Goal: Task Accomplishment & Management: Manage account settings

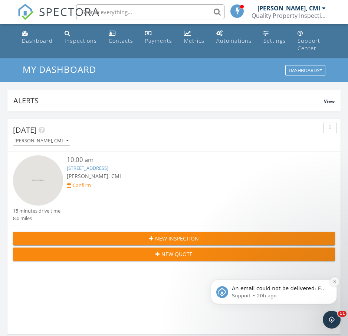
click at [334, 283] on icon "Dismiss notification" at bounding box center [335, 281] width 3 height 3
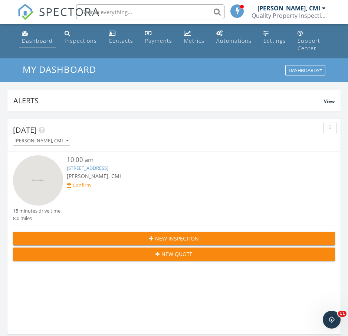
click at [34, 37] on div "Dashboard" at bounding box center [37, 40] width 31 height 7
click at [99, 165] on link "900 Brookdale Ave, La Habra, CA 90631" at bounding box center [88, 168] width 42 height 7
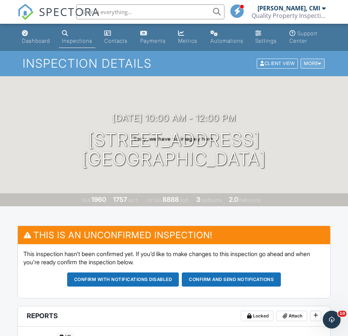
click at [312, 60] on div "More" at bounding box center [313, 64] width 24 height 10
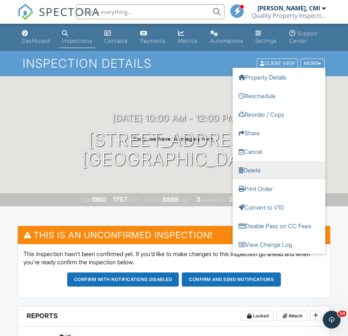
click at [271, 173] on link "Delete" at bounding box center [279, 170] width 93 height 19
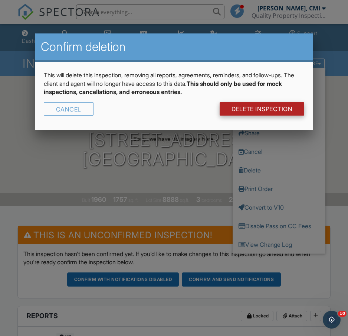
click at [285, 109] on link "DELETE Inspection" at bounding box center [262, 108] width 85 height 13
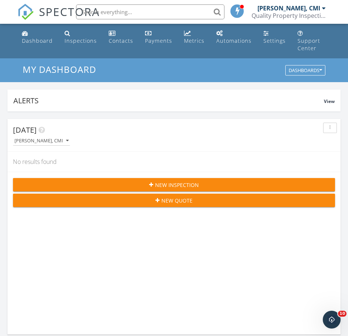
click at [262, 182] on button "New Inspection" at bounding box center [174, 184] width 322 height 13
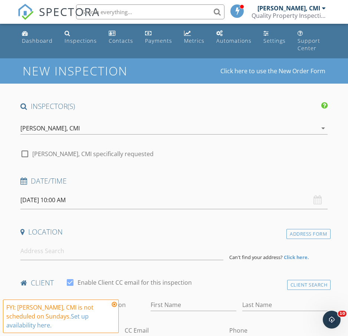
click at [174, 191] on input "[DATE] 10:00 AM" at bounding box center [174, 200] width 308 height 18
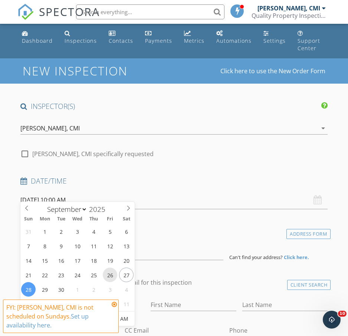
type input "[DATE] 10:00 AM"
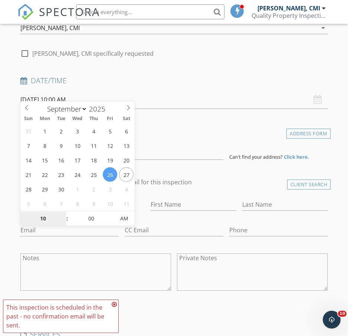
scroll to position [147, 0]
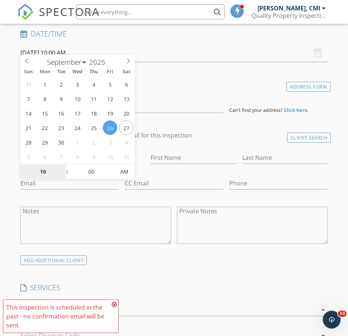
type input "8"
type input "[DATE] 8:00 AM"
click at [207, 95] on input at bounding box center [121, 104] width 203 height 18
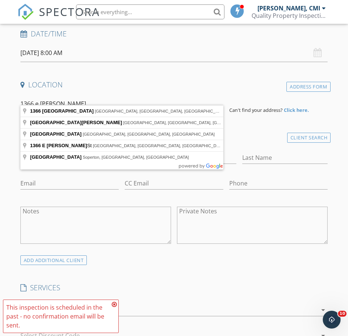
type input "[STREET_ADDRESS]"
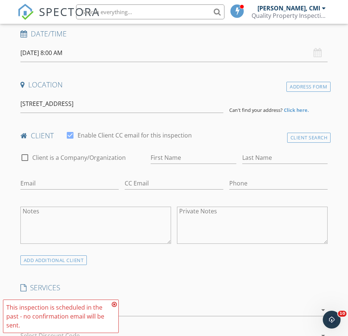
drag, startPoint x: 207, startPoint y: 94, endPoint x: 123, endPoint y: 111, distance: 86.3
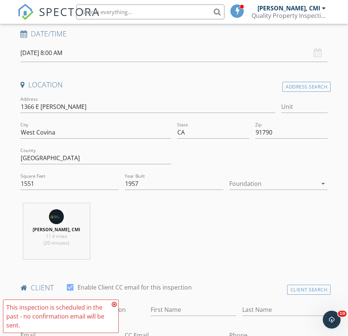
click at [283, 178] on div at bounding box center [274, 184] width 88 height 12
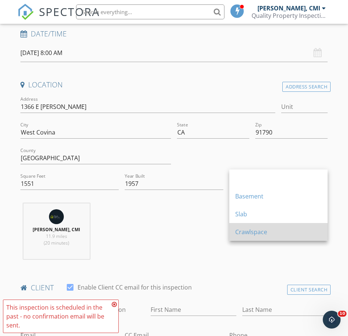
click at [260, 234] on div "Crawlspace" at bounding box center [278, 231] width 87 height 9
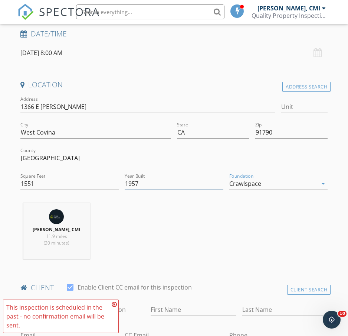
click at [171, 178] on input "1957" at bounding box center [174, 184] width 98 height 12
click at [185, 213] on div "Tien Yih, CMI 11.9 miles (20 minutes)" at bounding box center [173, 234] width 313 height 62
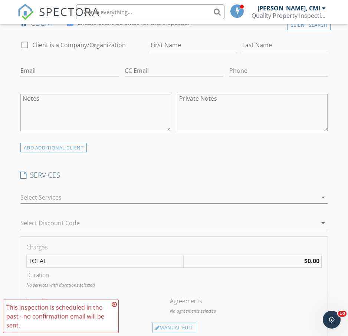
scroll to position [432, 0]
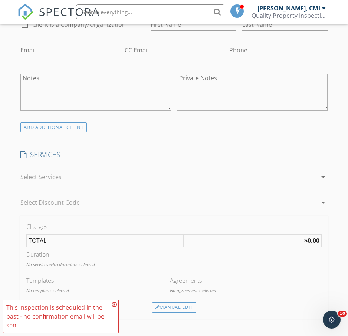
click at [139, 171] on div at bounding box center [168, 177] width 297 height 12
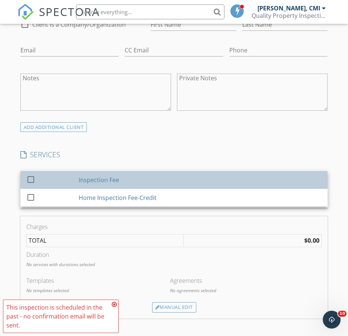
click at [127, 172] on div "Inspection Fee" at bounding box center [200, 179] width 243 height 15
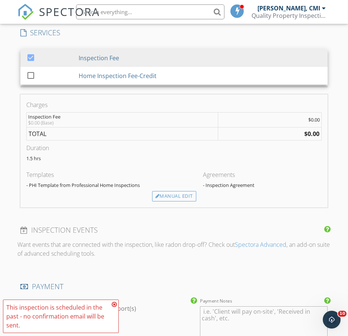
scroll to position [582, 0]
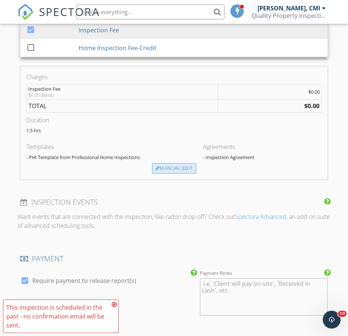
click at [169, 163] on div "Manual Edit" at bounding box center [174, 168] width 44 height 10
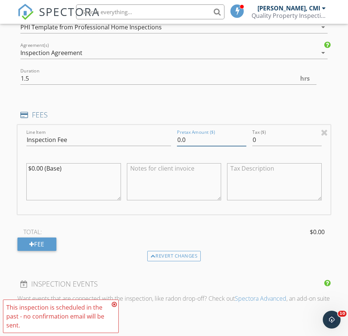
drag, startPoint x: 191, startPoint y: 131, endPoint x: 154, endPoint y: 127, distance: 37.0
click at [154, 127] on div "Line Item Inspection Fee Pretax Amount ($) 0.0 Tax ($) 0 $0.00 (Base)" at bounding box center [173, 170] width 313 height 90
type input "480"
click at [160, 100] on div "INSPECTOR(S) check_box Tien Yih, CMI PRIMARY Tien Yih, CMI arrow_drop_down chec…" at bounding box center [173, 152] width 313 height 1265
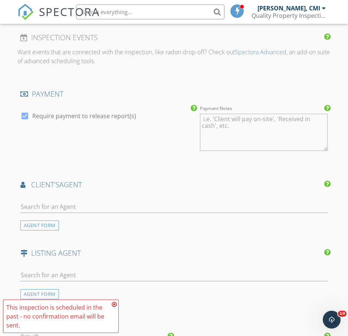
scroll to position [861, 0]
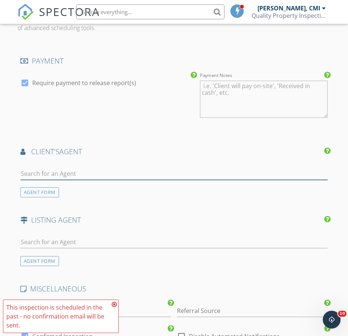
click at [104, 168] on input "text" at bounding box center [174, 174] width 308 height 12
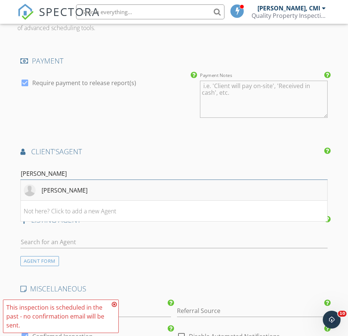
type input "rose yang"
click at [112, 180] on li "Rose Yang" at bounding box center [174, 190] width 307 height 21
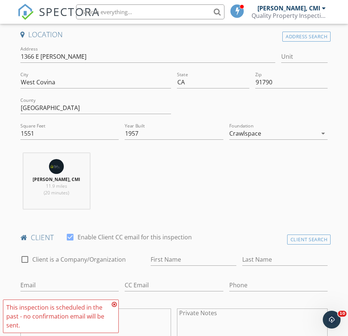
scroll to position [283, 0]
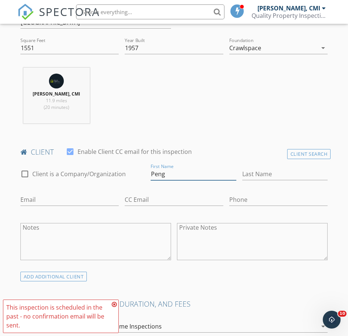
type input "Peng"
type input "Robinson"
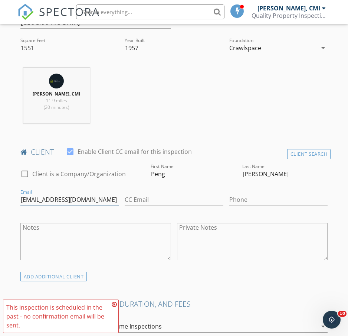
type input "pengyrobinson@gmail.com"
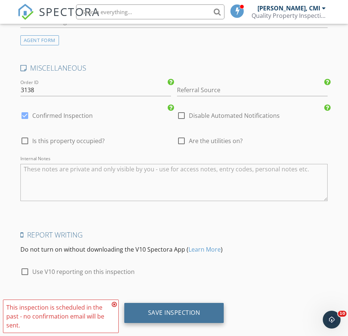
scroll to position [1171, 0]
click at [208, 303] on div "Save Inspection" at bounding box center [174, 313] width 100 height 20
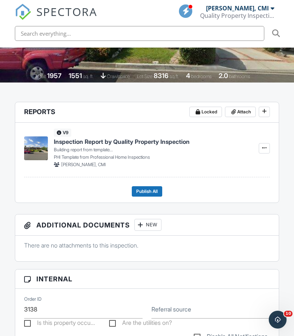
scroll to position [198, 0]
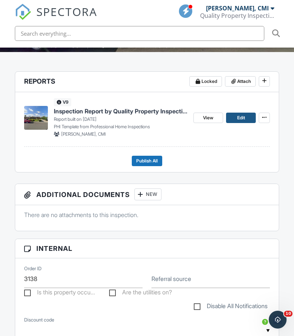
click at [237, 113] on link "Edit" at bounding box center [241, 118] width 30 height 10
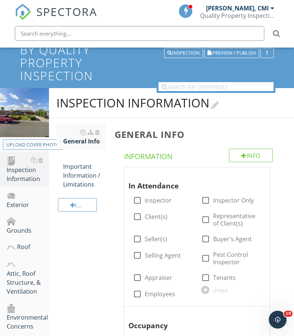
scroll to position [152, 0]
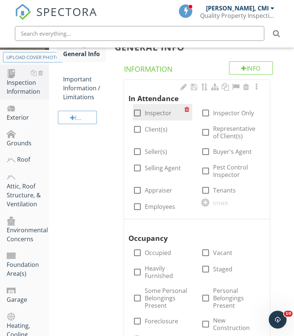
click at [162, 112] on label "Inspector" at bounding box center [158, 112] width 27 height 7
checkbox input "true"
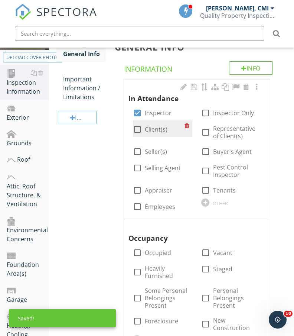
click at [154, 129] on label "Client(s)" at bounding box center [156, 129] width 23 height 7
checkbox input "true"
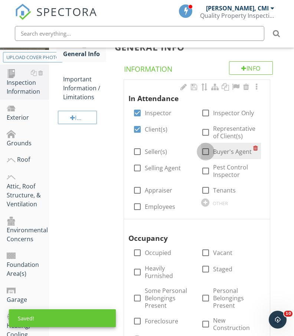
click at [207, 151] on div at bounding box center [205, 151] width 13 height 13
checkbox input "true"
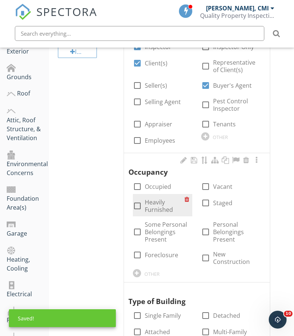
scroll to position [243, 0]
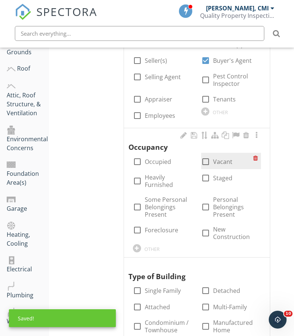
click at [209, 161] on div at bounding box center [205, 161] width 13 height 13
checkbox input "true"
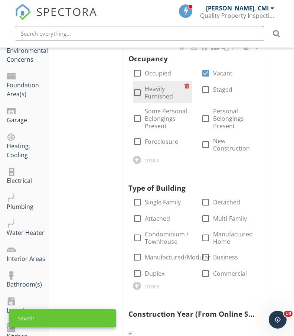
scroll to position [355, 0]
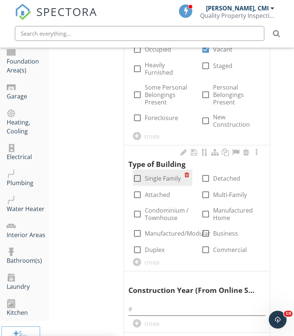
click at [163, 175] on label "Single Family" at bounding box center [163, 178] width 36 height 7
checkbox input "true"
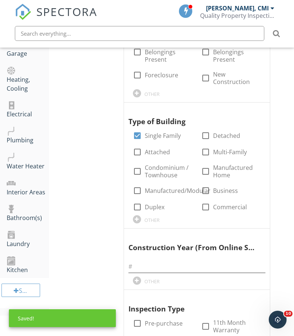
scroll to position [494, 0]
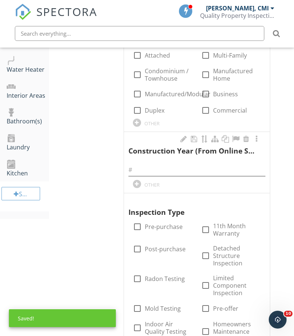
click at [153, 174] on div "Construction Year (From Online Sources) OTHER" at bounding box center [197, 161] width 137 height 54
click at [163, 168] on input "text" at bounding box center [197, 170] width 137 height 12
paste input "1957"
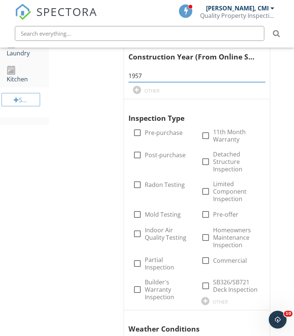
scroll to position [635, 0]
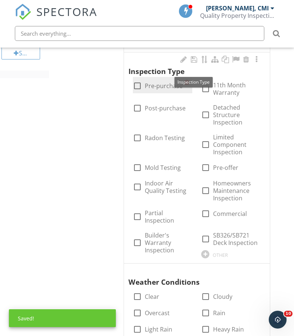
type input "1957"
click at [174, 85] on label "Pre-purchase" at bounding box center [164, 85] width 38 height 7
checkbox input "true"
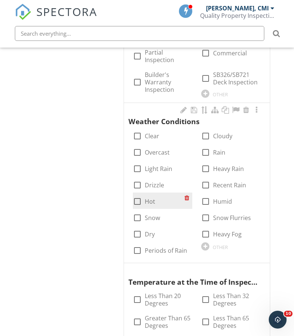
scroll to position [829, 0]
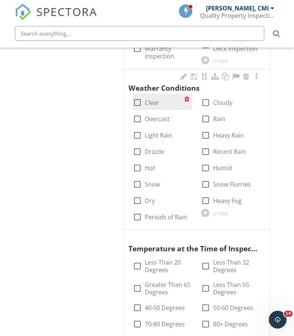
click at [155, 94] on div "check_box_outline_blank Clear" at bounding box center [163, 102] width 60 height 16
click at [155, 97] on div "check_box_outline_blank Clear" at bounding box center [159, 102] width 52 height 10
click at [155, 100] on label "Clear" at bounding box center [152, 102] width 14 height 7
checkbox input "true"
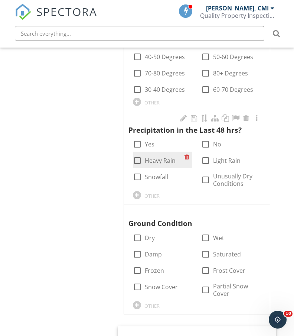
scroll to position [1086, 0]
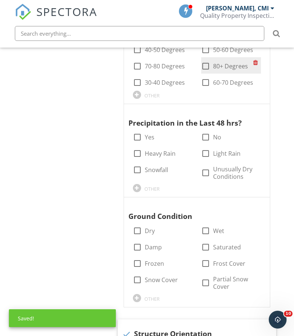
click at [211, 63] on div at bounding box center [205, 66] width 13 height 13
checkbox input "true"
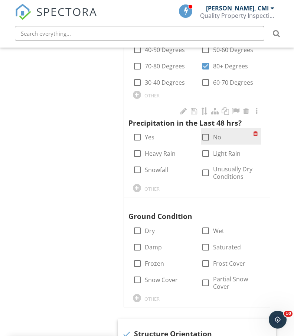
click at [207, 137] on div at bounding box center [205, 137] width 13 height 13
checkbox input "true"
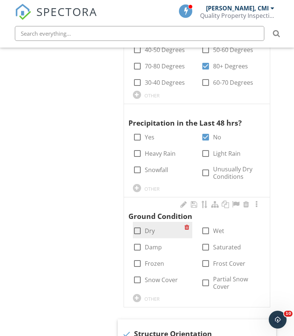
click at [146, 227] on label "Dry" at bounding box center [150, 230] width 10 height 7
checkbox input "true"
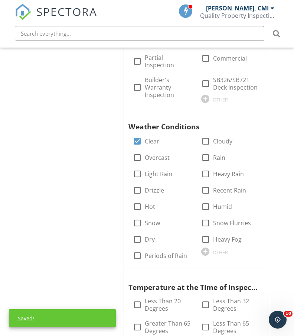
scroll to position [785, 0]
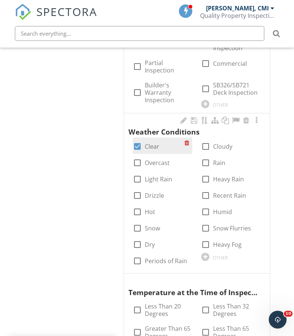
click at [155, 143] on label "Clear" at bounding box center [152, 146] width 14 height 7
checkbox input "false"
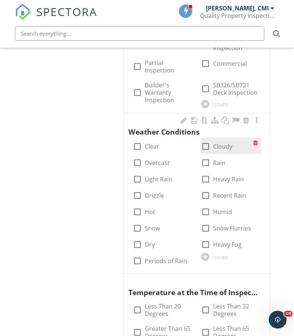
click at [226, 143] on label "Cloudy" at bounding box center [222, 146] width 19 height 7
checkbox input "true"
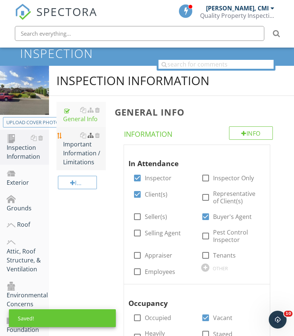
scroll to position [62, 0]
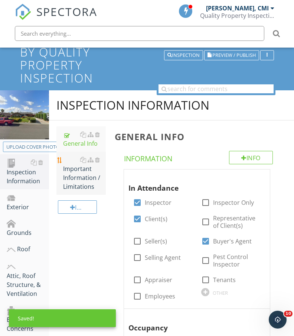
click at [74, 178] on div "Important Information / Limitations" at bounding box center [84, 173] width 43 height 36
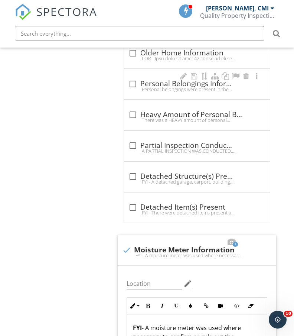
scroll to position [1567, 0]
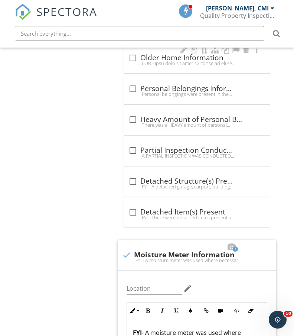
click at [172, 67] on div "check_box_outline_blank Older Home Information" at bounding box center [197, 60] width 137 height 16
checkbox input "true"
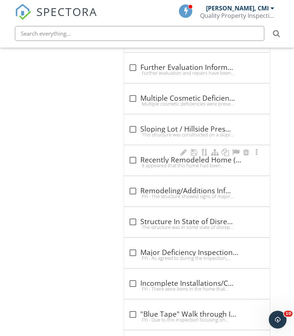
scroll to position [2309, 0]
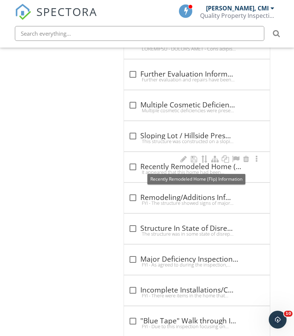
click at [162, 163] on div "check_box_outline_blank Recently Remodeled Home (Flip) Information" at bounding box center [197, 166] width 137 height 9
checkbox input "true"
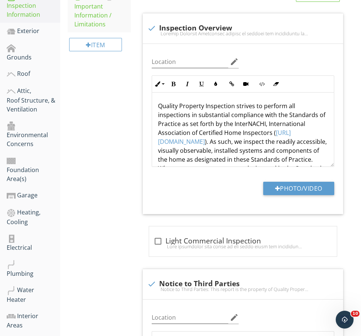
scroll to position [242, 0]
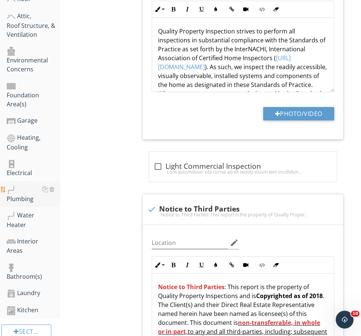
click at [33, 185] on div "Plumbing" at bounding box center [33, 194] width 53 height 19
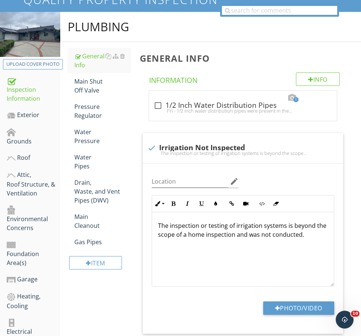
scroll to position [30, 0]
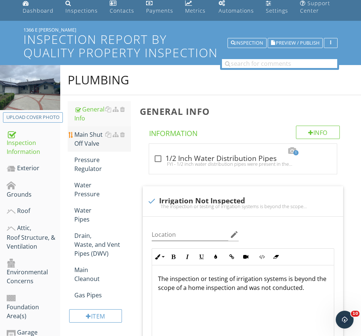
click at [88, 144] on div "Main Shut Off Valve" at bounding box center [102, 139] width 56 height 18
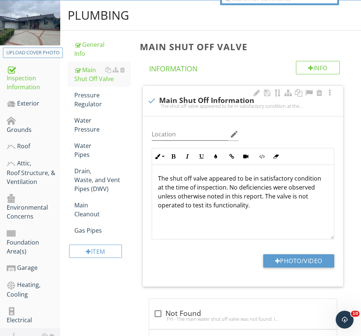
scroll to position [115, 0]
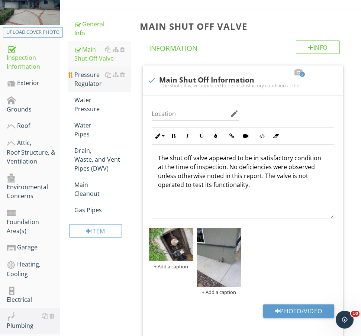
click at [86, 83] on div "Pressure Regulator" at bounding box center [102, 79] width 56 height 18
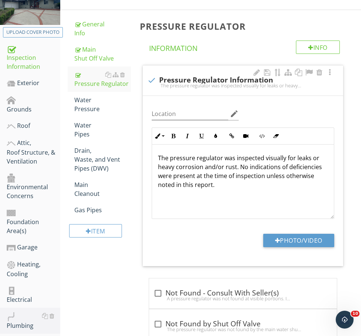
click at [187, 70] on div "check Pressure Regulator Information The pressure regulator was inspected visua…" at bounding box center [243, 80] width 200 height 30
checkbox input "true"
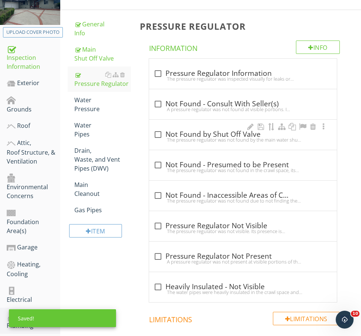
click at [193, 130] on div "check_box_outline_blank Not Found by Shut Off Valve" at bounding box center [242, 134] width 179 height 9
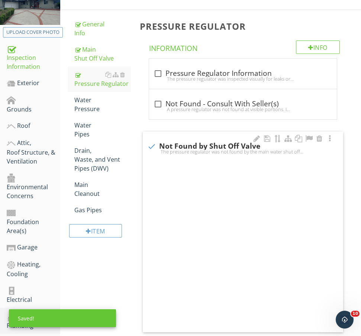
checkbox input "true"
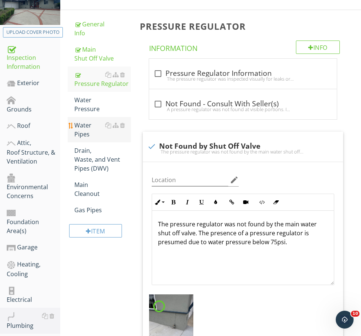
click at [87, 130] on div "Water Pipes" at bounding box center [102, 130] width 56 height 18
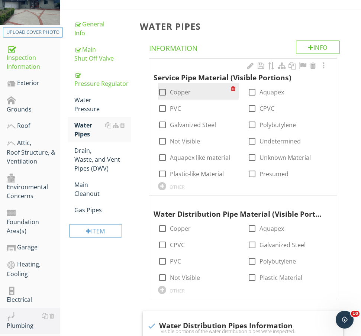
click at [181, 95] on div "check_box_outline_blank Copper" at bounding box center [174, 92] width 33 height 9
click at [183, 90] on label "Copper" at bounding box center [180, 91] width 21 height 7
checkbox input "true"
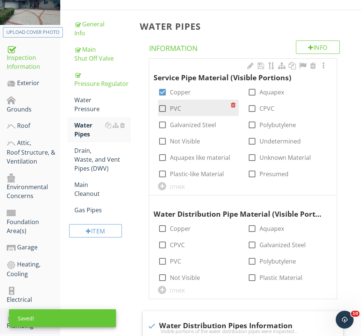
click at [176, 108] on label "PVC" at bounding box center [175, 108] width 11 height 7
checkbox input "true"
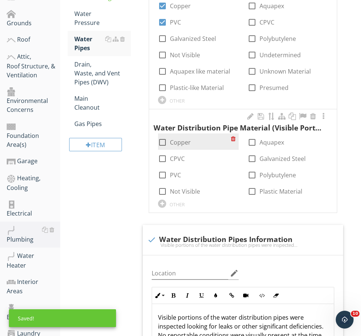
scroll to position [225, 0]
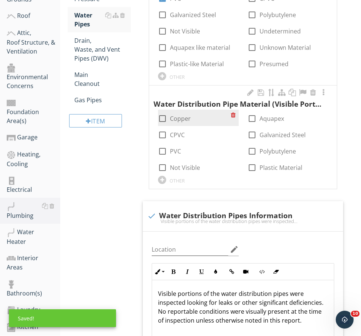
click at [181, 118] on label "Copper" at bounding box center [180, 118] width 21 height 7
checkbox input "true"
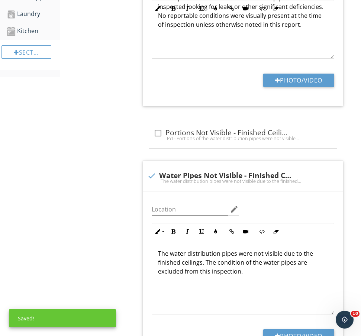
scroll to position [555, 0]
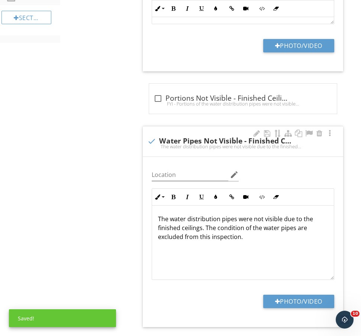
click at [205, 152] on div "check Water Pipes Not Visible - Finished Ceilings The water distribution pipes …" at bounding box center [243, 141] width 200 height 30
checkbox input "true"
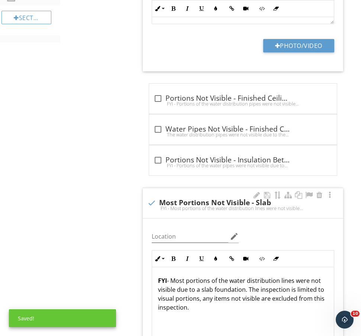
click at [198, 197] on div "check Most Portions Not Visible - Slab" at bounding box center [242, 202] width 191 height 10
checkbox input "true"
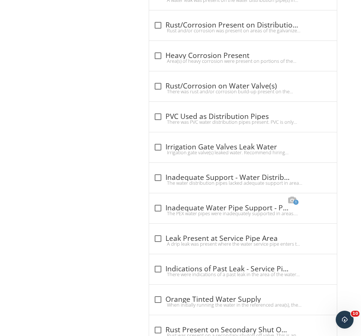
scroll to position [1555, 0]
click at [209, 119] on div "There was PVC water distribution pipes present. PVC is only permitted for use a…" at bounding box center [242, 121] width 179 height 6
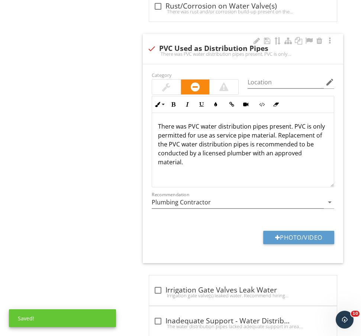
scroll to position [1639, 0]
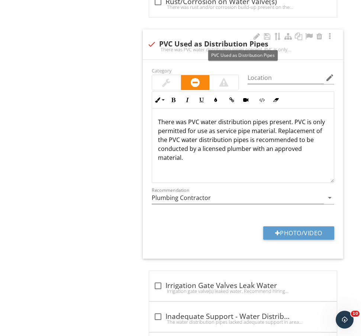
click at [221, 38] on div "check PVC Used as Distribution Pipes" at bounding box center [242, 43] width 191 height 10
checkbox input "true"
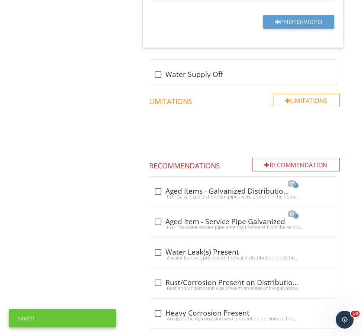
scroll to position [1349, 0]
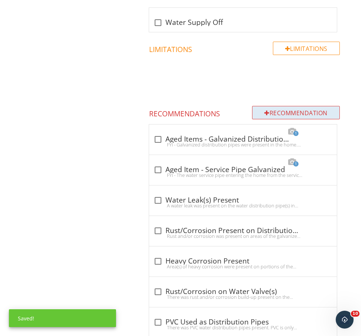
click at [294, 106] on div "Recommendation" at bounding box center [296, 112] width 88 height 13
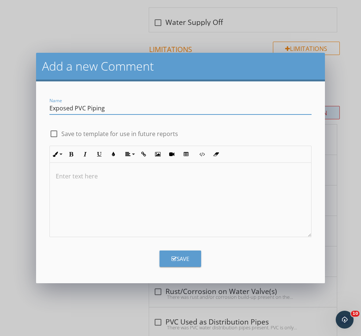
type input "Exposed PVC Piping"
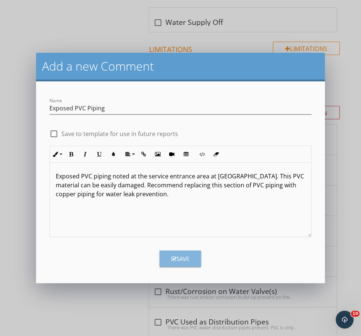
click at [187, 262] on div "Save" at bounding box center [180, 258] width 18 height 9
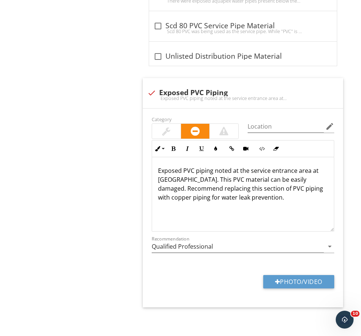
scroll to position [2583, 0]
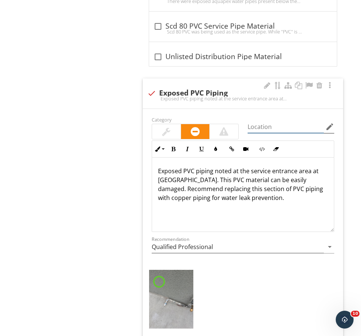
click at [269, 124] on input "Location" at bounding box center [285, 127] width 76 height 12
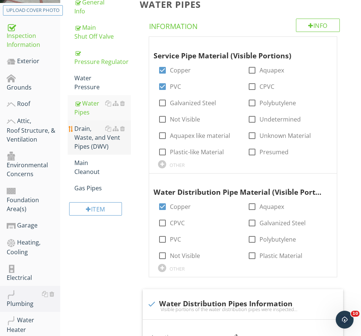
scroll to position [154, 0]
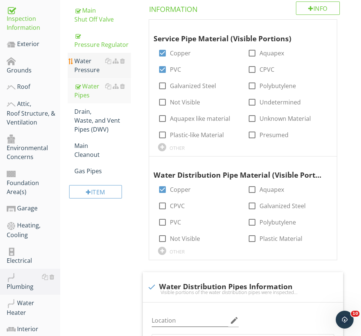
type input "front yard"
click at [96, 71] on div "Water Pressure" at bounding box center [102, 65] width 56 height 18
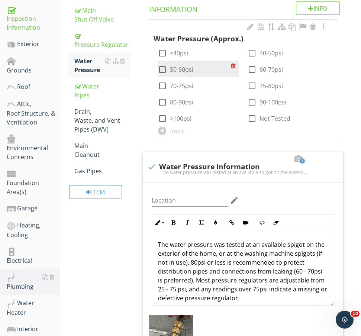
click at [184, 71] on label "50-60psi" at bounding box center [181, 69] width 23 height 7
checkbox input "true"
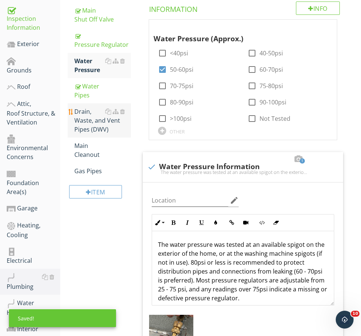
click at [109, 126] on div "Drain, Waste, and Vent Pipes (DWV)" at bounding box center [102, 120] width 56 height 27
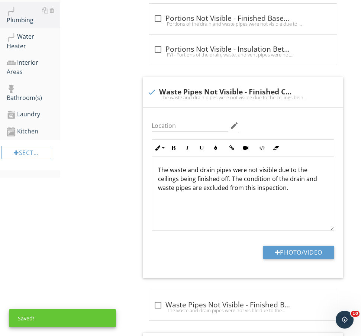
scroll to position [441, 0]
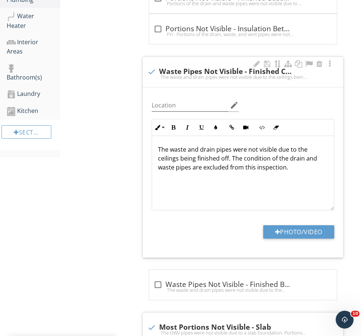
click at [193, 94] on div "Location edit" at bounding box center [194, 106] width 95 height 26
click at [208, 60] on div "check Waste Pipes Not Visible - Finished Ceilings The waste and drain pipes wer…" at bounding box center [243, 72] width 200 height 30
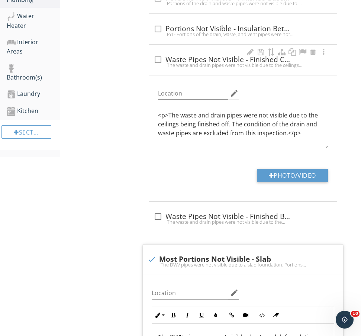
checkbox input "true"
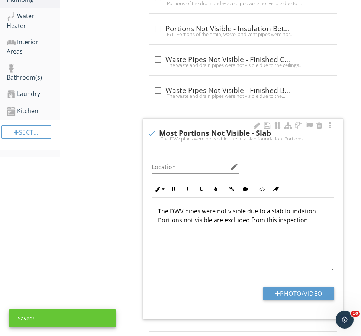
click at [209, 127] on div "check Most Portions Not Visible - Slab" at bounding box center [242, 132] width 191 height 10
checkbox input "true"
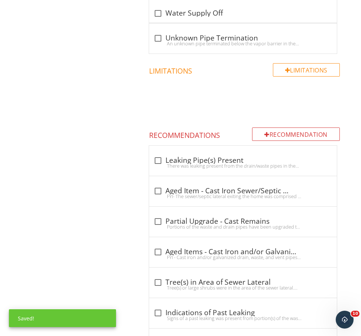
scroll to position [1140, 0]
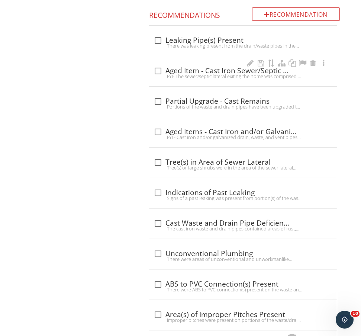
click at [230, 79] on div "check_box_outline_blank Aged Item - Cast Iron Sewer/Septic Lateral FYI- The sew…" at bounding box center [242, 73] width 179 height 16
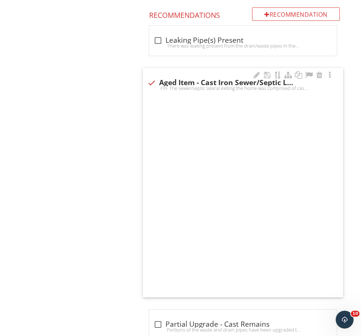
checkbox input "true"
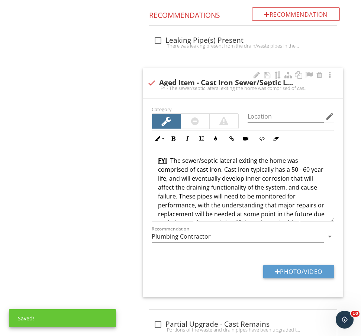
click at [201, 124] on div at bounding box center [195, 121] width 28 height 15
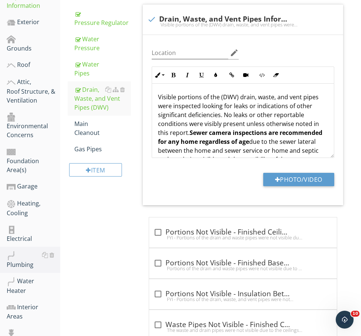
scroll to position [147, 0]
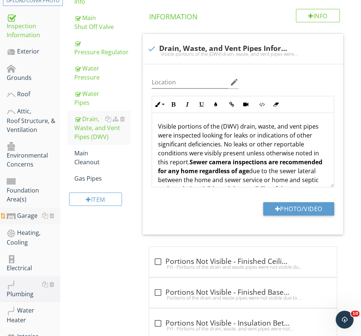
click at [31, 207] on link "Garage" at bounding box center [33, 215] width 53 height 17
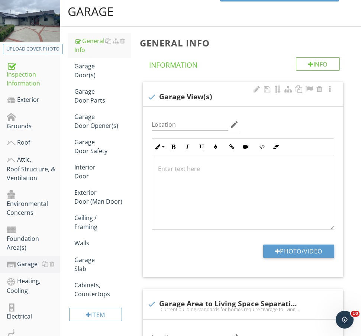
scroll to position [97, 0]
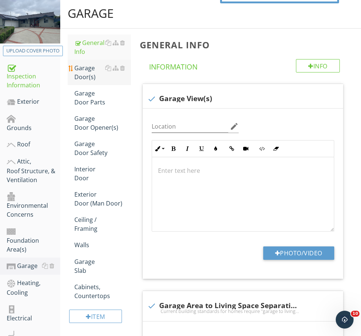
click at [97, 74] on div "Garage Door(s)" at bounding box center [102, 73] width 56 height 18
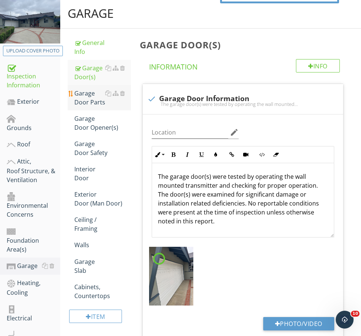
click at [93, 103] on div "Garage Door Parts" at bounding box center [102, 98] width 56 height 18
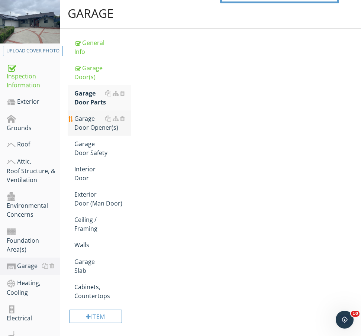
click at [93, 118] on div "Garage Door Opener(s)" at bounding box center [102, 123] width 56 height 18
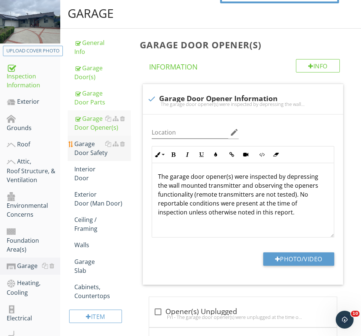
click at [94, 150] on div "Garage Door Safety" at bounding box center [102, 148] width 56 height 18
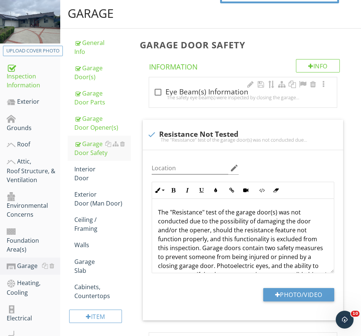
click at [197, 83] on div "check_box_outline_blank Eye Beam(s) Information The safety eye beam(s) were ins…" at bounding box center [243, 92] width 188 height 30
checkbox input "true"
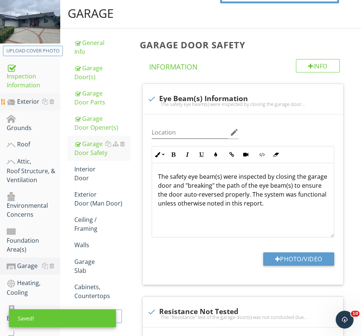
click at [30, 99] on div "Exterior" at bounding box center [33, 102] width 53 height 10
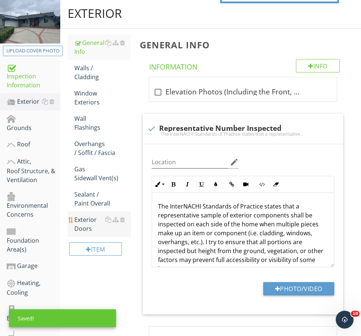
click at [90, 230] on div "Exterior Doors" at bounding box center [102, 224] width 56 height 18
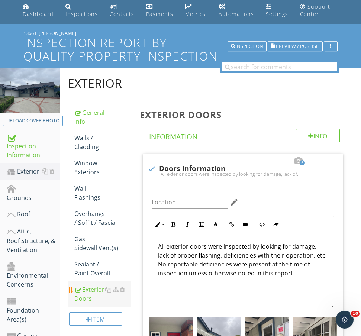
scroll to position [19, 0]
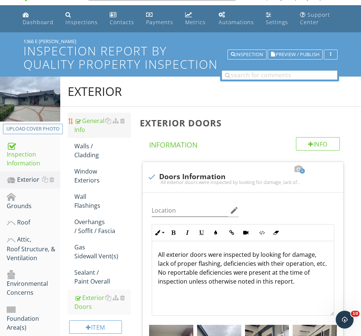
click at [92, 127] on div "General Info" at bounding box center [102, 125] width 56 height 18
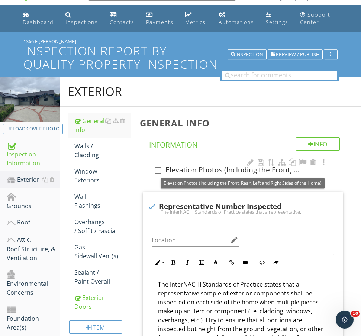
click at [215, 169] on div "check_box_outline_blank Elevation Photos (Including the Front, Rear, Left and R…" at bounding box center [242, 170] width 179 height 9
checkbox input "true"
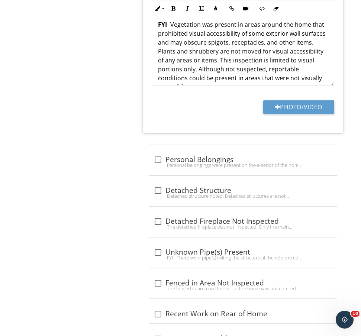
scroll to position [1119, 0]
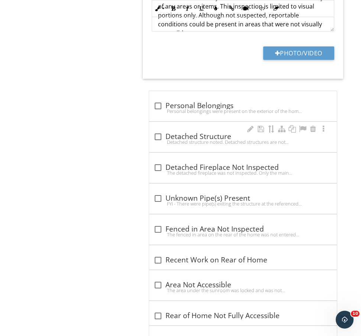
click at [197, 131] on div "check_box_outline_blank Detached Structure" at bounding box center [242, 136] width 179 height 10
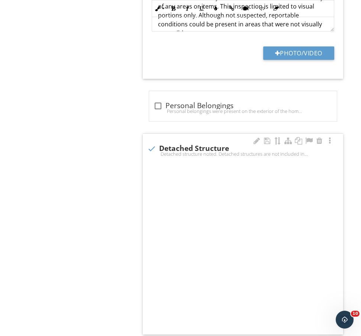
checkbox input "true"
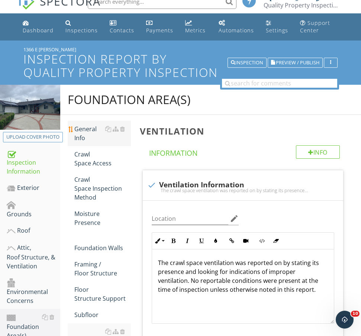
click at [76, 128] on div "General Info" at bounding box center [102, 133] width 56 height 18
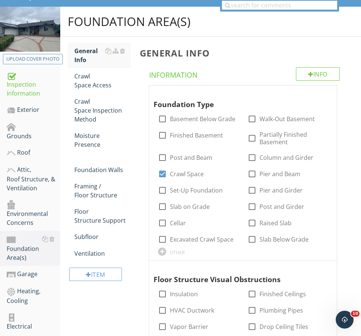
scroll to position [64, 0]
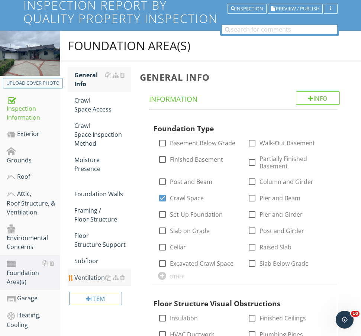
click at [88, 271] on link "Ventilation" at bounding box center [102, 277] width 56 height 16
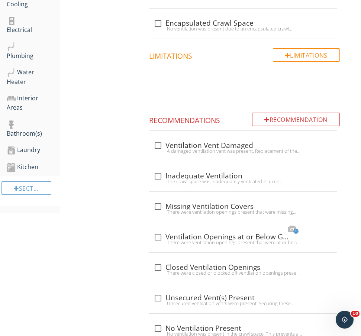
scroll to position [389, 0]
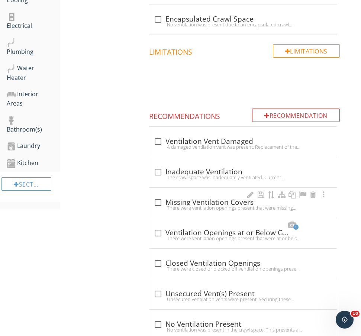
click at [202, 195] on div "check_box_outline_blank Missing Ventilation Covers There were ventilation openi…" at bounding box center [243, 203] width 188 height 30
checkbox input "true"
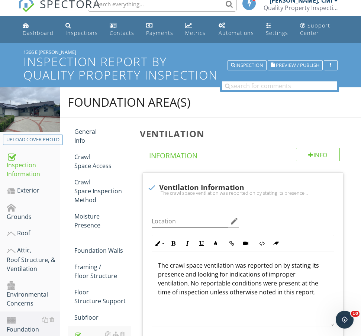
scroll to position [32, 0]
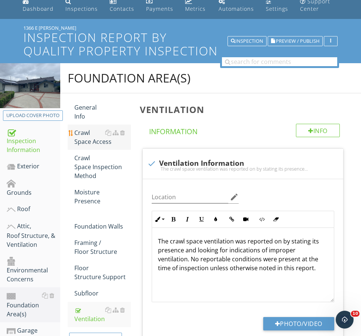
click at [97, 129] on div "Crawl Space Access" at bounding box center [102, 137] width 56 height 18
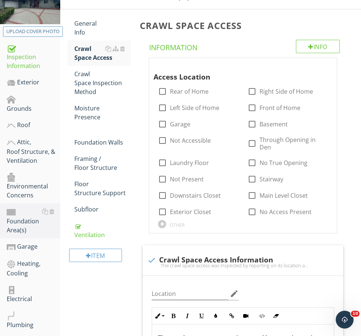
scroll to position [130, 0]
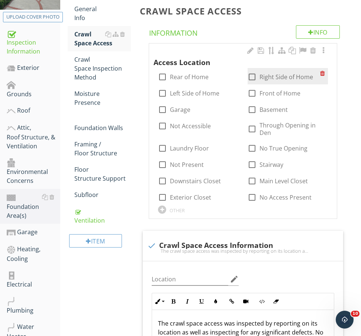
click at [262, 77] on label "Right Side of Home" at bounding box center [285, 76] width 53 height 7
checkbox input "true"
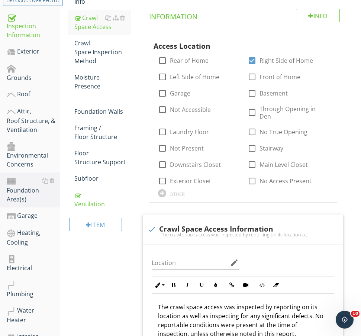
scroll to position [139, 0]
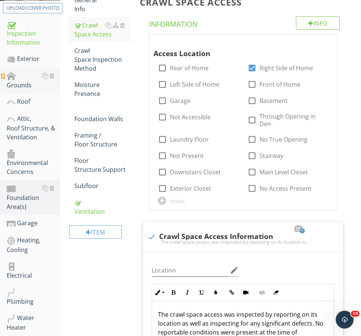
click at [28, 77] on div "Grounds" at bounding box center [33, 80] width 53 height 19
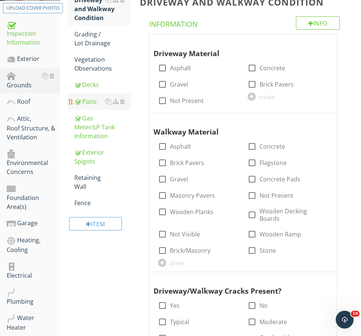
click at [98, 104] on div "Patio" at bounding box center [102, 101] width 56 height 9
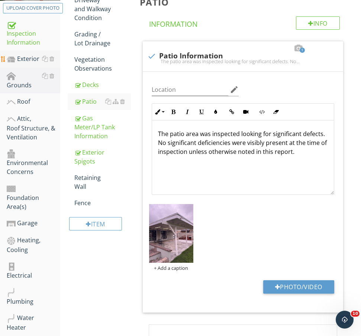
click at [32, 63] on div "Exterior" at bounding box center [33, 59] width 53 height 10
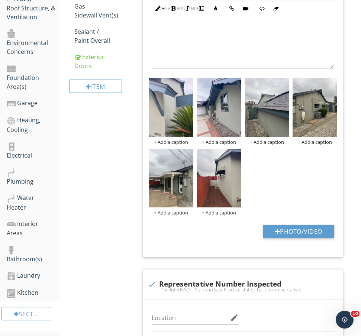
scroll to position [221, 0]
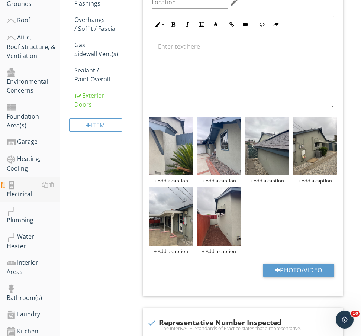
click at [31, 180] on div "Electrical" at bounding box center [33, 189] width 53 height 19
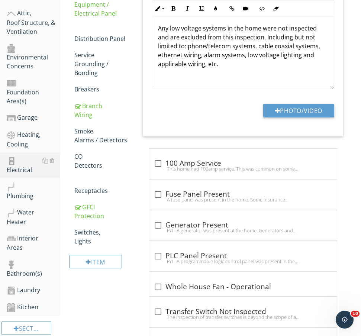
scroll to position [276, 0]
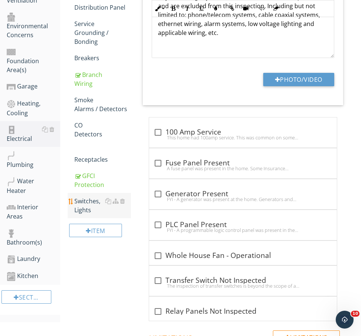
click at [95, 206] on div "Switches, Lights" at bounding box center [102, 205] width 56 height 18
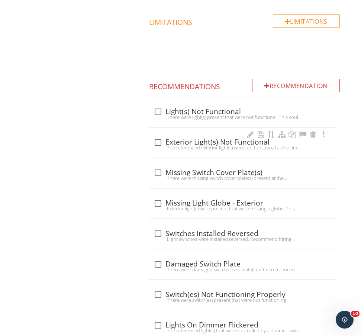
click at [196, 132] on div "check_box_outline_blank Exterior Light(s) Not Functional The referenced exterio…" at bounding box center [243, 142] width 188 height 30
checkbox input "true"
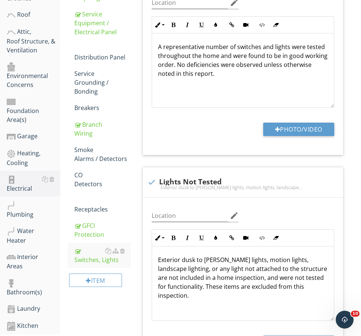
scroll to position [207, 0]
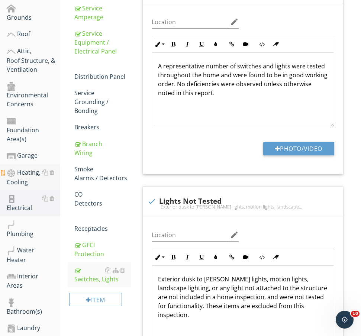
click at [25, 168] on div "Heating, Cooling" at bounding box center [33, 177] width 53 height 19
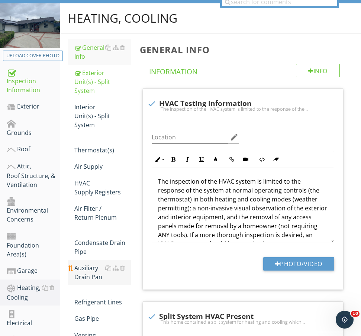
scroll to position [91, 0]
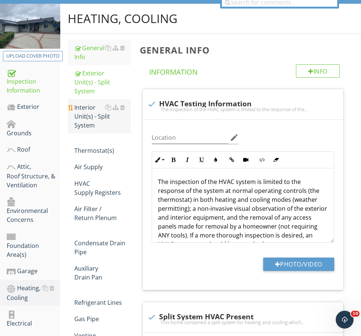
click at [84, 103] on div "Interior Unit(s) - Split System" at bounding box center [102, 116] width 56 height 27
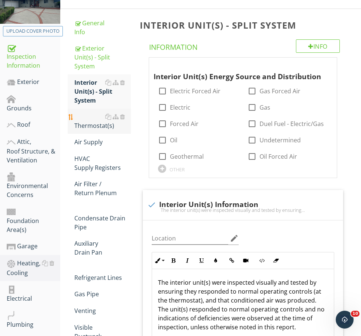
scroll to position [135, 0]
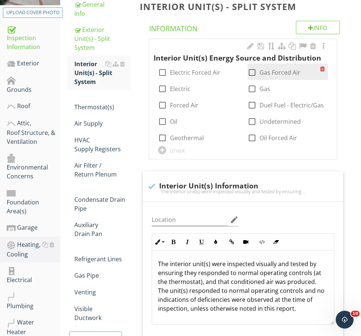
click at [271, 73] on label "Gas Forced Air" at bounding box center [279, 72] width 41 height 7
checkbox input "true"
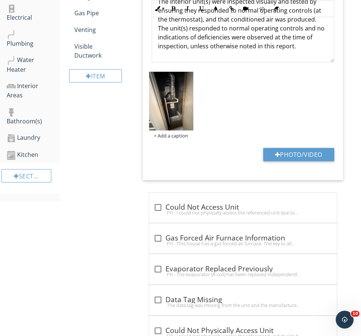
scroll to position [521, 0]
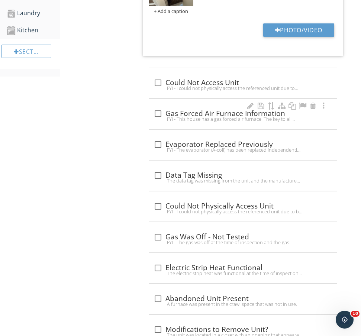
click at [175, 120] on div "FYI - This house has a gas forced air furnace. The key to all combustion equipm…" at bounding box center [242, 119] width 179 height 6
checkbox input "true"
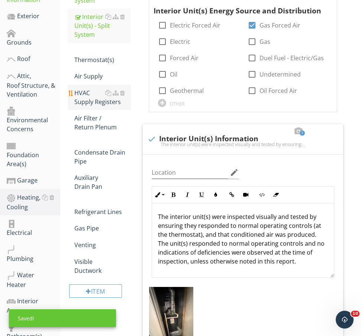
scroll to position [149, 0]
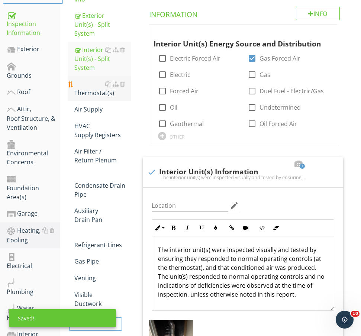
click at [94, 79] on div "Thermostat(s)" at bounding box center [102, 88] width 56 height 18
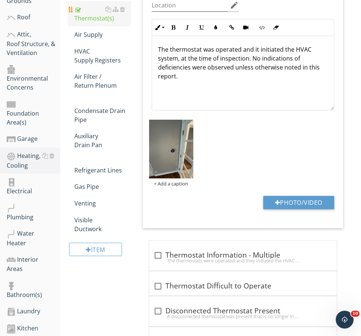
scroll to position [303, 0]
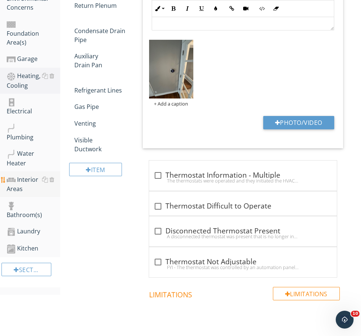
click at [20, 175] on div "Interior Areas" at bounding box center [33, 184] width 53 height 19
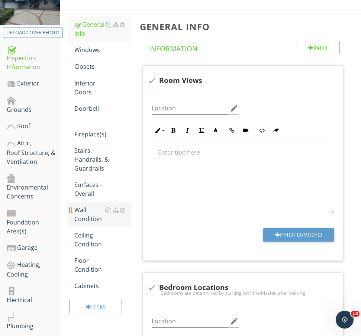
scroll to position [162, 0]
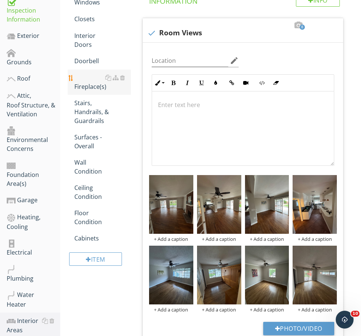
click at [93, 90] on div "Fireplace(s)" at bounding box center [102, 82] width 56 height 18
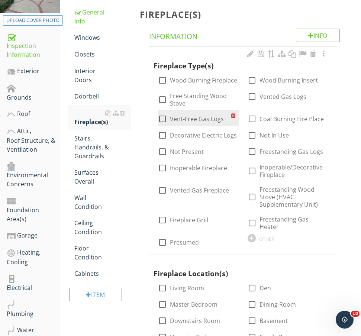
scroll to position [126, 0]
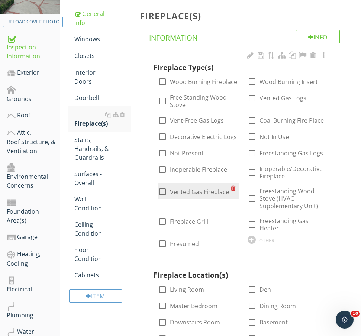
click at [183, 195] on div "check_box_outline_blank Vented Gas Fireplace" at bounding box center [193, 191] width 71 height 9
click at [188, 191] on label "Vented Gas Fireplace" at bounding box center [199, 191] width 59 height 7
checkbox input "true"
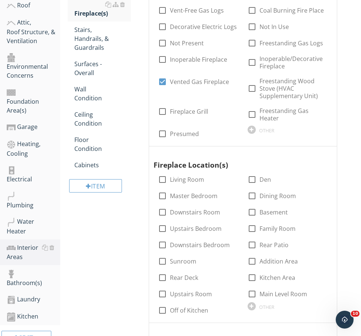
scroll to position [348, 0]
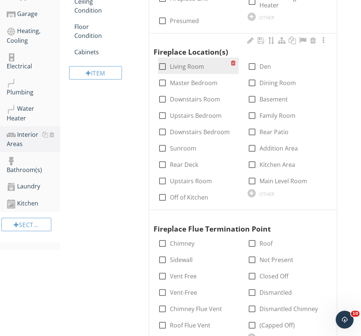
click at [188, 66] on label "Living Room" at bounding box center [187, 66] width 34 height 7
checkbox input "true"
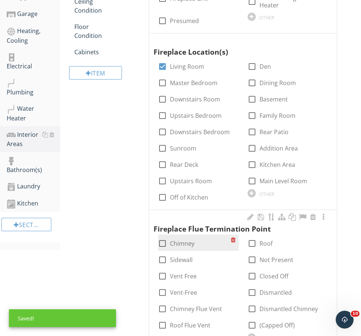
click at [179, 244] on label "Chimney" at bounding box center [182, 243] width 25 height 7
checkbox input "true"
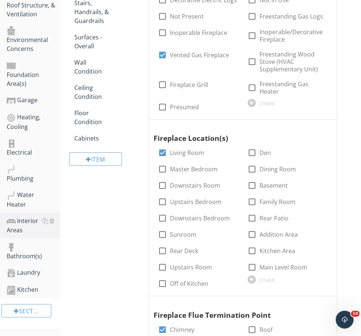
scroll to position [254, 0]
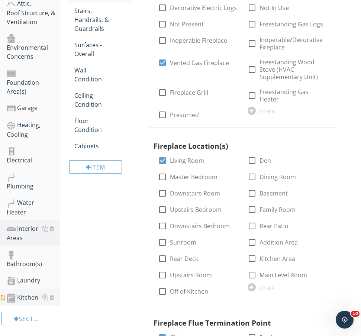
click at [26, 293] on div "Kitchen" at bounding box center [33, 298] width 53 height 10
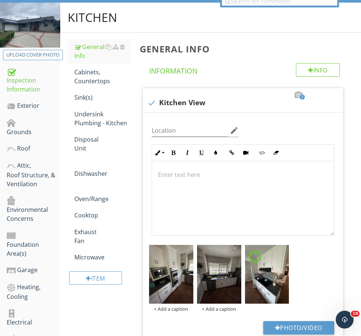
scroll to position [205, 0]
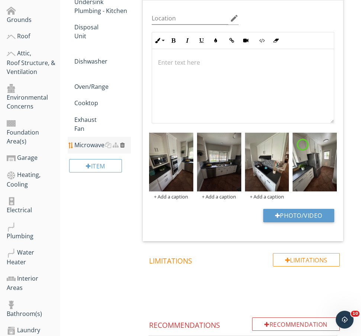
click at [123, 145] on div at bounding box center [122, 145] width 5 height 6
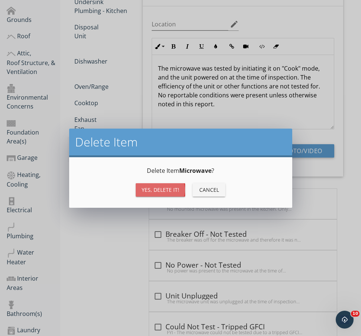
click at [151, 184] on button "Yes, Delete it!" at bounding box center [160, 189] width 49 height 13
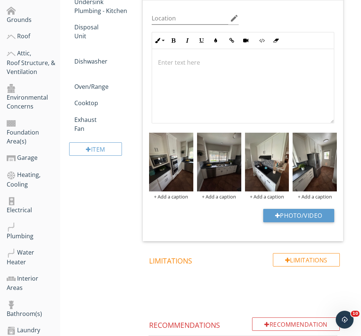
click at [105, 142] on div "Item" at bounding box center [99, 152] width 63 height 30
click at [106, 150] on div "Item" at bounding box center [95, 148] width 53 height 13
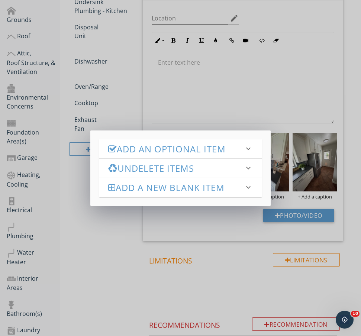
click at [165, 154] on h3 "Add an Optional Item" at bounding box center [176, 149] width 136 height 10
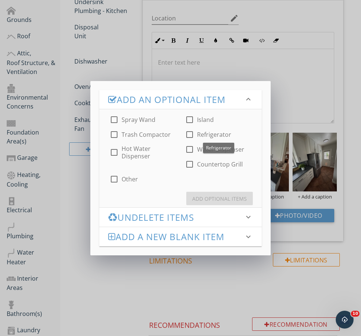
click at [203, 131] on label "Refrigerator" at bounding box center [214, 134] width 34 height 7
checkbox input "true"
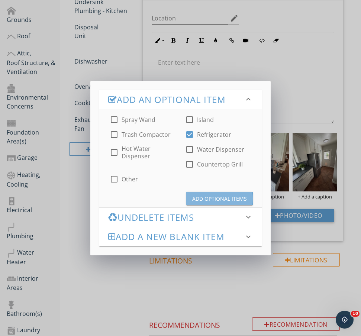
click at [218, 198] on div "Add Optional Items" at bounding box center [219, 199] width 55 height 8
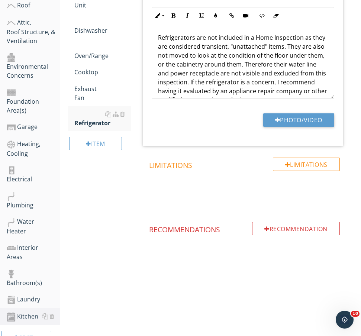
scroll to position [235, 0]
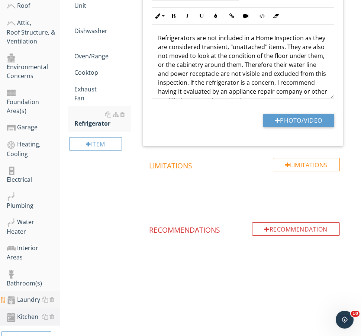
click at [22, 295] on div "Laundry" at bounding box center [33, 300] width 53 height 10
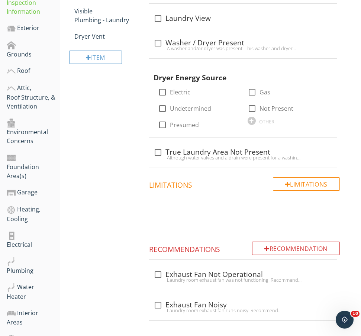
scroll to position [121, 0]
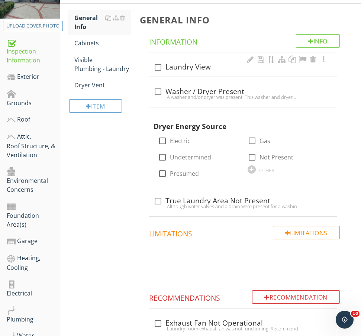
click at [212, 57] on div "check_box_outline_blank Laundry View" at bounding box center [243, 64] width 188 height 24
checkbox input "true"
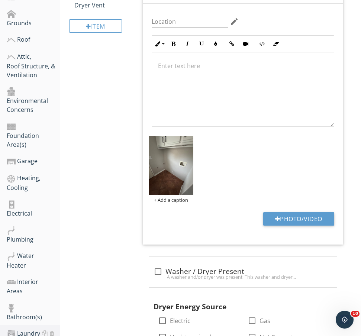
scroll to position [317, 0]
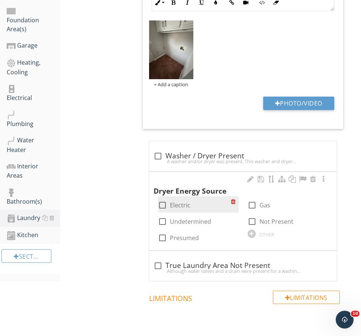
click at [185, 202] on label "Electric" at bounding box center [180, 204] width 20 height 7
checkbox input "true"
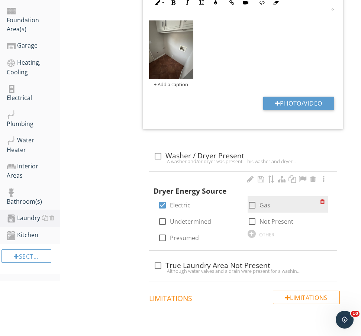
click at [252, 201] on div at bounding box center [251, 205] width 13 height 13
checkbox input "true"
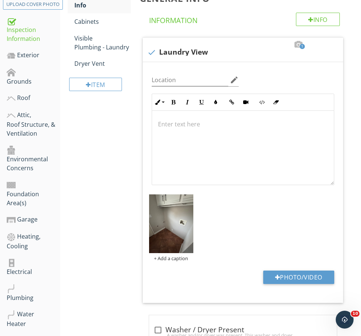
scroll to position [30, 0]
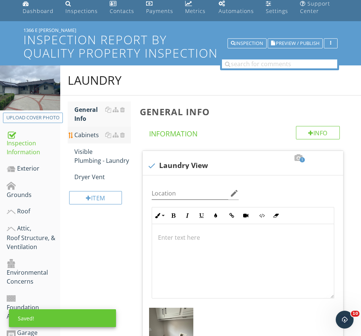
click at [100, 131] on div "Cabinets" at bounding box center [102, 134] width 56 height 9
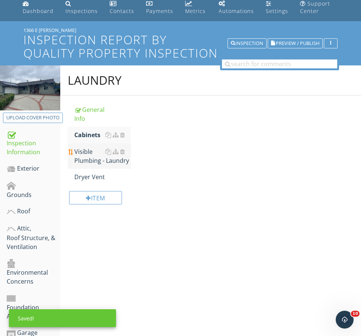
click at [97, 165] on div "Visible Plumbing - Laundry" at bounding box center [102, 156] width 56 height 18
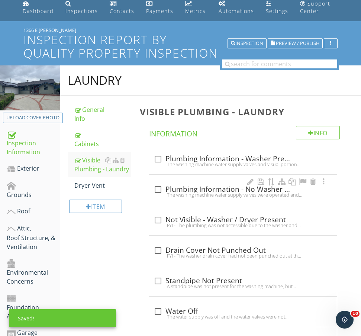
click at [213, 180] on div "check_box_outline_blank Plumbing Information - No Washer Present The washing ma…" at bounding box center [243, 190] width 188 height 30
checkbox input "true"
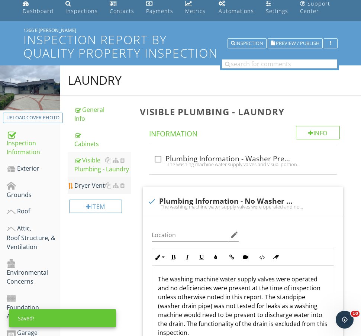
click at [84, 182] on div "Dryer Vent" at bounding box center [102, 185] width 56 height 9
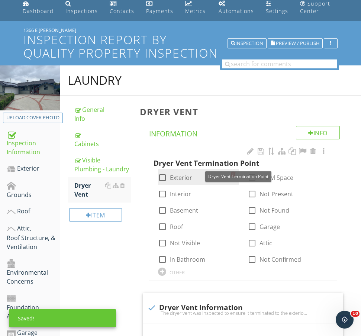
click at [172, 175] on label "Exterior" at bounding box center [181, 177] width 22 height 7
checkbox input "true"
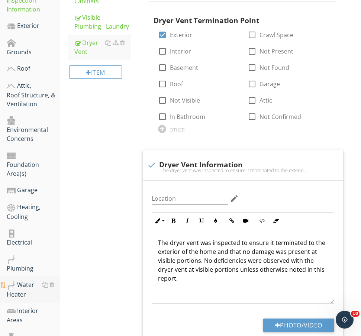
scroll to position [277, 0]
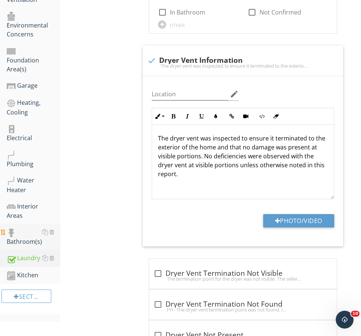
click at [21, 227] on div "Bathroom(s)" at bounding box center [33, 236] width 53 height 19
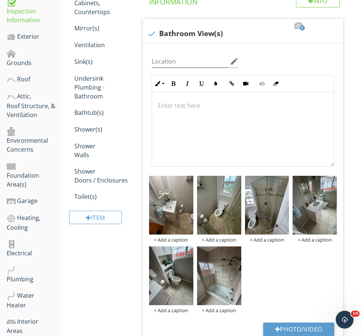
scroll to position [172, 0]
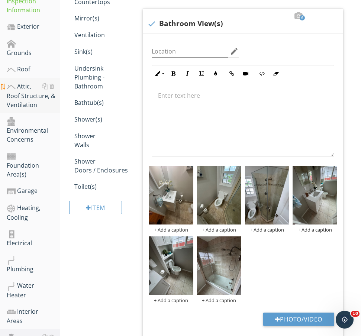
click at [32, 91] on div "Attic, Roof Structure, & Ventilation" at bounding box center [33, 95] width 53 height 27
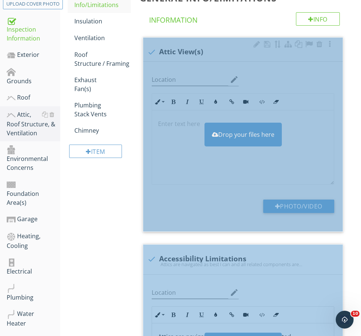
scroll to position [134, 0]
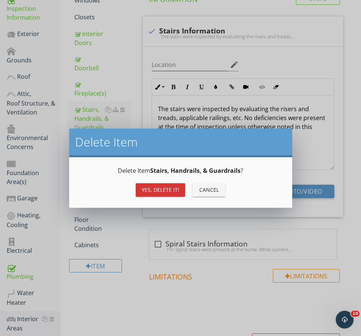
click at [148, 189] on div "Yes, Delete it!" at bounding box center [161, 190] width 38 height 8
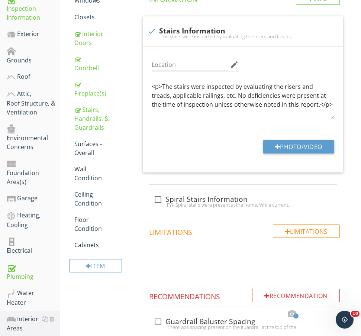
scroll to position [164, 0]
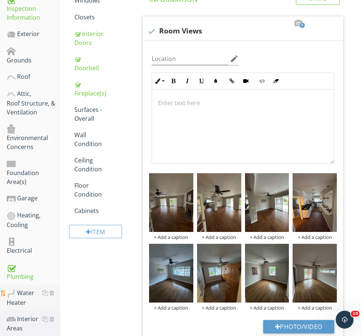
click at [30, 288] on div "Water Heater" at bounding box center [33, 297] width 53 height 19
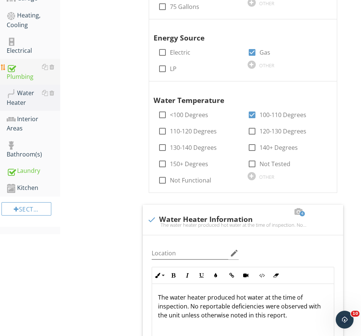
scroll to position [262, 0]
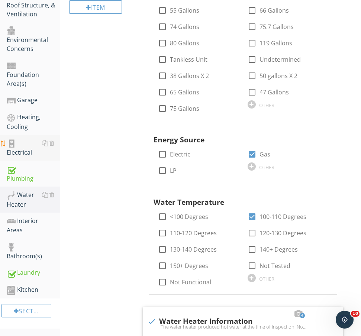
click at [32, 139] on div "Electrical" at bounding box center [33, 148] width 53 height 19
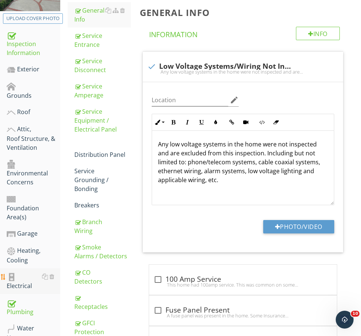
scroll to position [121, 0]
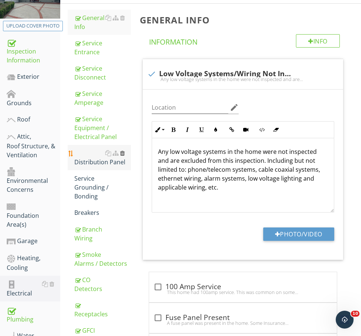
click at [121, 154] on div at bounding box center [122, 153] width 5 height 6
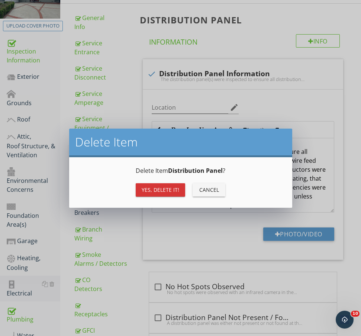
click at [168, 194] on button "Yes, Delete it!" at bounding box center [160, 189] width 49 height 13
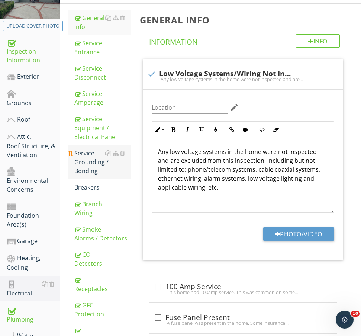
click at [87, 160] on div "Service Grounding / Bonding" at bounding box center [102, 162] width 56 height 27
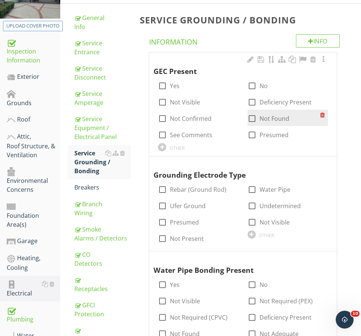
click at [269, 119] on label "Not Found" at bounding box center [274, 118] width 30 height 7
checkbox input "true"
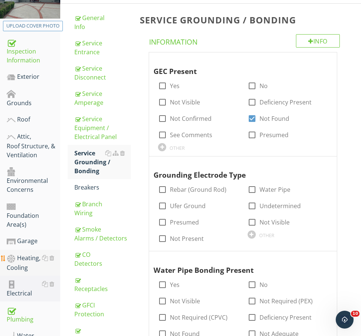
click at [23, 253] on div "Heating, Cooling" at bounding box center [33, 262] width 53 height 19
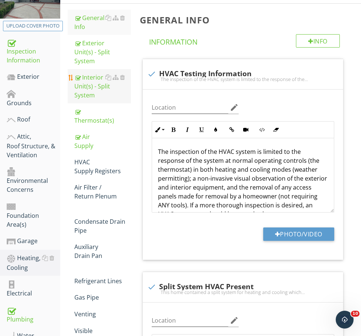
click at [92, 73] on div "Interior Unit(s) - Split System" at bounding box center [102, 86] width 56 height 27
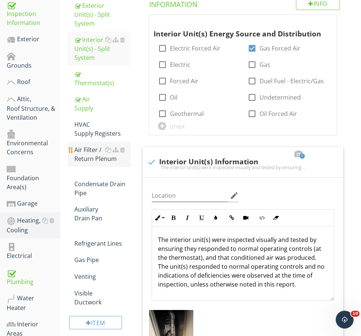
scroll to position [166, 0]
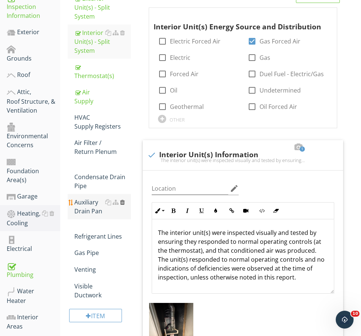
click at [121, 199] on div at bounding box center [122, 202] width 5 height 6
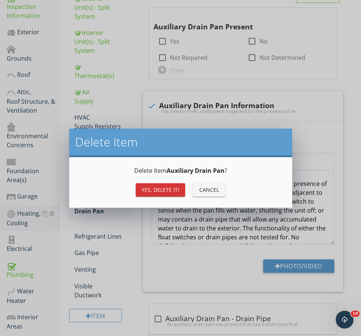
click at [155, 196] on button "Yes, Delete it!" at bounding box center [160, 189] width 49 height 13
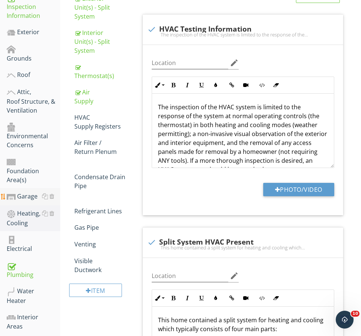
click at [29, 192] on div "Garage" at bounding box center [33, 197] width 53 height 10
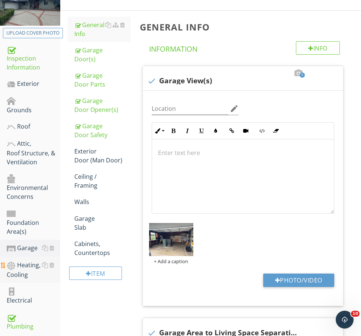
scroll to position [110, 0]
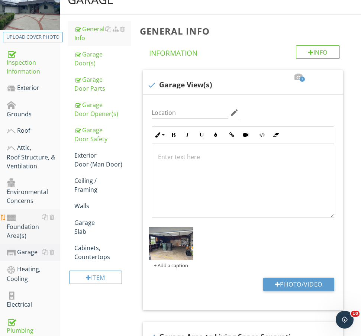
click at [29, 215] on div "Foundation Area(s)" at bounding box center [33, 225] width 53 height 27
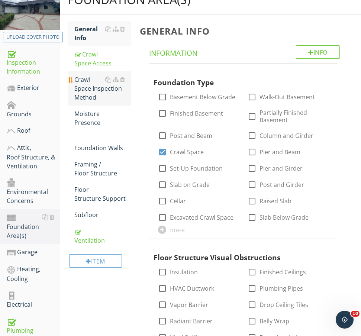
click at [114, 91] on div "Crawl Space Inspection Method" at bounding box center [102, 88] width 56 height 27
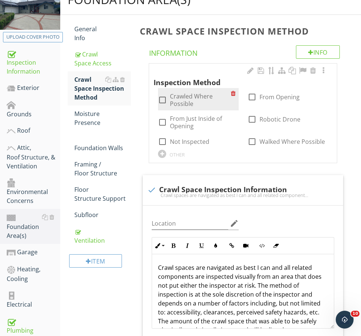
click at [203, 98] on label "Crawled Where Possible" at bounding box center [200, 99] width 61 height 15
checkbox input "true"
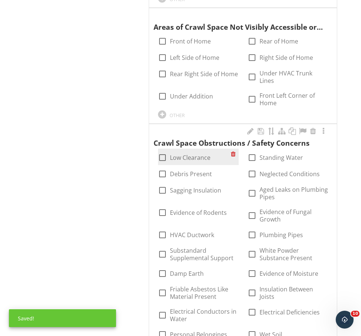
click at [176, 154] on label "Low Clearance" at bounding box center [190, 157] width 40 height 7
checkbox input "true"
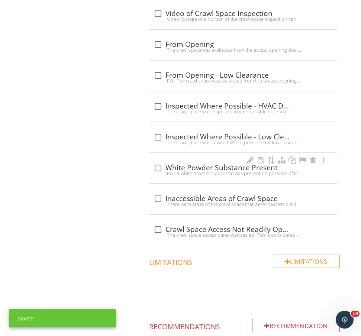
scroll to position [1779, 0]
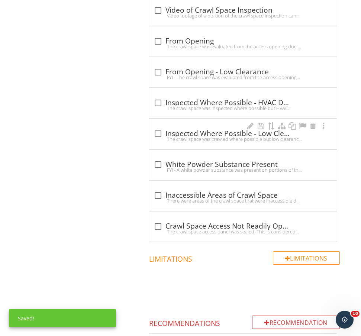
click at [215, 129] on div "check_box_outline_blank Inspected Where Possible - Low Clearance" at bounding box center [242, 133] width 179 height 9
checkbox input "true"
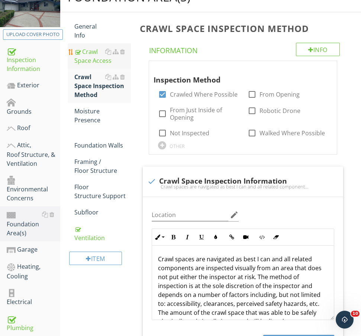
scroll to position [158, 0]
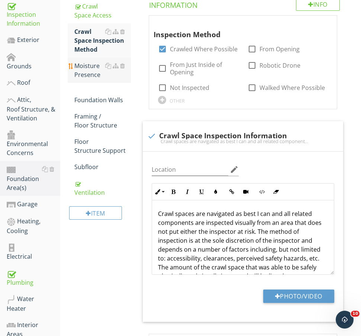
click at [98, 70] on div "Moisture Presence" at bounding box center [102, 70] width 56 height 18
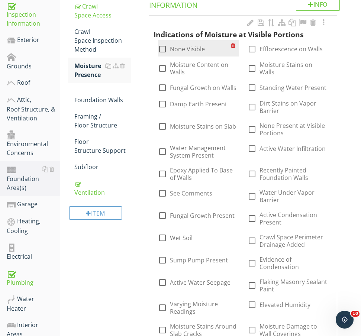
click at [197, 49] on label "None Visible" at bounding box center [187, 48] width 35 height 7
checkbox input "true"
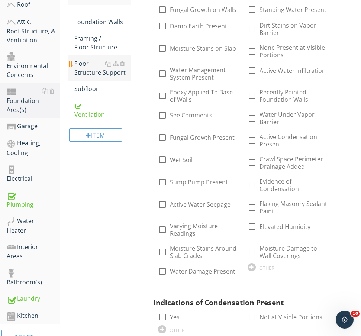
scroll to position [375, 0]
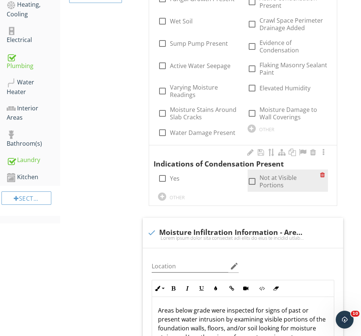
click at [252, 176] on div at bounding box center [251, 181] width 13 height 13
checkbox input "true"
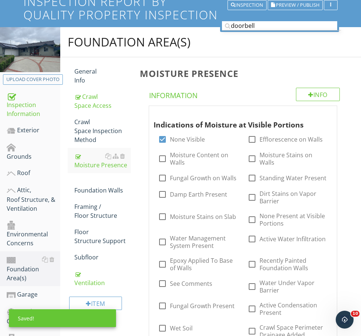
scroll to position [59, 0]
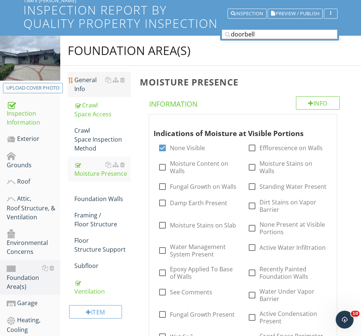
click at [87, 80] on div "General Info" at bounding box center [102, 84] width 56 height 18
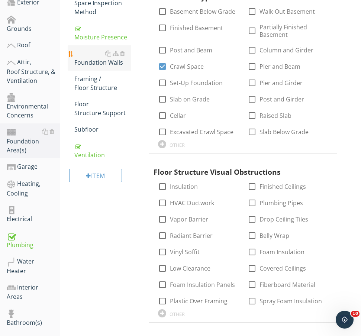
scroll to position [183, 0]
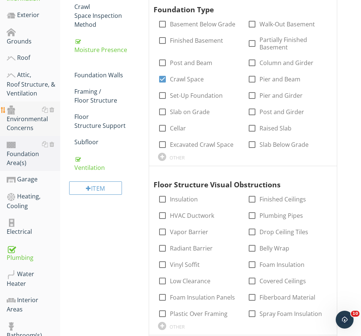
click at [31, 113] on div "Environmental Concerns" at bounding box center [33, 118] width 53 height 27
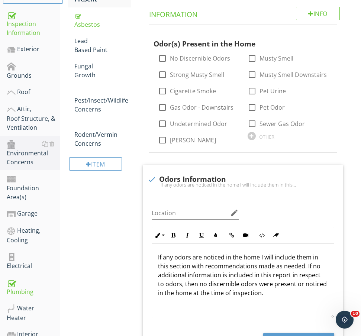
scroll to position [131, 0]
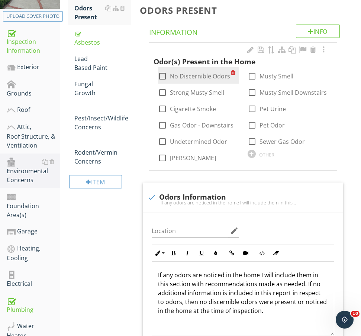
click at [196, 70] on div "check_box_outline_blank No Discernible Odors" at bounding box center [194, 75] width 72 height 10
click at [196, 72] on label "No Discernible Odors" at bounding box center [200, 75] width 60 height 7
checkbox input "true"
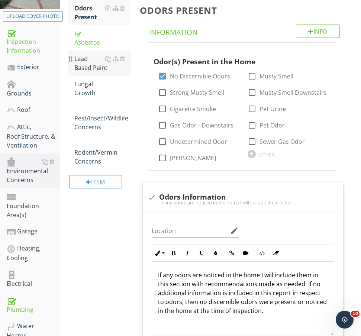
click at [82, 71] on div "Lead Based Paint" at bounding box center [102, 63] width 56 height 18
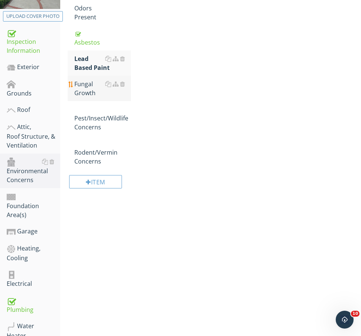
click at [89, 97] on link "Fungal Growth" at bounding box center [102, 88] width 56 height 25
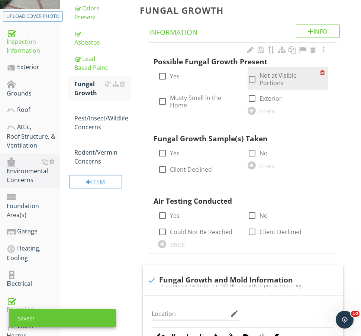
click at [260, 74] on label "Not at Visible Portions" at bounding box center [289, 79] width 61 height 15
checkbox input "true"
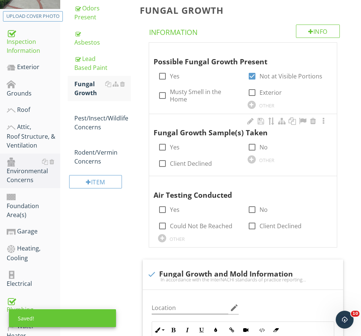
drag, startPoint x: 254, startPoint y: 142, endPoint x: 254, endPoint y: 171, distance: 29.7
click at [254, 142] on div at bounding box center [251, 147] width 13 height 13
checkbox input "true"
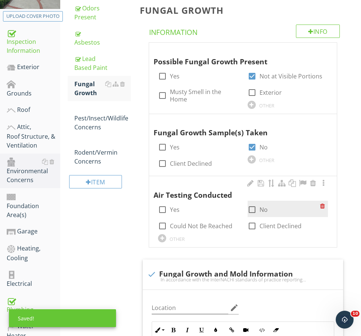
click at [254, 206] on div at bounding box center [251, 209] width 13 height 13
checkbox input "true"
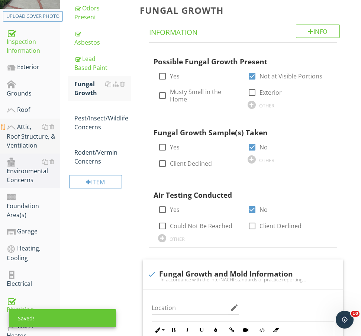
click at [23, 126] on div "Attic, Roof Structure, & Ventilation" at bounding box center [33, 135] width 53 height 27
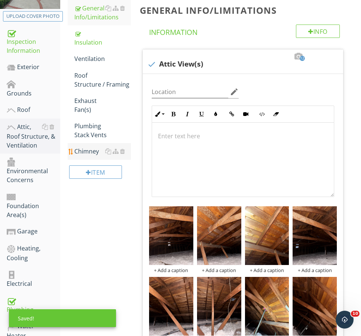
click at [89, 154] on div "Chimney" at bounding box center [102, 151] width 56 height 9
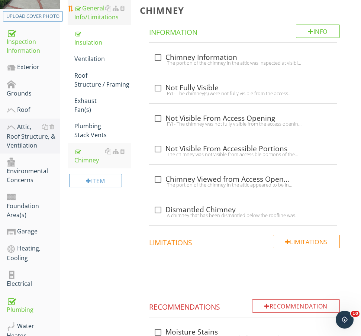
click at [94, 18] on div "General Info/Limitations" at bounding box center [102, 13] width 56 height 18
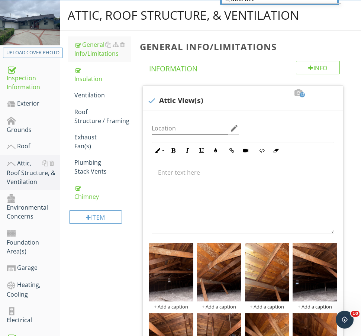
scroll to position [84, 0]
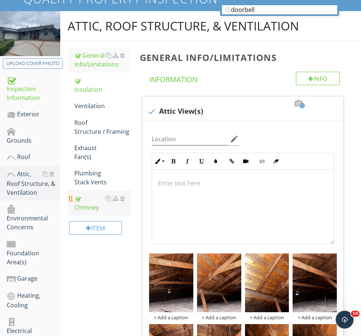
click at [89, 200] on div "Chimney" at bounding box center [102, 203] width 56 height 18
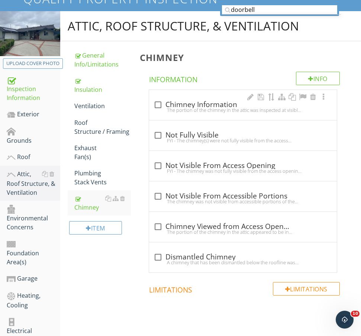
click at [199, 112] on div "The portion of the chimney in the attic was inspected at visible portions looki…" at bounding box center [242, 110] width 179 height 6
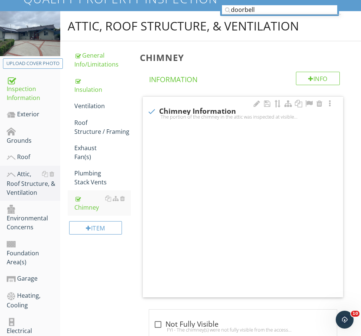
checkbox input "true"
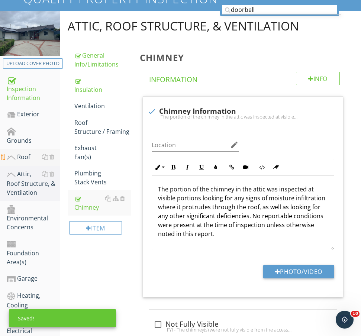
click at [28, 152] on div "Roof" at bounding box center [33, 157] width 53 height 10
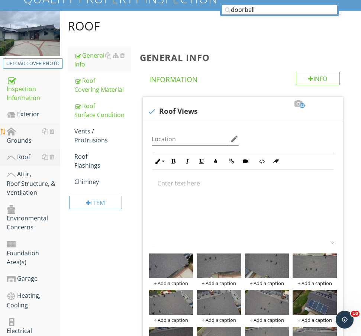
click at [33, 132] on div "Grounds" at bounding box center [33, 136] width 53 height 19
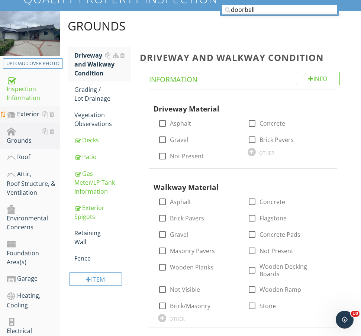
click at [29, 111] on div "Exterior" at bounding box center [33, 115] width 53 height 10
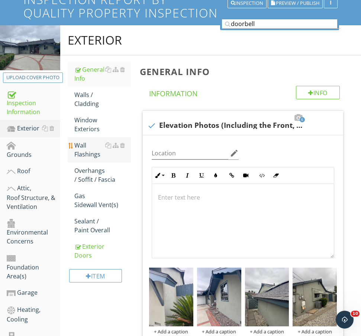
scroll to position [56, 0]
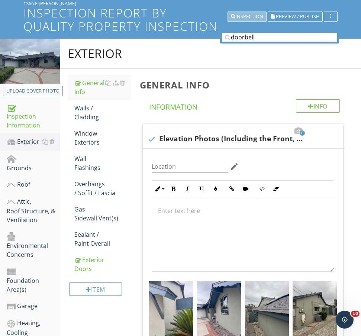
click at [242, 19] on div "Inspection" at bounding box center [247, 16] width 32 height 5
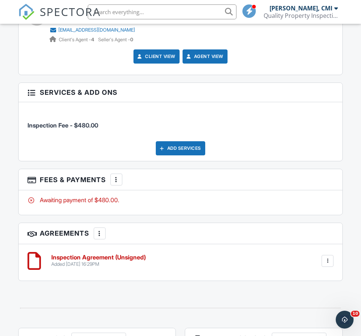
click at [120, 178] on div "More" at bounding box center [116, 179] width 12 height 12
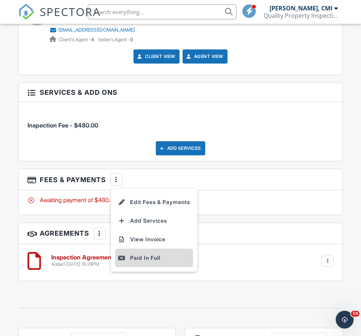
click at [143, 257] on div "Paid In Full" at bounding box center [154, 257] width 72 height 9
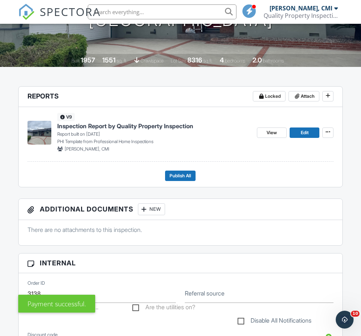
scroll to position [133, 0]
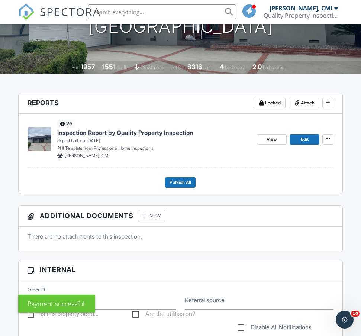
click at [187, 176] on footer "Publish All" at bounding box center [180, 179] width 306 height 16
click at [188, 183] on span "Publish All" at bounding box center [180, 182] width 22 height 7
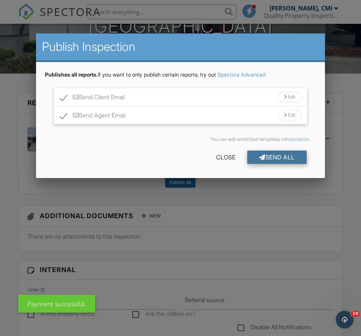
click at [266, 155] on div "Send All" at bounding box center [276, 156] width 59 height 13
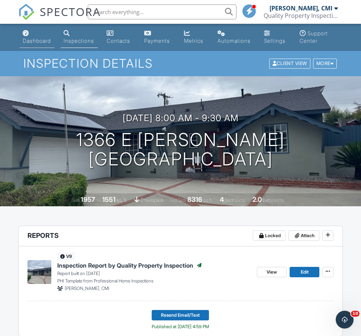
click at [37, 38] on div "Dashboard" at bounding box center [37, 41] width 28 height 6
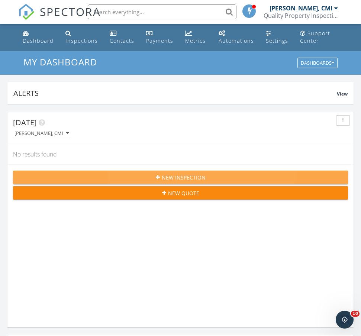
click at [148, 178] on div "New Inspection" at bounding box center [180, 177] width 323 height 8
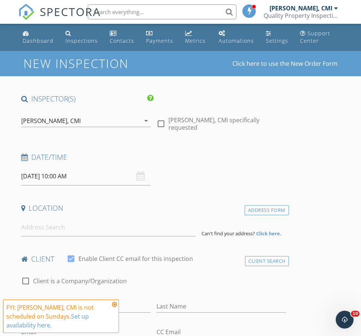
click at [77, 177] on input "[DATE] 10:00 AM" at bounding box center [85, 176] width 129 height 18
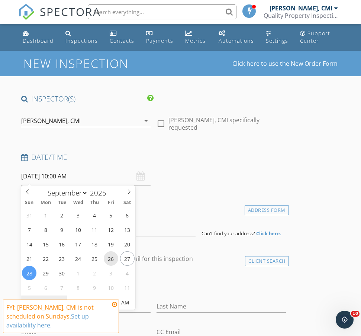
type input "[DATE] 10:00 AM"
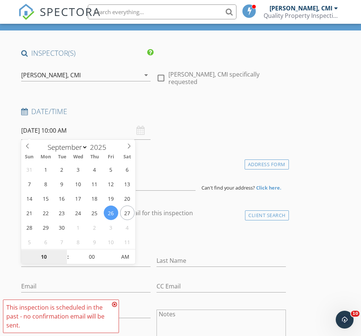
scroll to position [78, 0]
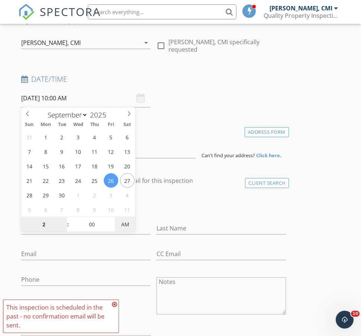
type input "02"
type input "[DATE] 2:00 PM"
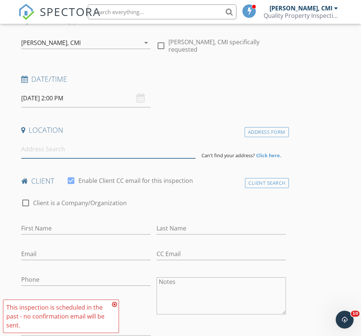
click at [109, 149] on input at bounding box center [108, 149] width 174 height 18
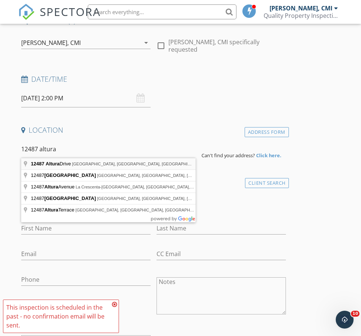
type input "[STREET_ADDRESS]"
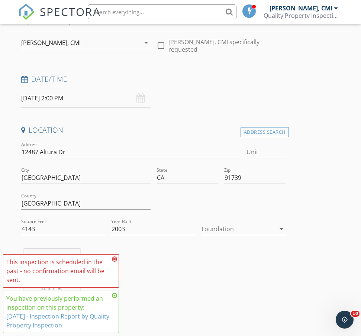
click at [210, 230] on div at bounding box center [238, 229] width 74 height 12
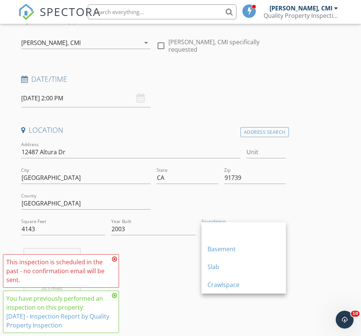
click at [171, 268] on div "[PERSON_NAME], CMI 26.5 miles (35 minutes)" at bounding box center [153, 282] width 270 height 68
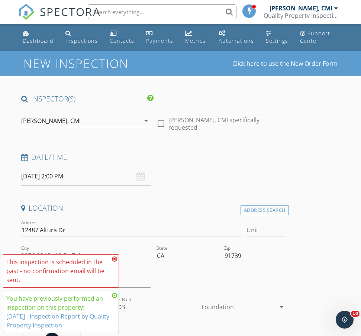
scroll to position [0, 0]
click at [48, 46] on link "Dashboard" at bounding box center [38, 37] width 37 height 21
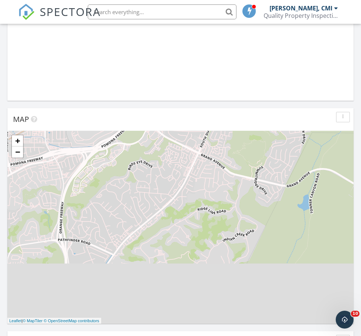
scroll to position [527, 0]
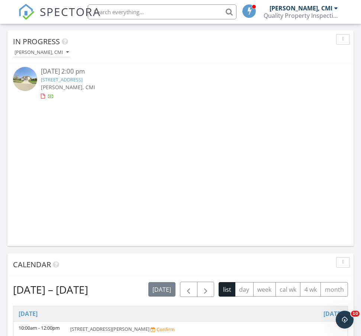
click at [82, 82] on link "12487 Altura Dr, Rancho Cucamonga, CA 91739" at bounding box center [62, 79] width 42 height 7
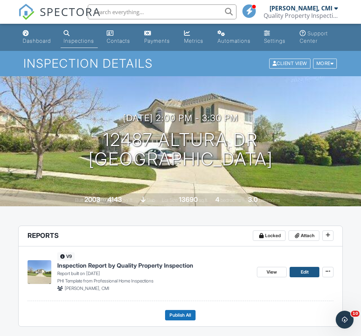
click at [305, 275] on span "Edit" at bounding box center [304, 271] width 8 height 7
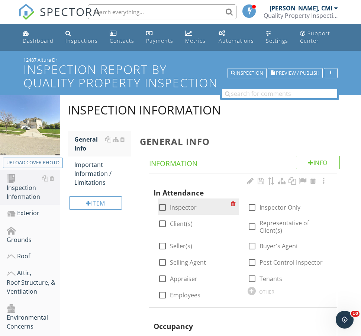
click at [194, 205] on label "Inspector" at bounding box center [183, 207] width 27 height 7
checkbox input "true"
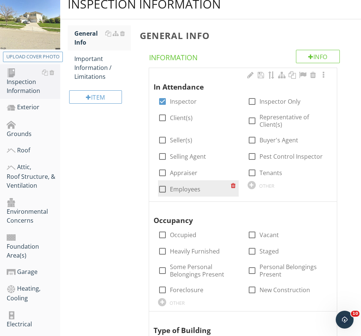
scroll to position [135, 0]
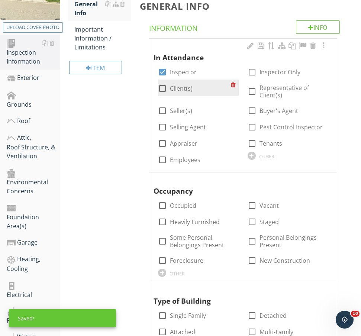
click at [184, 87] on label "Client(s)" at bounding box center [181, 88] width 23 height 7
checkbox input "true"
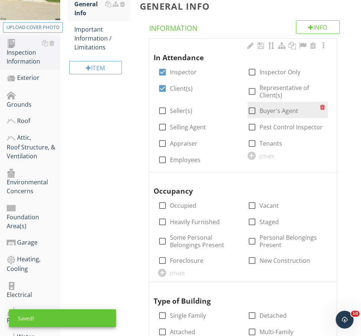
click at [263, 107] on label "Buyer's Agent" at bounding box center [278, 110] width 39 height 7
checkbox input "true"
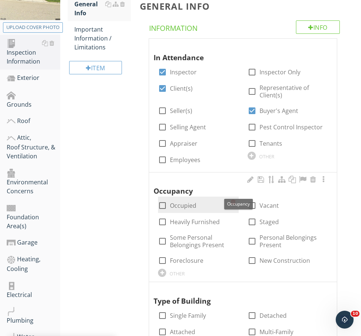
click at [188, 202] on label "Occupied" at bounding box center [183, 205] width 26 height 7
checkbox input "true"
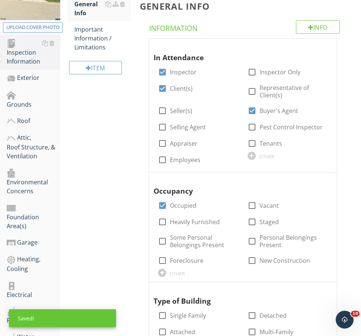
scroll to position [244, 0]
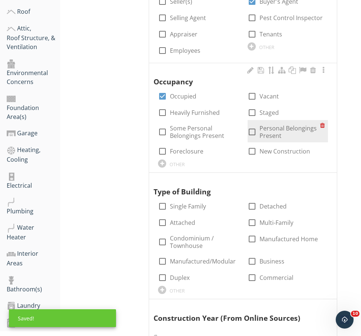
click at [276, 131] on label "Personal Belongings Present" at bounding box center [289, 131] width 61 height 15
checkbox input "true"
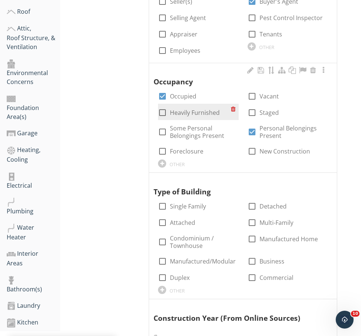
click at [187, 114] on label "Heavily Furnished" at bounding box center [195, 112] width 50 height 7
checkbox input "true"
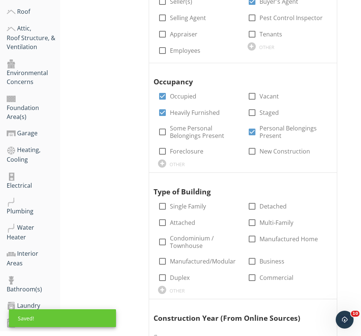
scroll to position [344, 0]
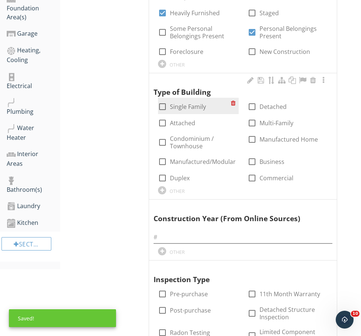
click at [190, 106] on label "Single Family" at bounding box center [188, 106] width 36 height 7
checkbox input "true"
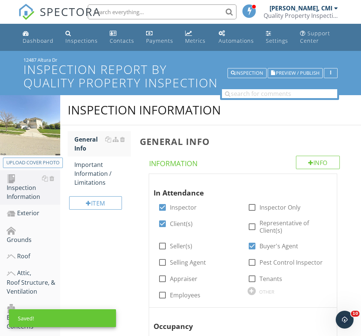
scroll to position [0, 0]
drag, startPoint x: 65, startPoint y: 61, endPoint x: 20, endPoint y: 61, distance: 44.6
click at [20, 61] on div "12487 Altura Dr Inspection Report by Quality Property Inspection Inspection Pre…" at bounding box center [180, 73] width 361 height 44
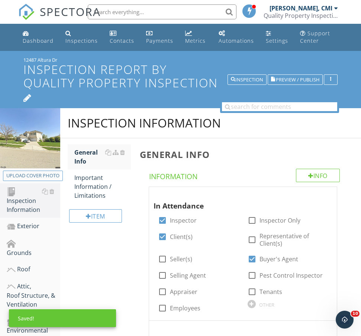
copy div "12487 Altura Dr"
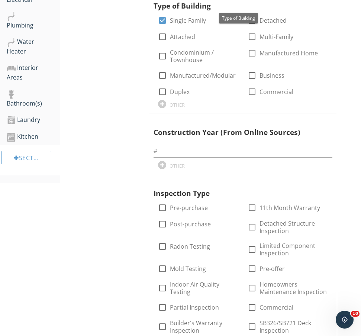
scroll to position [481, 0]
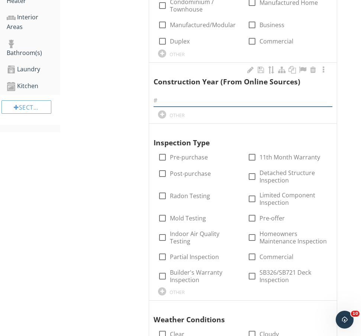
click at [199, 98] on input "text" at bounding box center [242, 100] width 179 height 12
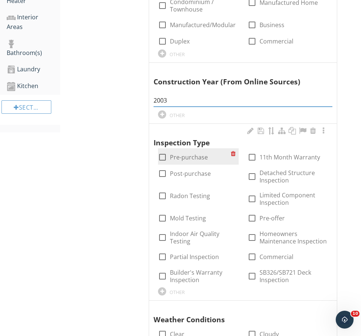
type input "2003"
click at [184, 157] on label "Pre-purchase" at bounding box center [189, 156] width 38 height 7
checkbox input "true"
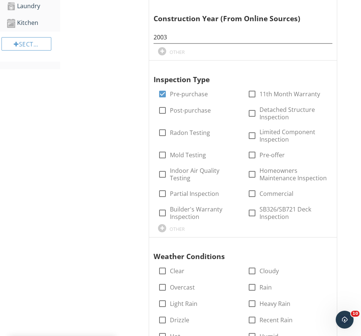
scroll to position [655, 0]
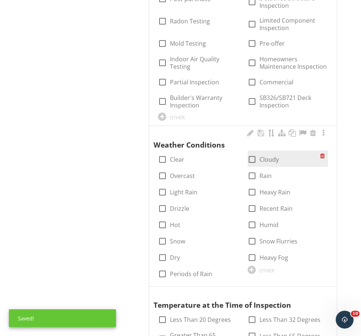
click at [266, 158] on label "Cloudy" at bounding box center [268, 159] width 19 height 7
checkbox input "true"
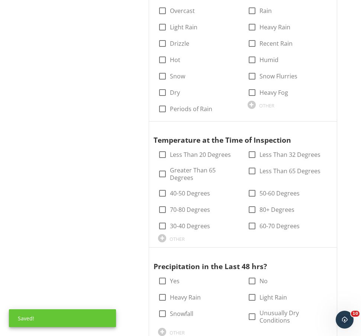
scroll to position [884, 0]
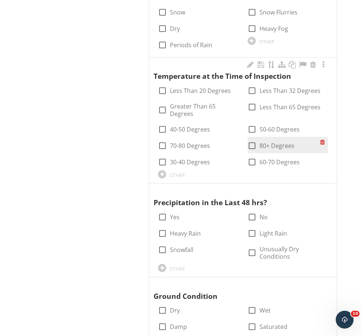
click at [258, 142] on div "check_box_outline_blank 80+ Degrees" at bounding box center [270, 145] width 47 height 9
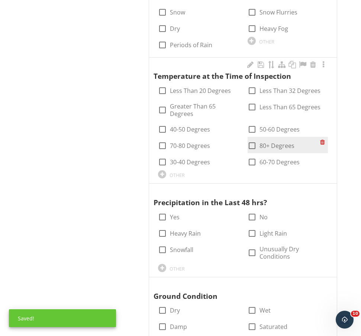
click at [246, 140] on div at bounding box center [251, 145] width 13 height 13
checkbox input "true"
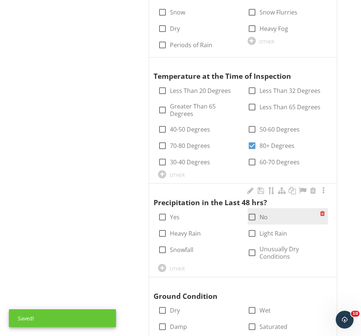
click at [251, 217] on div at bounding box center [251, 217] width 13 height 13
checkbox input "true"
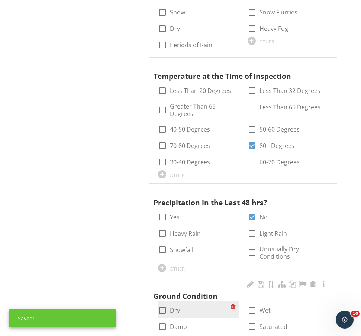
click at [165, 305] on div at bounding box center [162, 310] width 13 height 13
checkbox input "true"
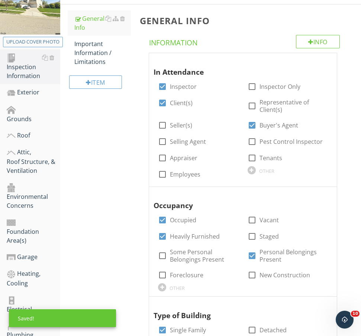
scroll to position [114, 0]
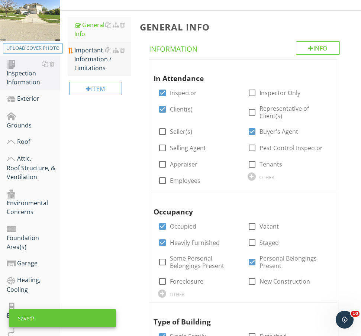
click at [92, 58] on div "Important Information / Limitations" at bounding box center [102, 59] width 56 height 27
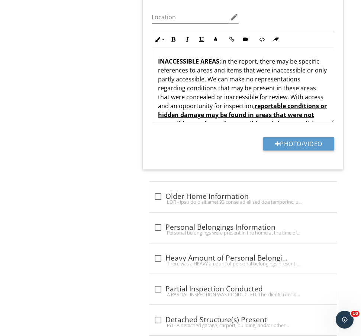
scroll to position [1531, 0]
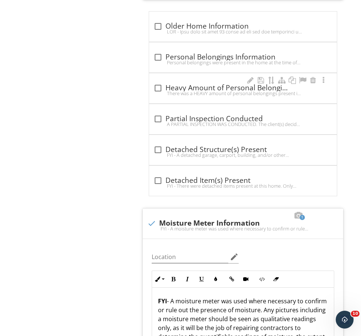
click at [215, 94] on div "There was a HEAVY amount of personal belongings present in the home at the time…" at bounding box center [242, 93] width 179 height 6
checkbox input "true"
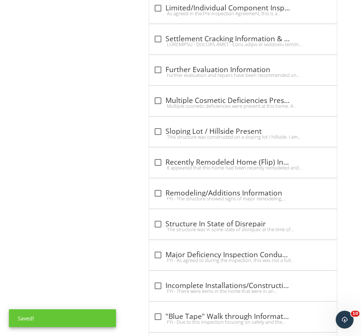
scroll to position [2276, 0]
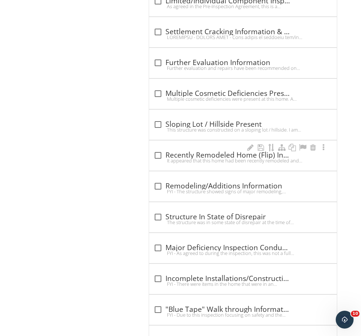
click at [192, 165] on div "check_box_outline_blank Recently Remodeled Home (Flip) Information It appeared …" at bounding box center [243, 155] width 188 height 30
checkbox input "true"
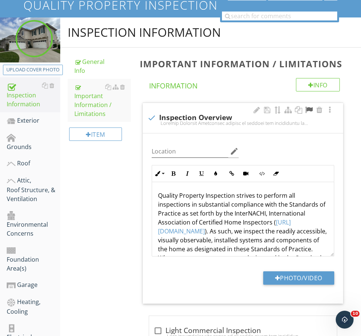
scroll to position [164, 0]
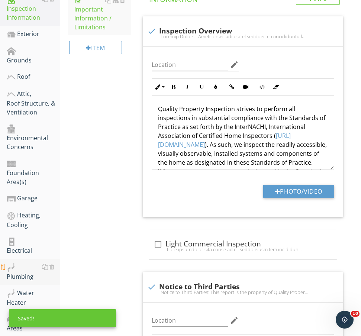
click at [19, 262] on div "Plumbing" at bounding box center [33, 271] width 53 height 19
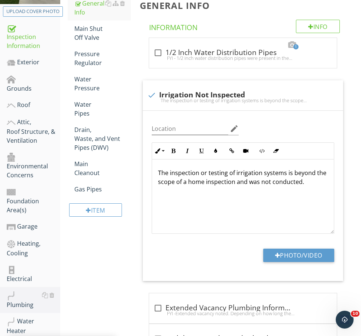
scroll to position [19, 0]
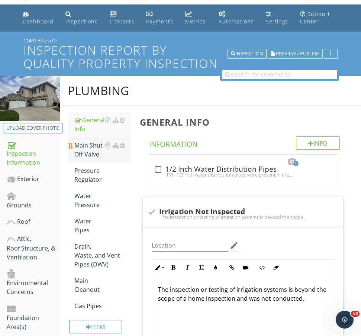
click at [95, 153] on div "Main Shut Off Valve" at bounding box center [102, 150] width 56 height 18
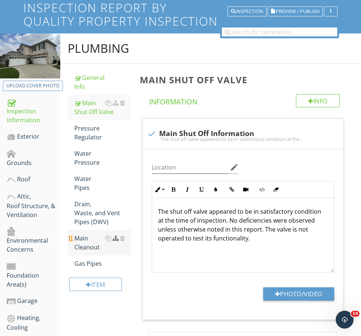
scroll to position [105, 0]
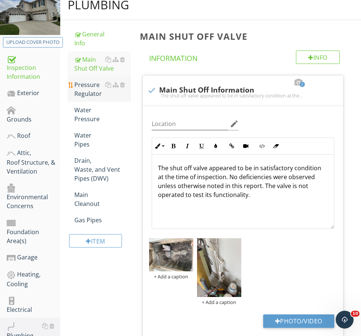
click at [84, 91] on div "Pressure Regulator" at bounding box center [102, 89] width 56 height 18
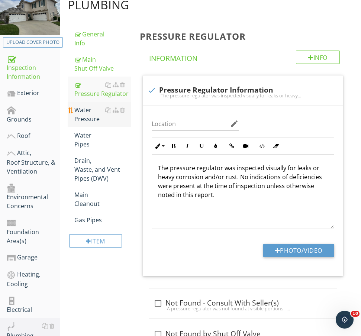
click at [89, 111] on div "Water Pressure" at bounding box center [102, 114] width 56 height 18
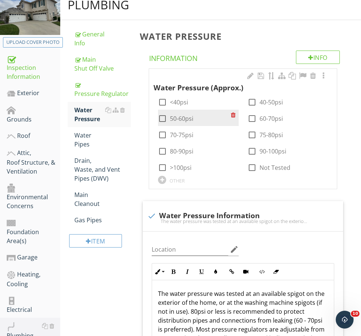
click at [186, 116] on label "50-60psi" at bounding box center [181, 118] width 23 height 7
checkbox input "true"
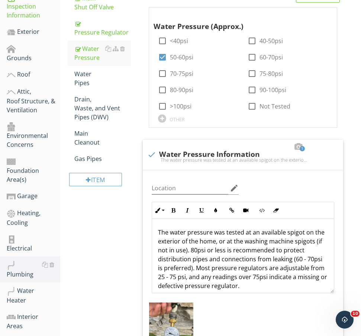
scroll to position [150, 0]
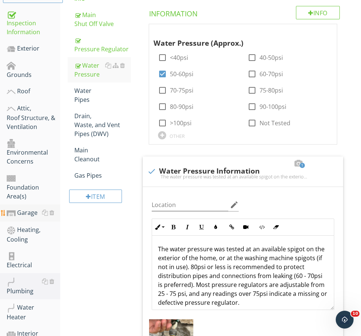
click at [24, 208] on div "Garage" at bounding box center [33, 213] width 53 height 10
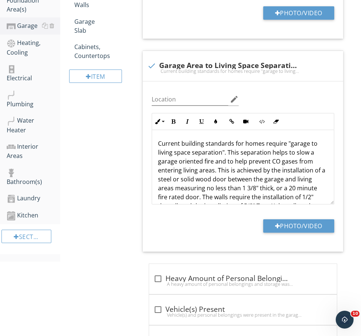
scroll to position [392, 0]
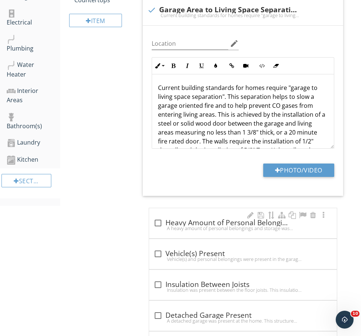
click at [190, 208] on div "check_box_outline_blank Heavy Amount of Personal Belongings Present A heavy amo…" at bounding box center [243, 223] width 188 height 31
click at [187, 218] on div "check_box_outline_blank Heavy Amount of Personal Belongings Present" at bounding box center [242, 222] width 179 height 9
checkbox input "true"
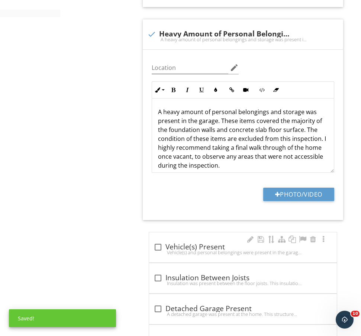
click at [188, 247] on div "check_box_outline_blank Vehicle(s) Present" at bounding box center [242, 247] width 179 height 9
checkbox input "true"
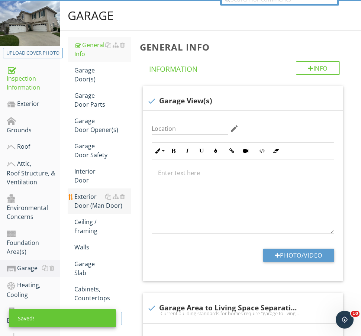
scroll to position [86, 0]
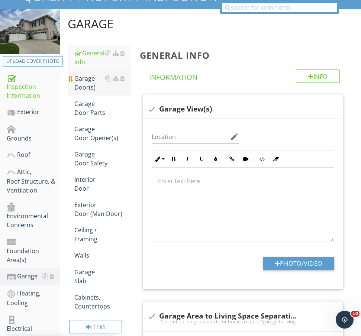
click at [90, 92] on link "Garage Door(s)" at bounding box center [102, 82] width 56 height 25
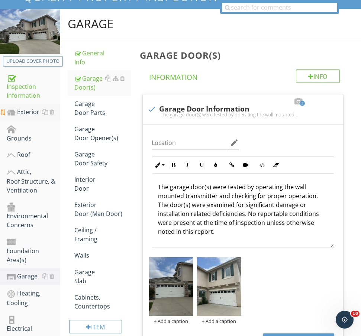
click at [23, 116] on div "Exterior" at bounding box center [33, 112] width 53 height 10
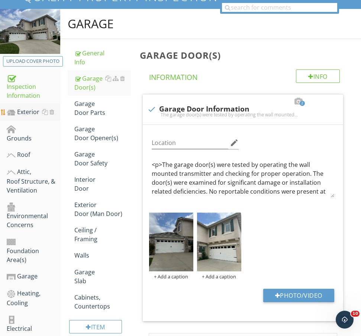
click at [23, 116] on div "Exterior" at bounding box center [33, 112] width 53 height 10
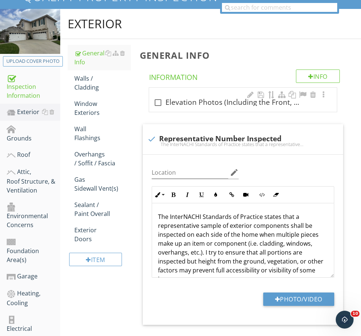
click at [203, 111] on div "check_box_outline_blank Elevation Photos (Including the Front, Rear, Left and R…" at bounding box center [243, 100] width 188 height 24
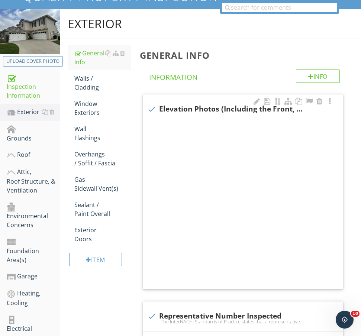
checkbox input "true"
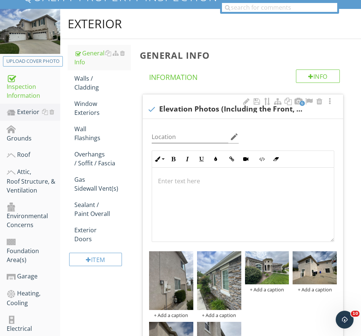
scroll to position [147, 0]
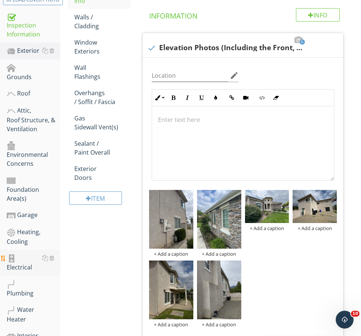
click at [30, 253] on div "Electrical" at bounding box center [33, 262] width 53 height 19
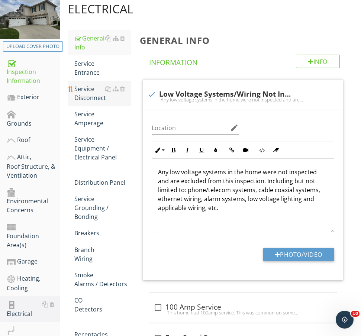
scroll to position [89, 0]
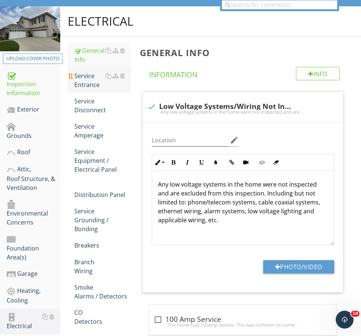
click at [85, 84] on div "Service Entrance" at bounding box center [102, 80] width 56 height 18
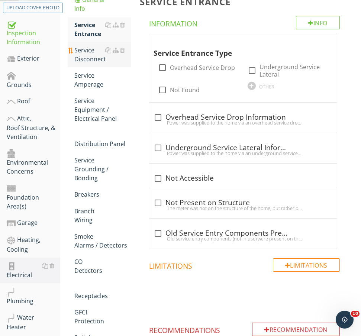
scroll to position [169, 0]
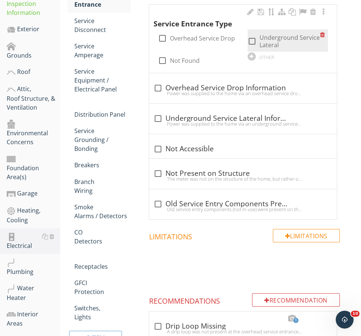
click at [266, 41] on label "Underground Service Lateral" at bounding box center [289, 41] width 61 height 15
checkbox input "true"
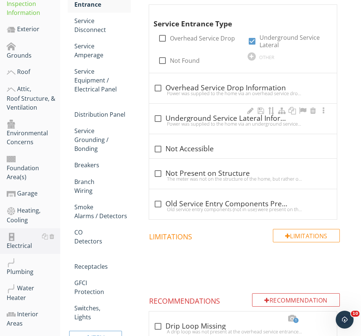
click at [213, 127] on div "check_box_outline_blank Underground Service Lateral Information Power was suppl…" at bounding box center [242, 121] width 179 height 16
checkbox input "true"
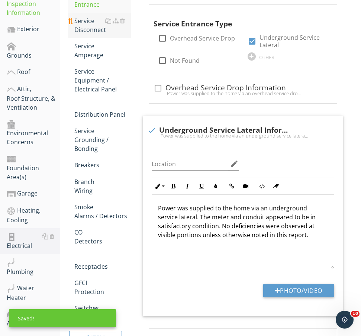
click at [94, 29] on div "Service Disconnect" at bounding box center [102, 25] width 56 height 18
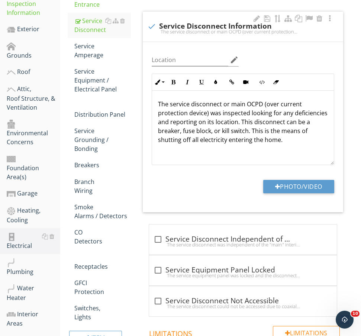
click at [173, 26] on div "check Service Disconnect Information" at bounding box center [242, 26] width 191 height 9
checkbox input "true"
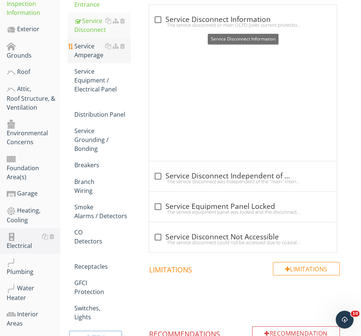
click at [96, 58] on div "Service Amperage" at bounding box center [102, 51] width 56 height 18
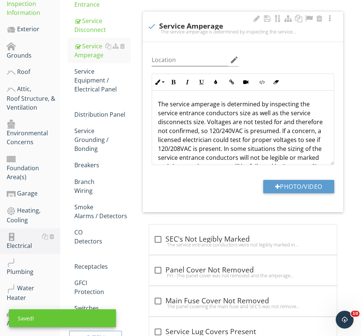
click at [169, 26] on div "check Service Amperage" at bounding box center [242, 26] width 191 height 9
checkbox input "true"
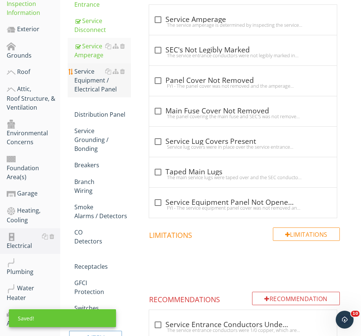
click at [90, 84] on div "Service Equipment / Electrical Panel" at bounding box center [102, 80] width 56 height 27
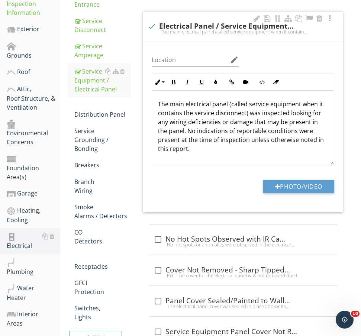
click at [253, 35] on div "check Electrical Panel / Service Equipment Information The main electrical pane…" at bounding box center [242, 28] width 191 height 16
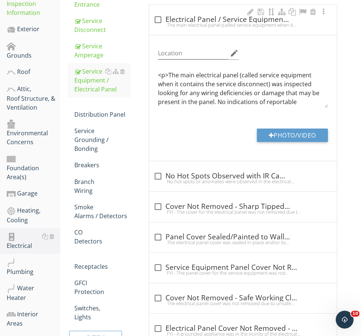
checkbox input "true"
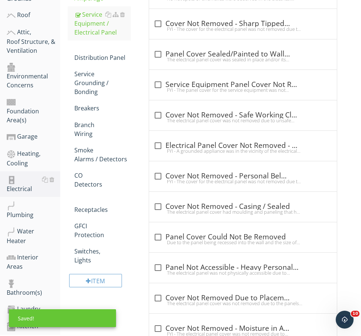
scroll to position [300, 0]
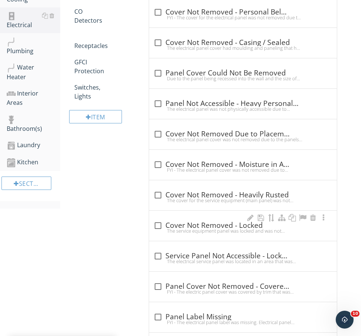
click at [187, 229] on div "The service equipment panel was locked and was not accessed. Any components loc…" at bounding box center [242, 231] width 179 height 6
checkbox input "true"
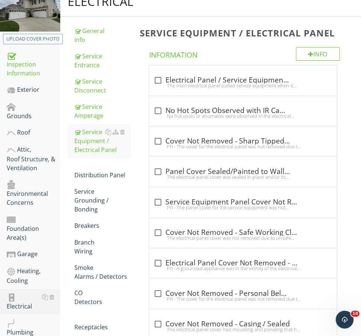
scroll to position [149, 0]
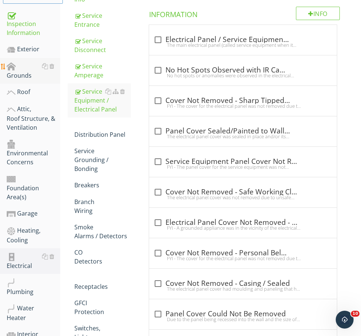
click at [30, 64] on div "Grounds" at bounding box center [33, 71] width 53 height 19
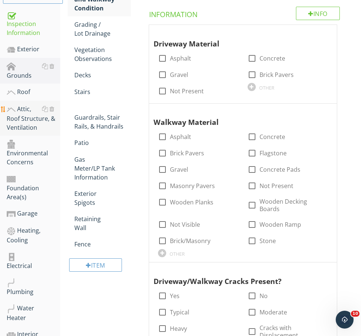
drag, startPoint x: 30, startPoint y: 64, endPoint x: 30, endPoint y: 111, distance: 47.2
click at [30, 65] on div "Grounds" at bounding box center [33, 71] width 53 height 19
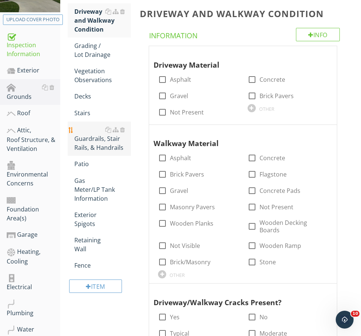
scroll to position [108, 0]
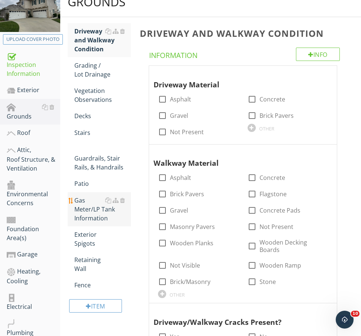
click at [85, 210] on div "Gas Meter/LP Tank Information" at bounding box center [102, 209] width 56 height 27
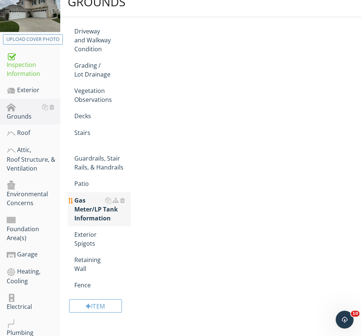
scroll to position [104, 0]
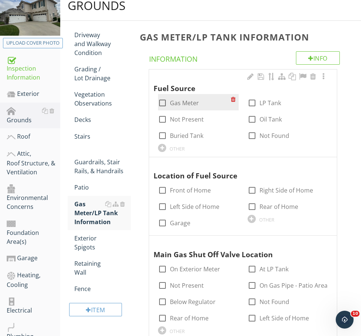
click at [176, 101] on label "Gas Meter" at bounding box center [184, 102] width 29 height 7
checkbox input "true"
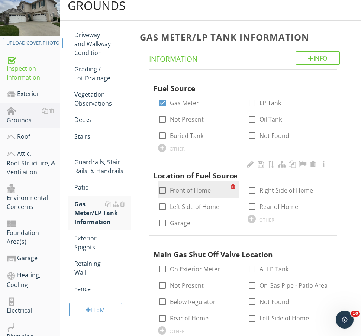
click at [178, 186] on label "Front of Home" at bounding box center [190, 189] width 41 height 7
checkbox input "true"
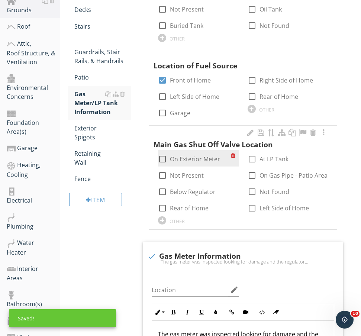
click at [188, 156] on label "On Exterior Meter" at bounding box center [195, 158] width 50 height 7
checkbox input "true"
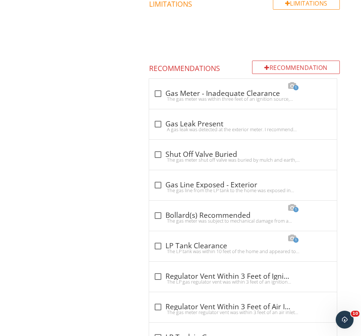
scroll to position [1119, 0]
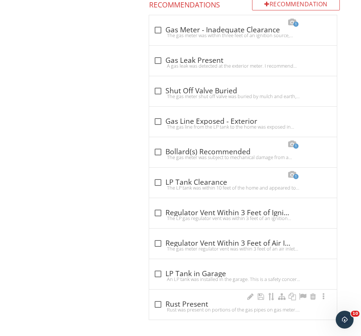
click at [202, 306] on div "Rust was present on portions of the gas pipes on gas meter. Evaluation of the p…" at bounding box center [242, 309] width 179 height 6
checkbox input "true"
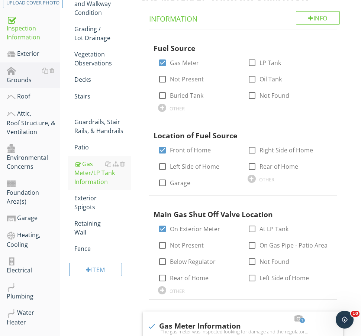
scroll to position [136, 0]
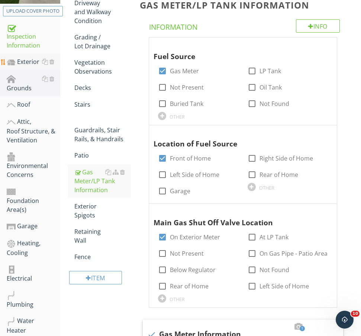
click at [31, 63] on div "Exterior" at bounding box center [33, 62] width 53 height 10
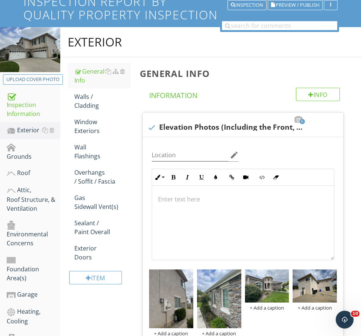
scroll to position [63, 0]
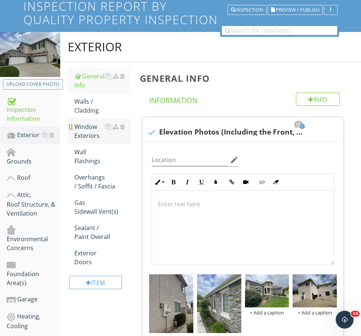
click at [87, 132] on div "Window Exteriors" at bounding box center [102, 131] width 56 height 18
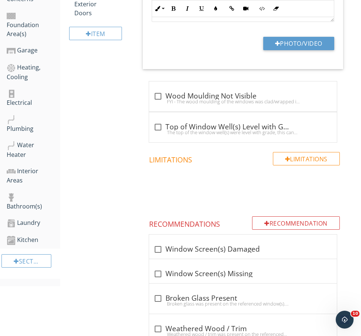
scroll to position [400, 0]
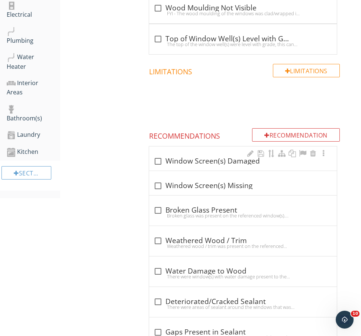
click at [181, 162] on div "check_box_outline_blank Window Screen(s) Damaged" at bounding box center [242, 161] width 179 height 9
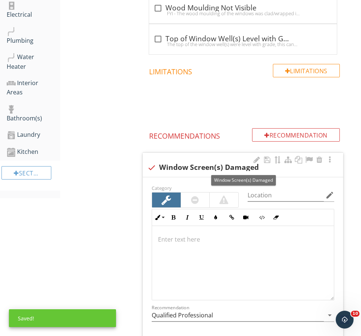
click at [173, 164] on div "check Window Screen(s) Damaged" at bounding box center [242, 167] width 191 height 9
checkbox input "true"
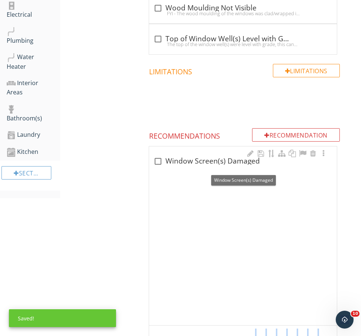
click at [173, 164] on div "check_box_outline_blank Window Screen(s) Damaged" at bounding box center [242, 161] width 179 height 9
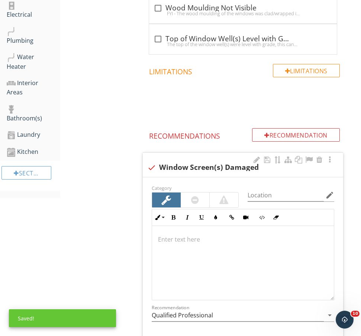
scroll to position [541, 0]
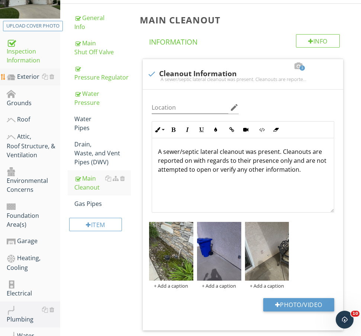
click at [27, 77] on div "Exterior" at bounding box center [33, 77] width 53 height 10
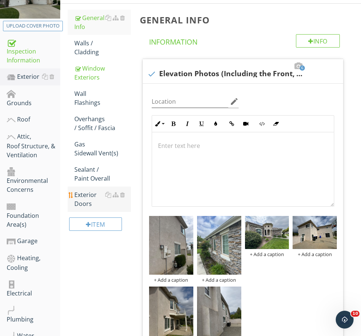
click at [91, 204] on div "Exterior Doors" at bounding box center [102, 199] width 56 height 18
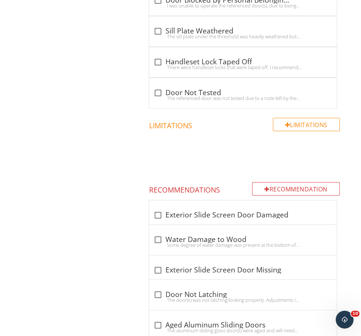
scroll to position [907, 0]
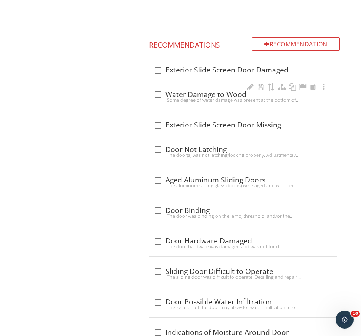
click at [218, 98] on div "Some degree of water damage was present at the bottom of the door jambs, door s…" at bounding box center [242, 100] width 179 height 6
checkbox input "true"
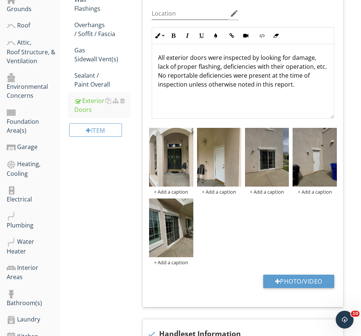
scroll to position [195, 0]
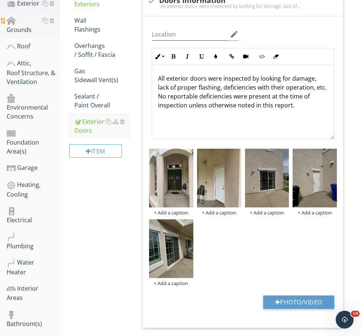
click at [35, 25] on div "Grounds" at bounding box center [33, 25] width 53 height 19
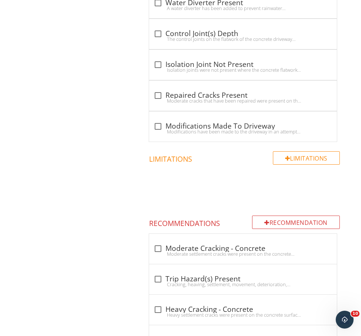
scroll to position [1050, 0]
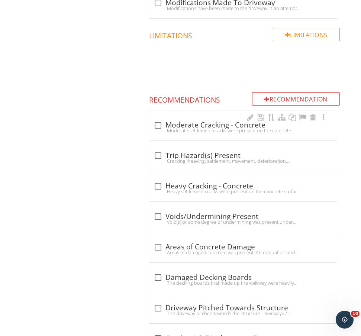
click at [200, 110] on div "check_box_outline_blank Moderate Cracking - Concrete Moderate settlement cracks…" at bounding box center [243, 125] width 188 height 30
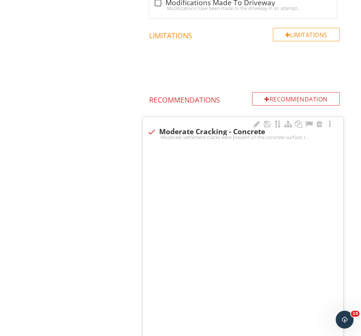
checkbox input "true"
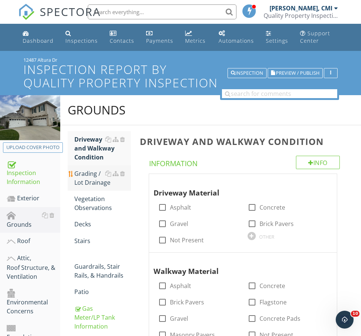
scroll to position [0, 0]
click at [89, 183] on div "Grading / Lot Drainage" at bounding box center [102, 178] width 56 height 18
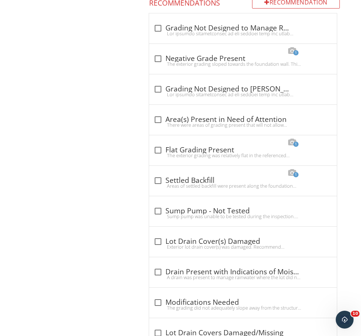
scroll to position [1196, 0]
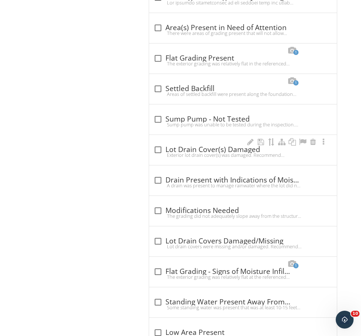
click at [216, 135] on div "check_box_outline_blank Lot Drain Cover(s) Damaged Exterior lot drain cover(s) …" at bounding box center [243, 150] width 188 height 30
checkbox input "true"
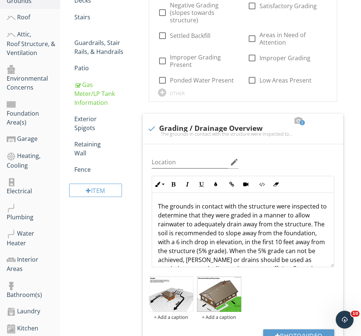
scroll to position [133, 0]
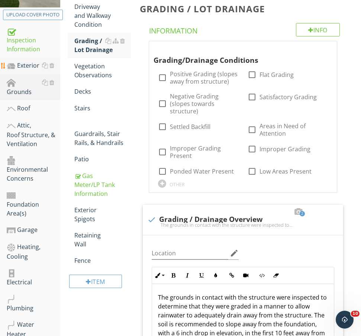
click at [26, 65] on div "Exterior" at bounding box center [33, 66] width 53 height 10
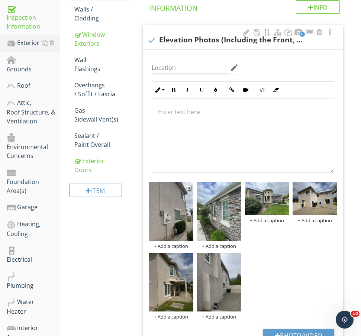
scroll to position [148, 0]
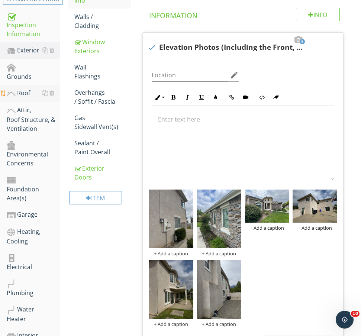
click at [26, 88] on div "Roof" at bounding box center [33, 93] width 53 height 10
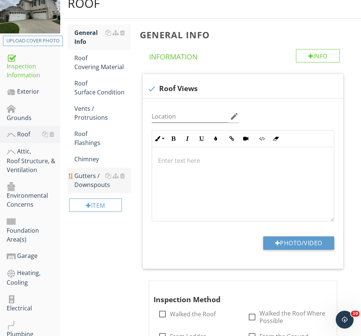
scroll to position [69, 0]
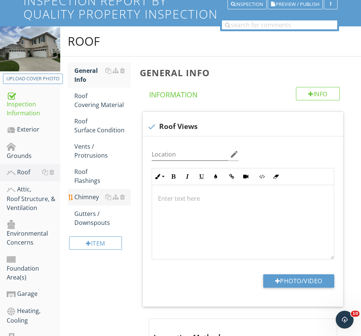
click at [92, 199] on div "Chimney" at bounding box center [102, 196] width 56 height 9
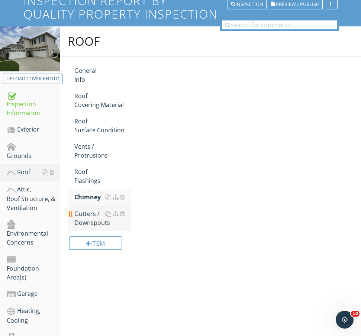
click at [93, 218] on div "Gutters / Downspouts" at bounding box center [102, 218] width 56 height 18
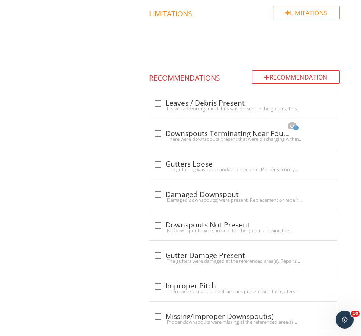
scroll to position [1062, 0]
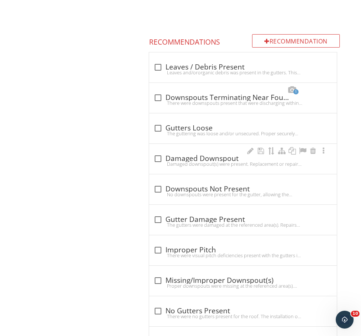
click at [190, 163] on div "Damaged downspout(s) were present. Replacement or repairs as needed is recommen…" at bounding box center [242, 164] width 179 height 6
checkbox input "true"
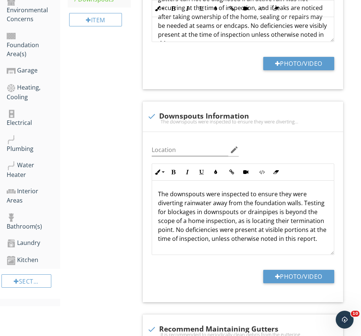
scroll to position [280, 0]
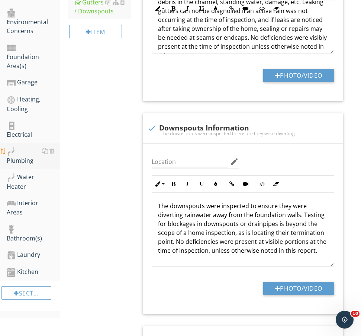
click at [12, 147] on div at bounding box center [11, 151] width 9 height 9
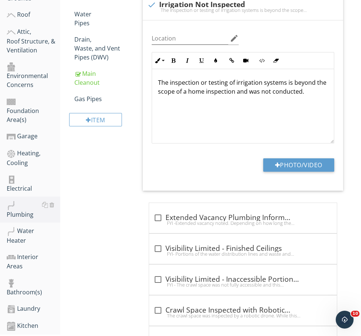
scroll to position [215, 0]
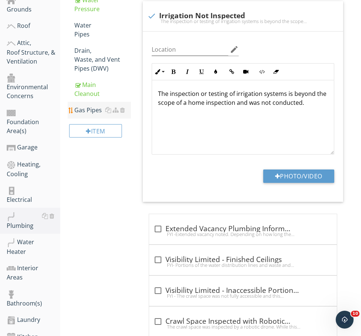
click at [94, 114] on div "Gas Pipes" at bounding box center [102, 109] width 56 height 9
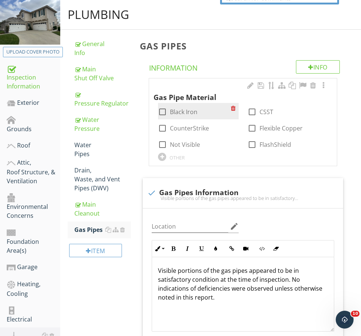
click at [183, 109] on label "Black Iron" at bounding box center [183, 111] width 27 height 7
checkbox input "true"
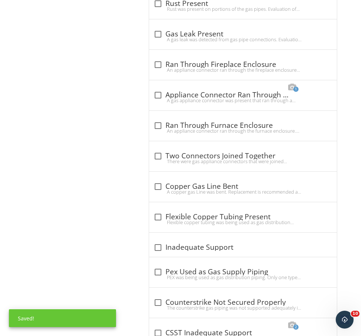
scroll to position [1027, 0]
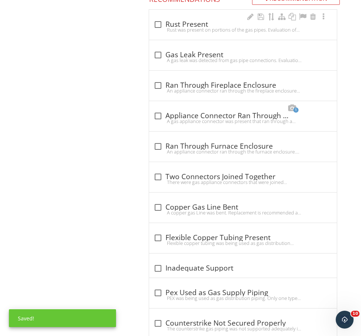
click at [215, 29] on div "Rust was present on portions of the gas pipes. Evaluation of the pipes in this …" at bounding box center [242, 30] width 179 height 6
checkbox input "true"
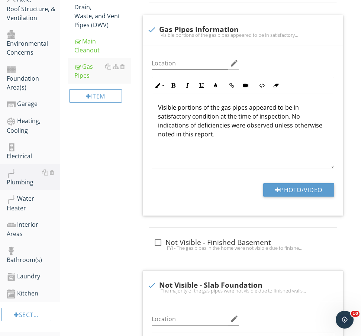
scroll to position [138, 0]
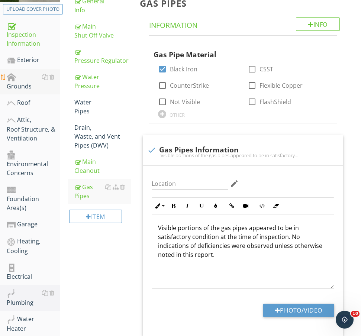
click at [32, 79] on div "Grounds" at bounding box center [33, 81] width 53 height 19
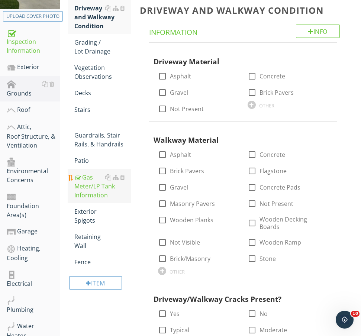
scroll to position [130, 0]
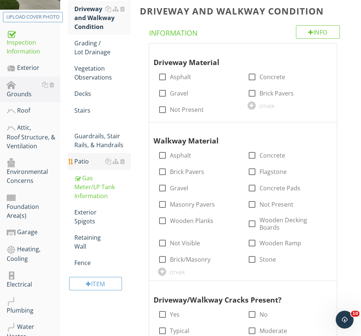
click at [95, 162] on div "Patio" at bounding box center [102, 161] width 56 height 9
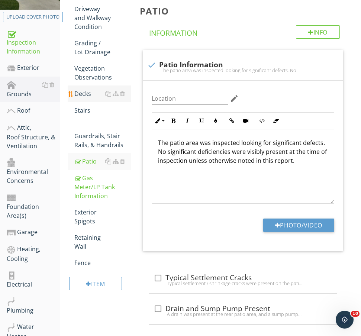
click at [90, 97] on div "Decks" at bounding box center [102, 93] width 56 height 9
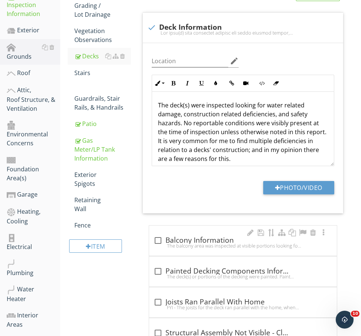
scroll to position [222, 0]
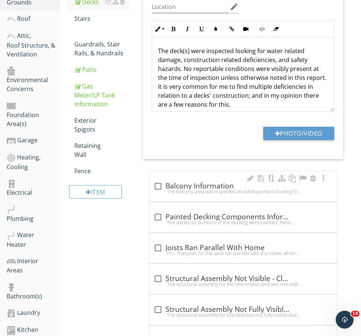
click at [199, 189] on div "The balcony area was inspected at visible portions looking for any significant …" at bounding box center [242, 191] width 179 height 6
checkbox input "true"
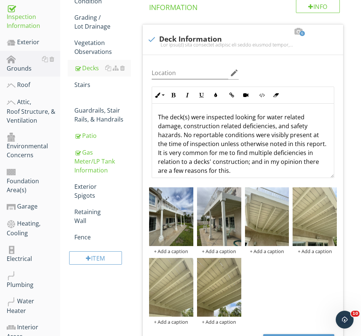
scroll to position [143, 0]
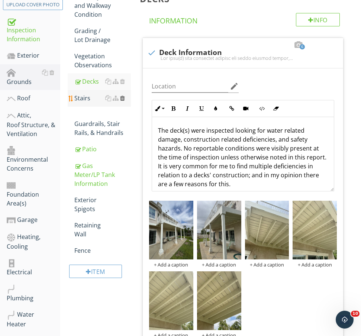
click at [124, 98] on div at bounding box center [122, 98] width 5 height 6
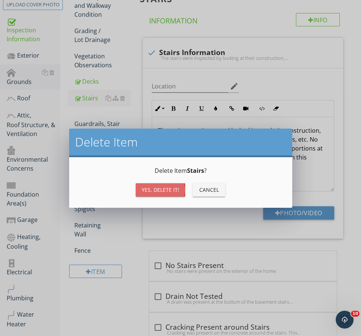
click at [151, 188] on div "Yes, Delete it!" at bounding box center [161, 190] width 38 height 8
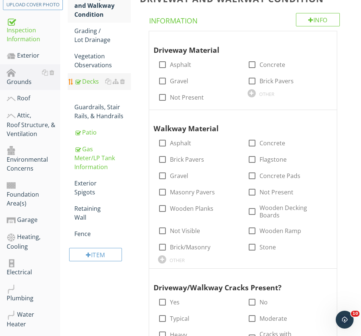
click at [82, 85] on div "Decks" at bounding box center [102, 81] width 56 height 9
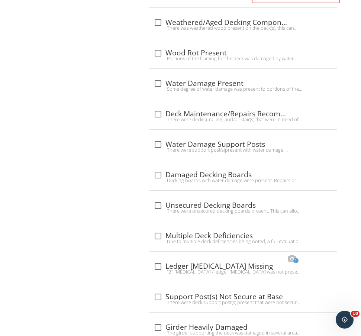
scroll to position [1212, 0]
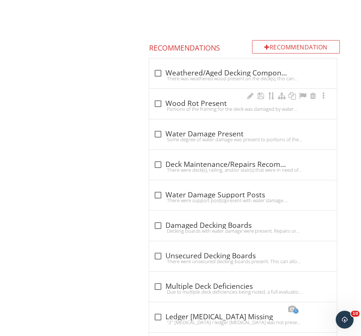
click at [185, 113] on div "check_box_outline_blank Wood Rot Present Portions of the framing for the deck w…" at bounding box center [242, 106] width 179 height 16
checkbox input "true"
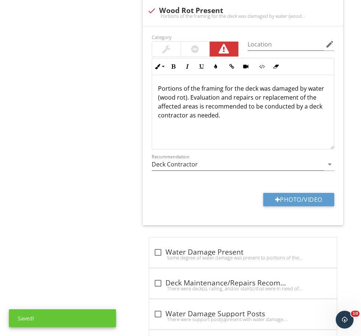
scroll to position [1330, 0]
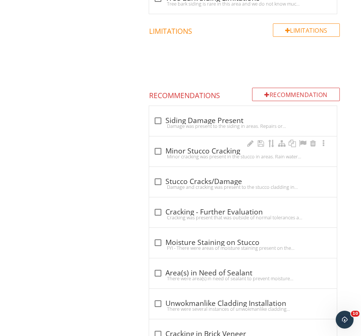
scroll to position [1610, 0]
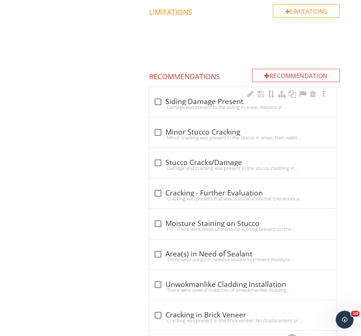
click at [197, 104] on div "Damage was present to the siding in areas. Repairs or replacement of damaged po…" at bounding box center [242, 107] width 179 height 6
checkbox input "true"
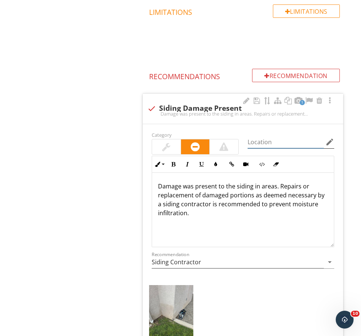
click at [283, 136] on input "Location" at bounding box center [285, 142] width 76 height 12
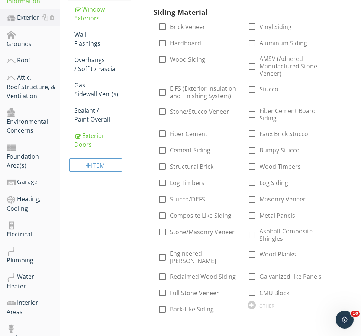
scroll to position [143, 0]
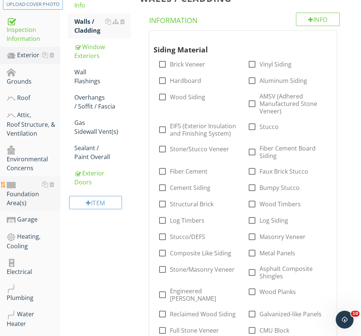
type input "rear"
click at [35, 153] on div "Environmental Concerns" at bounding box center [33, 158] width 53 height 27
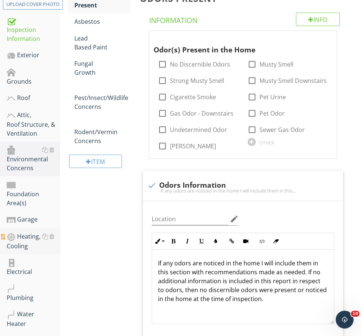
click at [30, 232] on div "Heating, Cooling" at bounding box center [33, 241] width 53 height 19
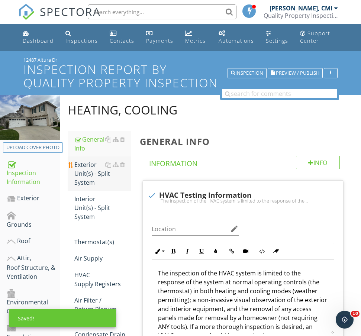
click at [91, 174] on div "Exterior Unit(s) - Split System" at bounding box center [102, 173] width 56 height 27
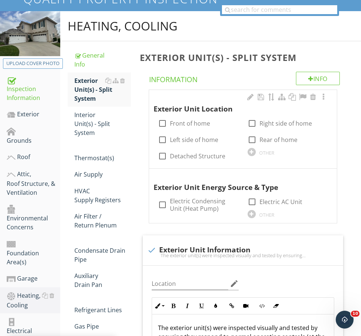
scroll to position [114, 0]
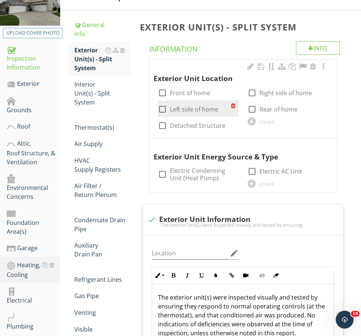
click at [193, 108] on label "Left side of home" at bounding box center [194, 108] width 48 height 7
checkbox input "true"
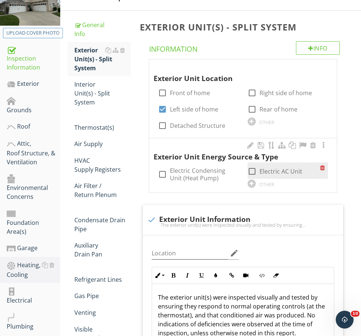
click at [255, 173] on div at bounding box center [251, 171] width 13 height 13
checkbox input "true"
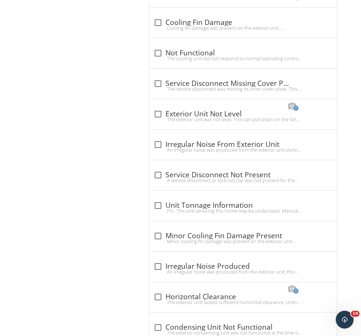
scroll to position [854, 0]
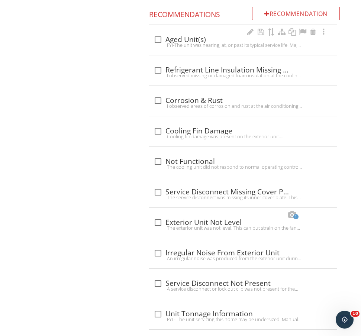
click at [200, 48] on div "check_box_outline_blank Aged Unit(s) FYI-The unit was nearing, at, or past its …" at bounding box center [243, 40] width 188 height 30
checkbox input "true"
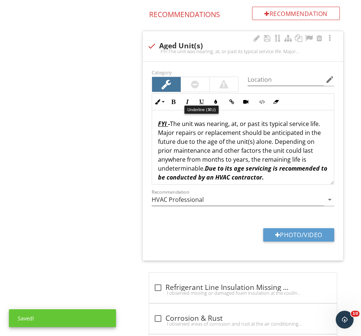
click at [202, 83] on div at bounding box center [195, 84] width 28 height 15
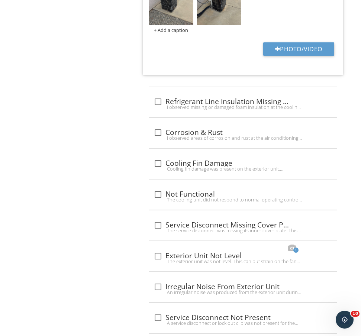
scroll to position [1116, 0]
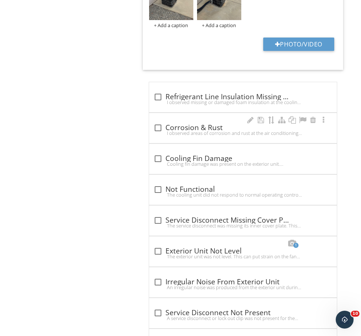
click at [190, 130] on div "I observed areas of corrosion and rust at the air conditioning system. Recommen…" at bounding box center [242, 133] width 179 height 6
checkbox input "true"
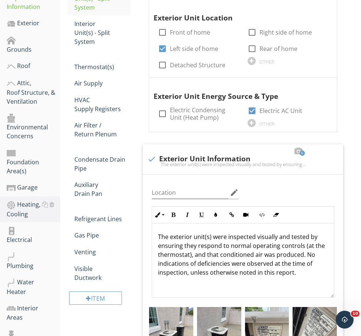
scroll to position [119, 0]
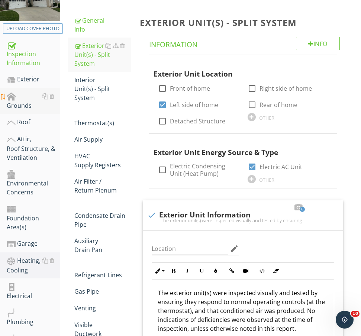
click at [28, 88] on link "Grounds" at bounding box center [33, 101] width 53 height 26
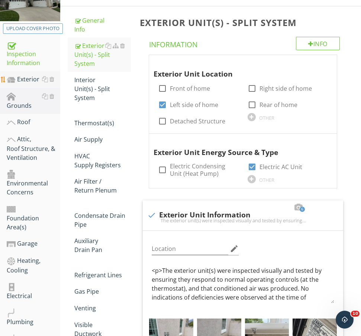
click at [29, 82] on div "Exterior" at bounding box center [33, 80] width 53 height 10
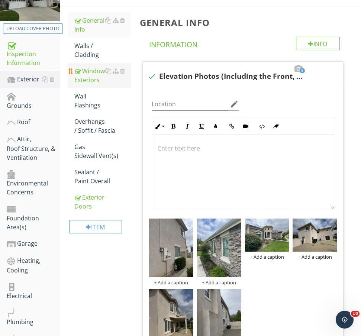
click at [92, 79] on div "Window Exteriors" at bounding box center [102, 75] width 56 height 18
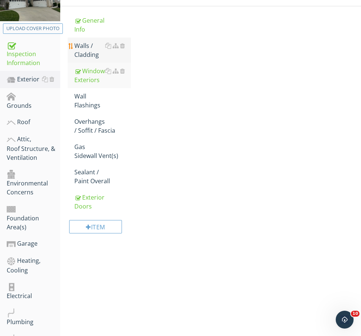
click at [91, 53] on div "Walls / Cladding" at bounding box center [102, 50] width 56 height 18
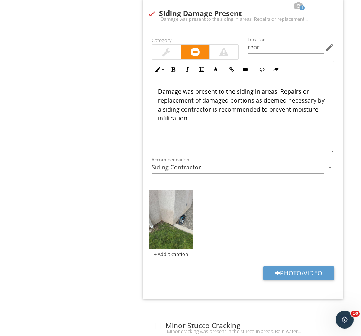
scroll to position [1684, 0]
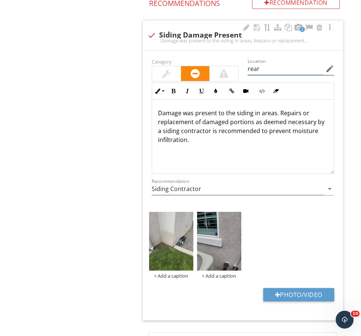
click at [278, 65] on input "rear" at bounding box center [285, 69] width 76 height 12
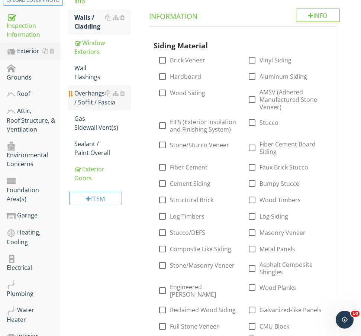
scroll to position [131, 0]
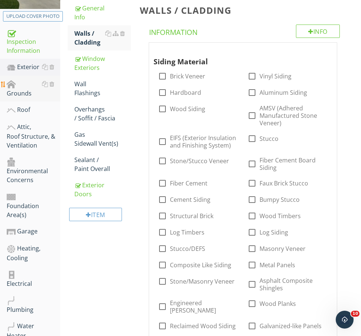
type input "left side"
click at [31, 81] on div "Grounds" at bounding box center [33, 88] width 53 height 19
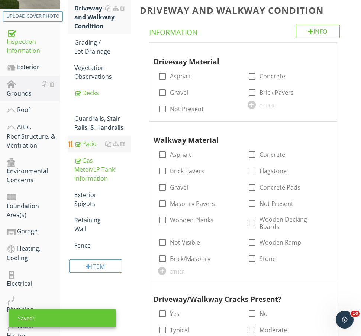
click at [90, 147] on div "Patio" at bounding box center [102, 143] width 56 height 9
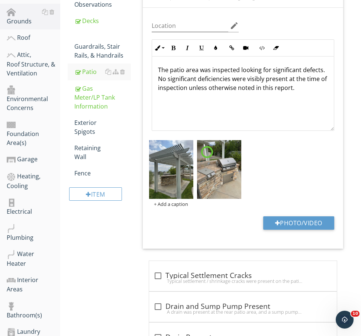
scroll to position [215, 0]
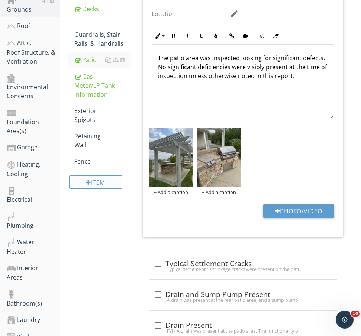
click at [113, 183] on div "Item" at bounding box center [95, 181] width 53 height 13
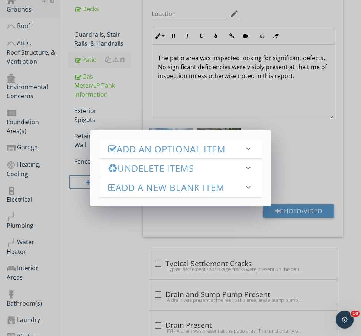
click at [162, 146] on h3 "Add an Optional Item" at bounding box center [176, 149] width 136 height 10
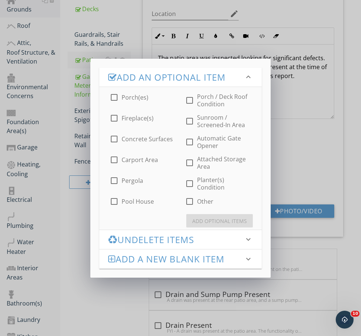
click at [135, 116] on label "Fireplace(s)" at bounding box center [137, 117] width 32 height 7
checkbox input "true"
click at [221, 221] on div "Add Optional Items" at bounding box center [219, 221] width 55 height 8
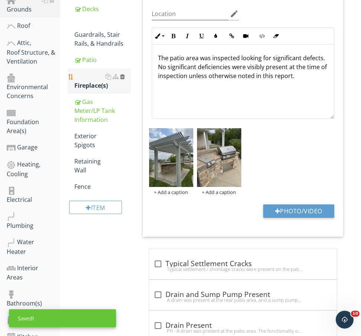
click at [123, 78] on div at bounding box center [122, 77] width 5 height 6
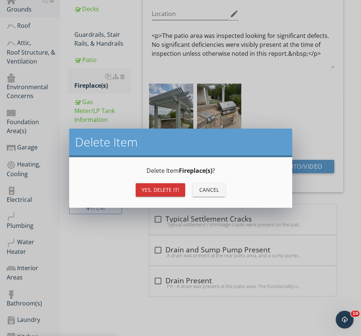
click at [158, 191] on div "Yes, Delete it!" at bounding box center [161, 190] width 38 height 8
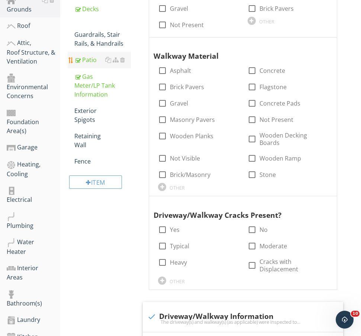
click at [91, 60] on div "Patio" at bounding box center [102, 59] width 56 height 9
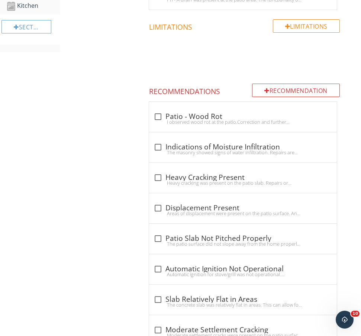
scroll to position [511, 0]
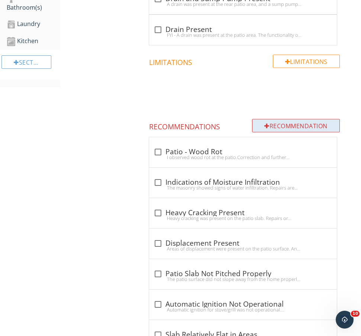
click at [276, 125] on div "Recommendation" at bounding box center [296, 125] width 88 height 13
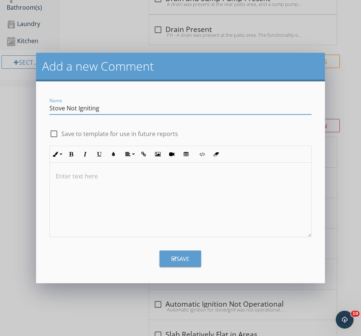
type input "Stove Not Igniting"
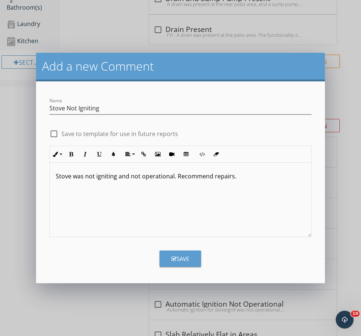
click at [58, 178] on p "Stove was not igniting and not operational. Recommend repairs." at bounding box center [180, 176] width 249 height 9
click at [175, 255] on div "Save" at bounding box center [180, 258] width 18 height 9
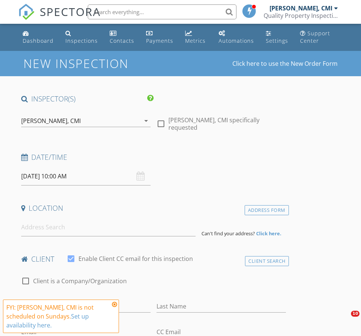
select select "8"
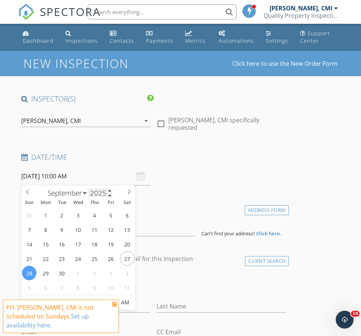
type input "[DATE] 10:00 AM"
select select "9"
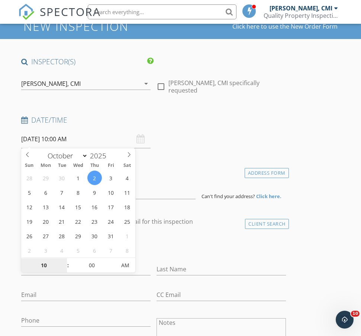
scroll to position [39, 0]
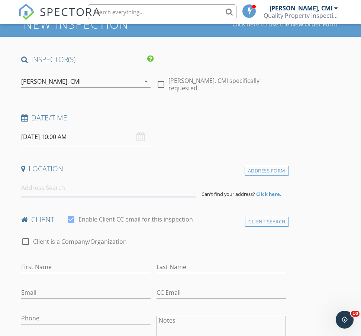
click at [108, 184] on input at bounding box center [108, 188] width 174 height 18
type input "[STREET_ADDRESS][PERSON_NAME]"
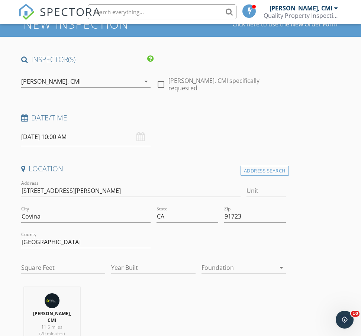
click at [244, 267] on div at bounding box center [238, 267] width 74 height 12
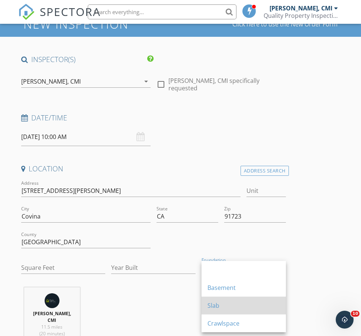
click at [228, 303] on div "Slab" at bounding box center [243, 305] width 72 height 9
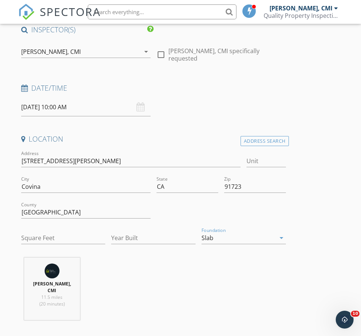
scroll to position [96, 0]
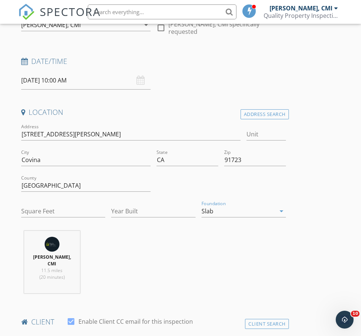
click at [231, 212] on div "Slab" at bounding box center [238, 211] width 74 height 12
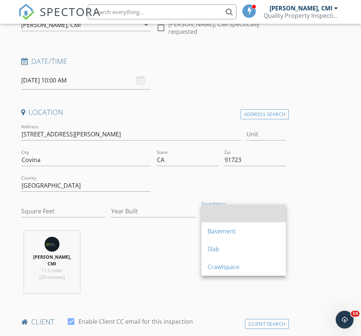
click at [240, 218] on div at bounding box center [243, 213] width 72 height 18
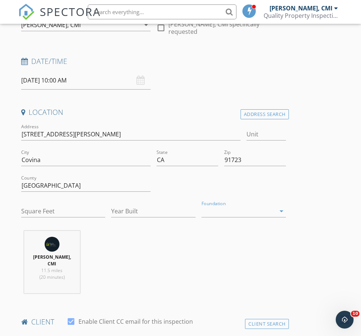
click at [150, 251] on div "Tien Yih, CMI 11.5 miles (20 minutes)" at bounding box center [153, 265] width 270 height 68
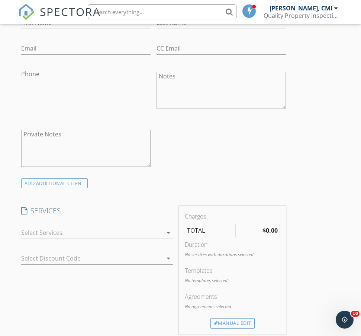
scroll to position [453, 0]
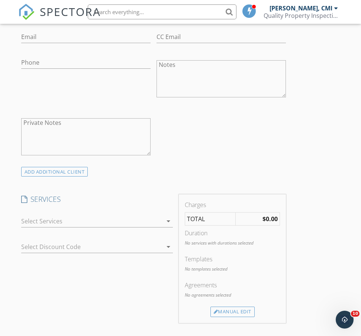
click at [126, 215] on div at bounding box center [92, 221] width 142 height 12
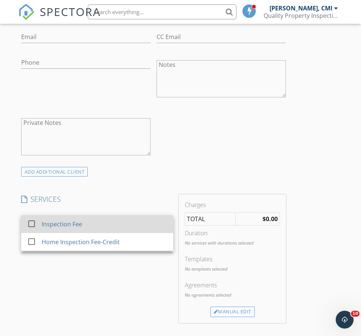
click at [104, 217] on div "Inspection Fee" at bounding box center [105, 224] width 126 height 15
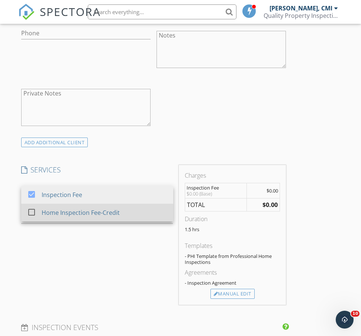
scroll to position [505, 0]
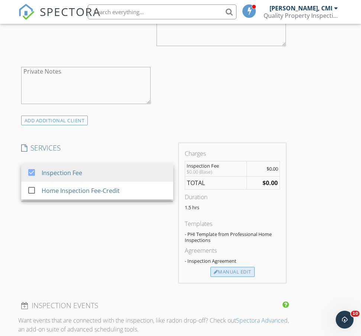
click at [227, 267] on div "Manual Edit" at bounding box center [232, 272] width 44 height 10
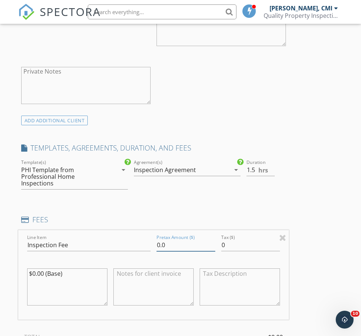
drag, startPoint x: 178, startPoint y: 234, endPoint x: 122, endPoint y: 224, distance: 56.9
click at [122, 230] on div "Line Item Inspection Fee Pretax Amount ($) 0.0 Tax ($) 0 $0.00 (Base)" at bounding box center [153, 275] width 270 height 90
type input "430"
click at [204, 179] on div at bounding box center [187, 181] width 107 height 4
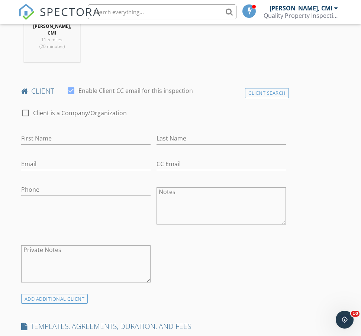
scroll to position [310, 0]
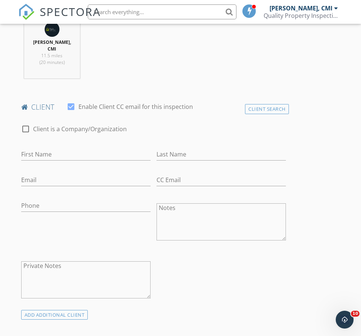
click at [95, 144] on div "First Name" at bounding box center [85, 156] width 129 height 24
type input "Jonathan"
type input "Chiang"
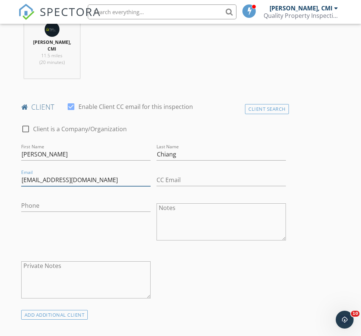
type input "jonc4iang@gmail.com"
type input "562-298-7679"
click at [191, 271] on div "check_box_outline_blank Client is a Company/Organization First Name Jonathan La…" at bounding box center [153, 213] width 270 height 192
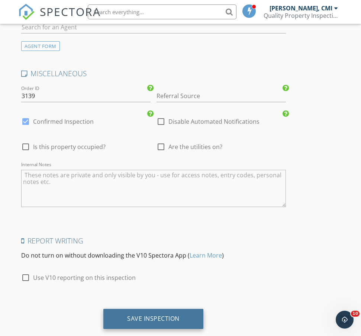
scroll to position [1103, 0]
click at [175, 309] on div "Save Inspection" at bounding box center [153, 319] width 100 height 20
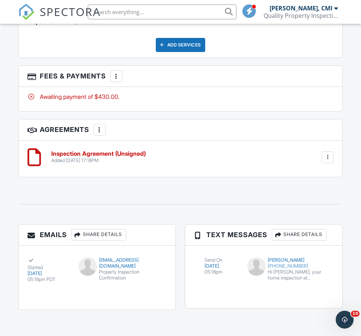
scroll to position [1010, 0]
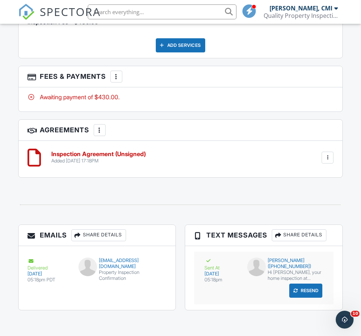
scroll to position [1010, 0]
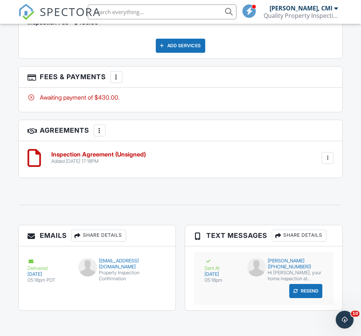
click at [238, 282] on div "Sent At [DATE] 05:18pm [PERSON_NAME] ([PHONE_NUMBER]) Hi [PERSON_NAME], your ho…" at bounding box center [263, 278] width 139 height 53
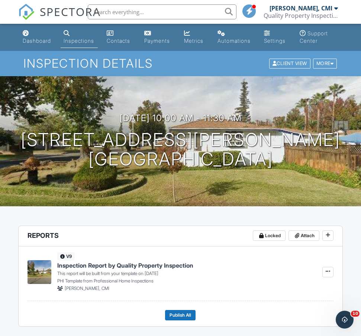
scroll to position [0, 0]
click at [335, 139] on div at bounding box center [342, 139] width 14 height 14
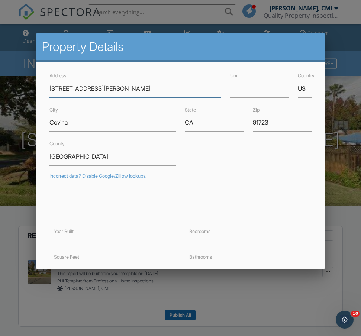
click at [71, 90] on input "[STREET_ADDRESS][PERSON_NAME]" at bounding box center [135, 88] width 172 height 18
click at [64, 90] on input "[STREET_ADDRESS][PERSON_NAME]" at bounding box center [135, 88] width 172 height 18
type input "[STREET_ADDRESS][PERSON_NAME]"
click at [204, 160] on div "County [GEOGRAPHIC_DATA]" at bounding box center [180, 152] width 271 height 26
type input "34.0925914"
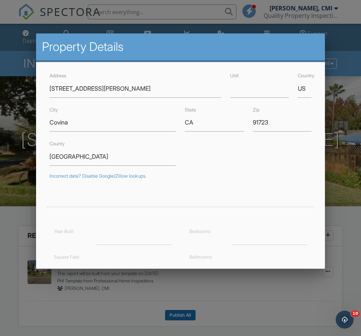
type input "-117.8973511"
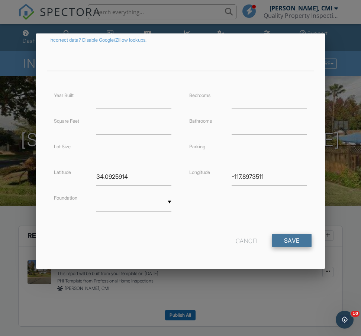
scroll to position [136, 0]
click at [296, 238] on input "Save" at bounding box center [291, 240] width 39 height 13
click at [290, 242] on input "Save" at bounding box center [291, 240] width 39 height 13
type input "34.0"
type input "3"
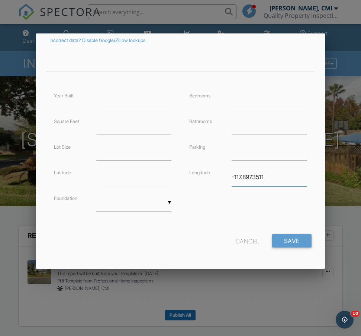
drag, startPoint x: 270, startPoint y: 177, endPoint x: 211, endPoint y: 173, distance: 58.8
click at [211, 173] on div "Longitude -117.8973511" at bounding box center [248, 177] width 126 height 18
click at [303, 240] on input "Save" at bounding box center [291, 240] width 39 height 13
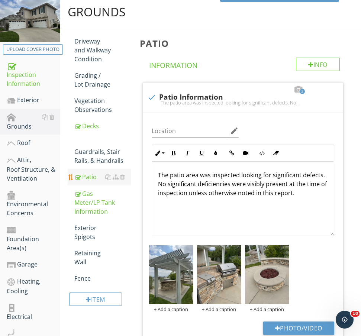
scroll to position [118, 0]
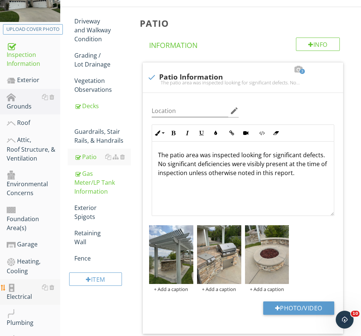
click at [26, 283] on div "Electrical" at bounding box center [33, 292] width 53 height 19
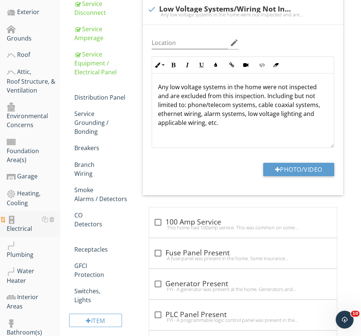
scroll to position [291, 0]
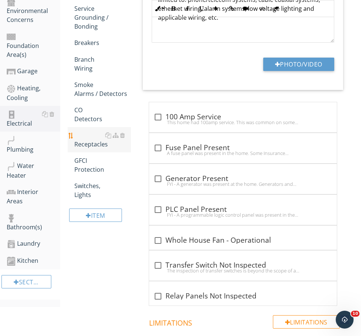
click at [95, 142] on div "Receptacles" at bounding box center [102, 140] width 56 height 18
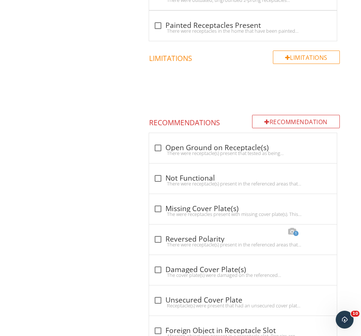
scroll to position [744, 0]
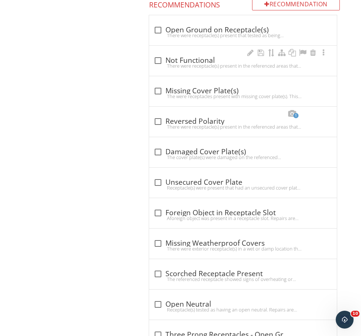
click at [227, 66] on div "There were receptacle(s) present in the referenced areas that were not function…" at bounding box center [242, 66] width 179 height 6
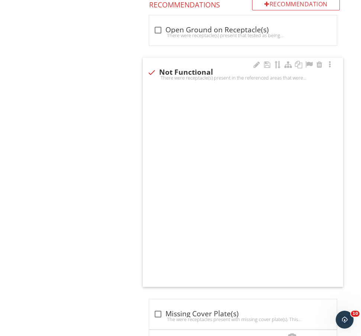
checkbox input "true"
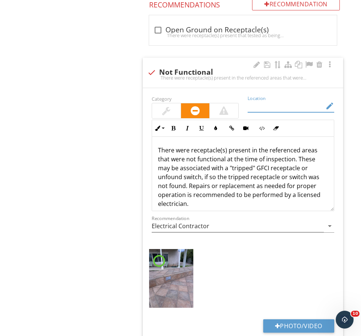
click at [278, 107] on input "Location" at bounding box center [285, 106] width 76 height 12
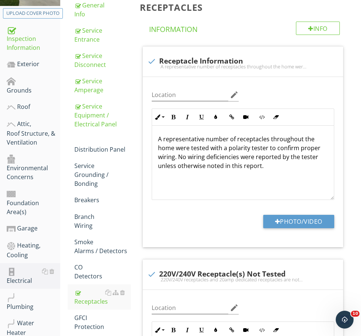
scroll to position [106, 0]
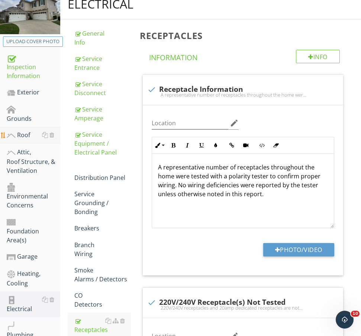
type input "rear patio"
click at [33, 130] on div "Roof" at bounding box center [33, 135] width 53 height 10
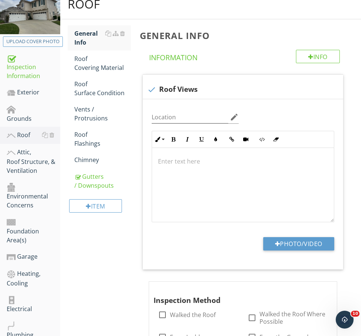
scroll to position [175, 0]
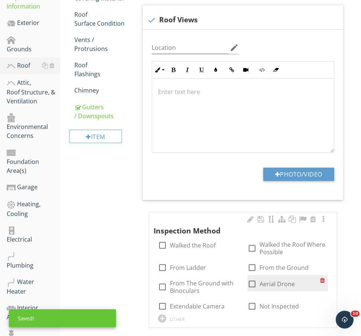
click at [253, 282] on div at bounding box center [251, 283] width 13 height 13
checkbox input "true"
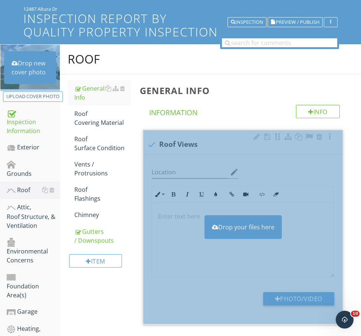
scroll to position [41, 0]
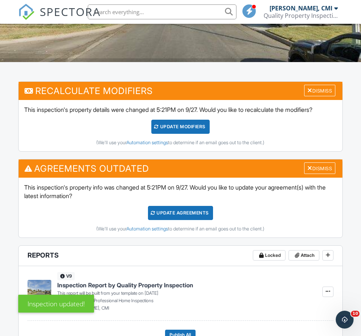
click at [196, 214] on div "Update Agreements" at bounding box center [180, 213] width 65 height 14
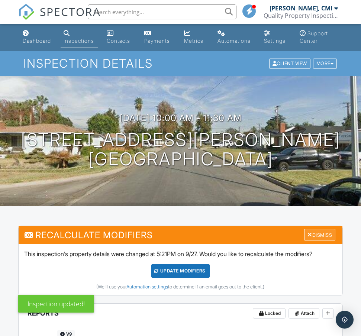
click at [314, 239] on div "Dismiss" at bounding box center [319, 235] width 31 height 12
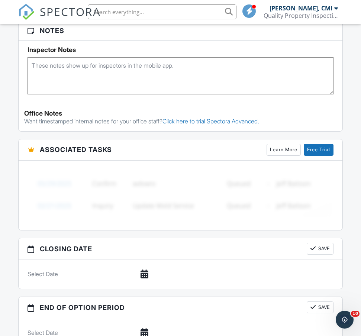
scroll to position [624, 0]
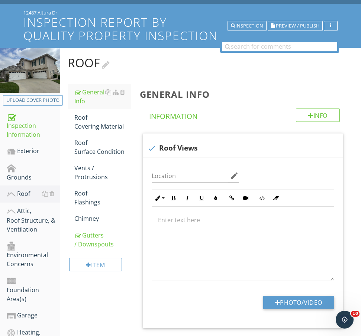
scroll to position [108, 0]
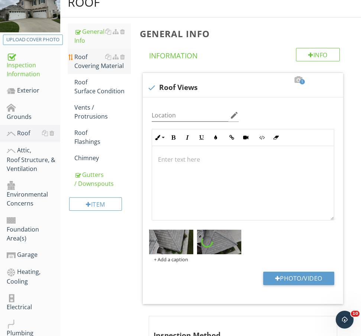
click at [89, 63] on div "Roof Covering Material" at bounding box center [102, 61] width 56 height 18
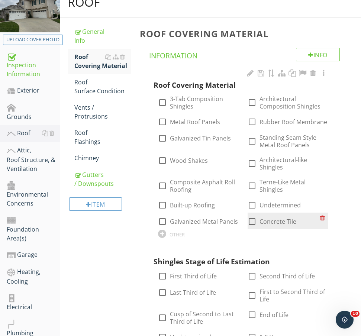
click at [266, 220] on label "Concrete Tile" at bounding box center [277, 221] width 37 height 7
checkbox input "true"
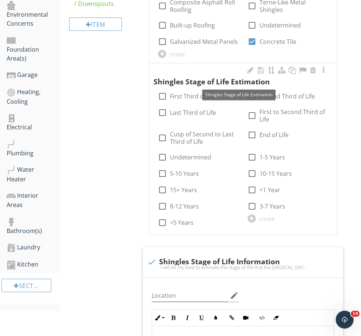
scroll to position [298, 0]
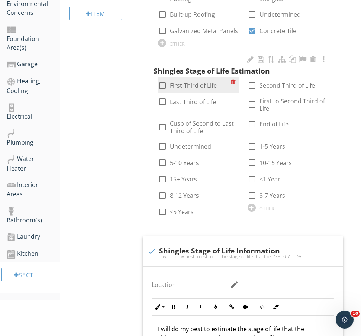
click at [179, 82] on label "First Third of Life" at bounding box center [193, 85] width 47 height 7
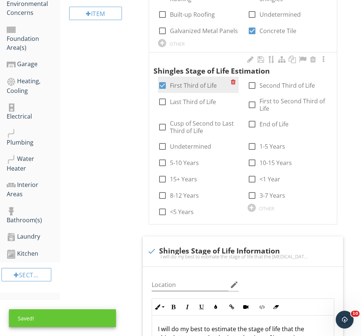
click at [184, 86] on label "First Third of Life" at bounding box center [193, 85] width 47 height 7
click at [188, 83] on label "First Third of Life" at bounding box center [193, 85] width 47 height 7
checkbox input "true"
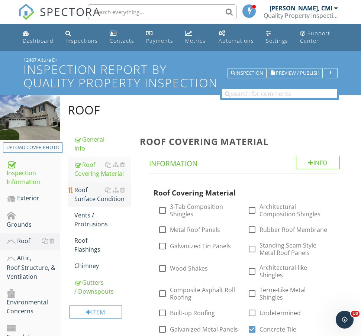
scroll to position [0, 0]
click at [92, 197] on div "Roof Surface Condition" at bounding box center [102, 194] width 56 height 18
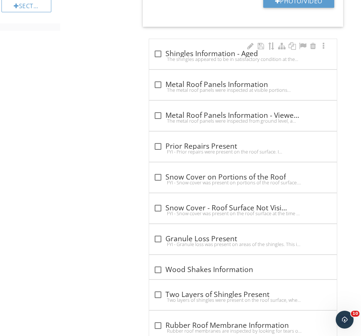
click at [188, 46] on div "check_box_outline_blank Shingles Information - Aged The shingles appeared to be…" at bounding box center [243, 54] width 188 height 30
checkbox input "true"
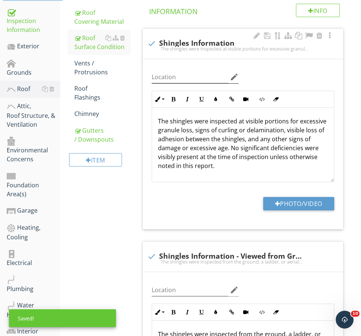
scroll to position [144, 0]
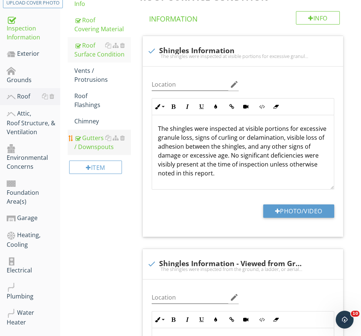
click at [88, 146] on div "Gutters / Downspouts" at bounding box center [102, 142] width 56 height 18
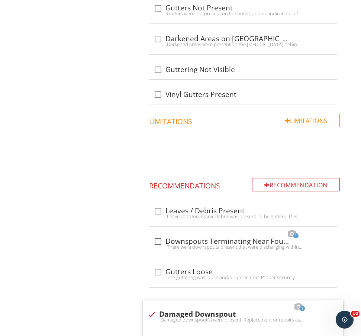
scroll to position [937, 0]
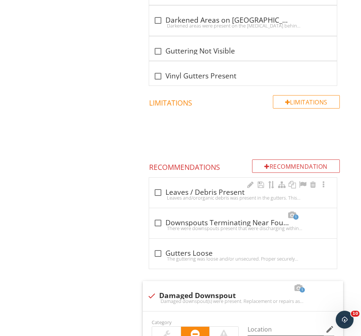
click at [188, 198] on div "Leaves and/ororganic debris was present in the gutters. This can create blockag…" at bounding box center [242, 198] width 179 height 6
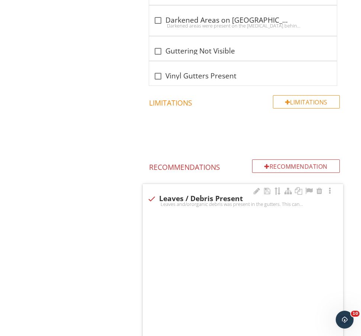
checkbox input "true"
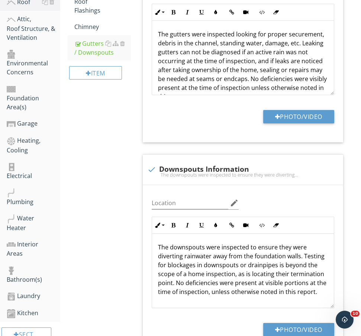
scroll to position [7, 0]
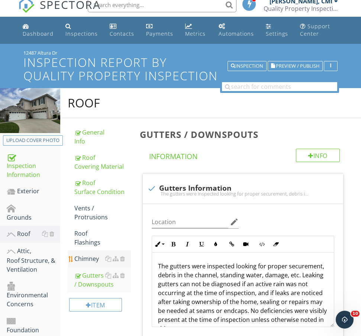
click at [93, 181] on div "Roof Surface Condition" at bounding box center [102, 187] width 56 height 18
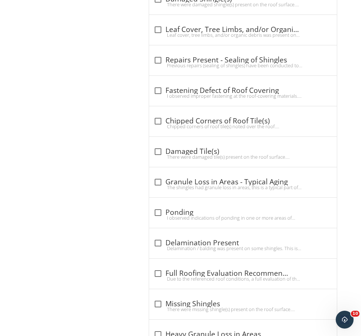
scroll to position [1255, 0]
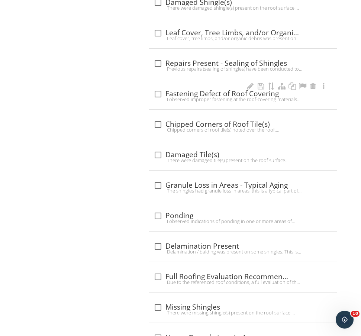
click at [208, 107] on div "check_box_outline_blank Fastening Defect of Roof Covering I observed improper f…" at bounding box center [243, 94] width 188 height 30
checkbox input "true"
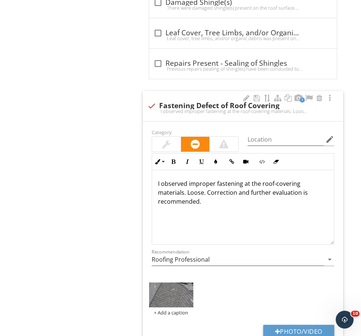
click at [172, 192] on p "I observed improper fastening at the roof-covering materials. Loose. Correction…" at bounding box center [243, 192] width 170 height 27
click at [176, 193] on p "I observed improper fastening at the roof-covering materials. Loose. Correction…" at bounding box center [243, 192] width 170 height 27
click at [174, 192] on p "I observed improper fastening at the roof-covering materials. Loose. Correction…" at bounding box center [243, 192] width 170 height 27
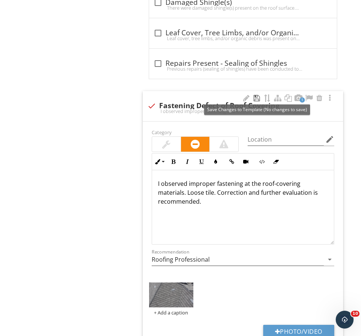
click at [256, 97] on div at bounding box center [256, 97] width 9 height 7
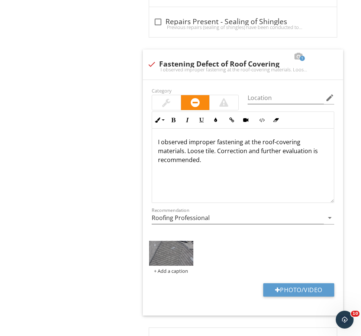
scroll to position [1311, 0]
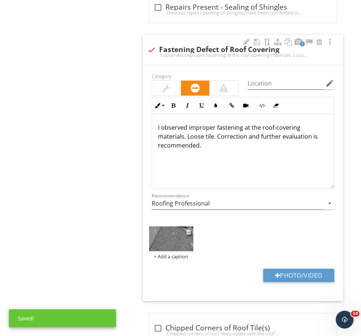
click at [174, 237] on img at bounding box center [171, 238] width 44 height 25
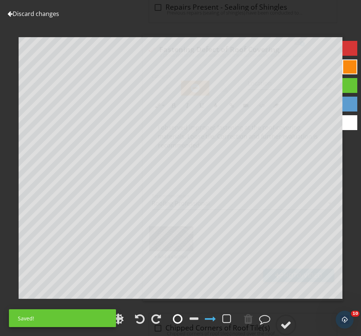
click at [181, 313] on div at bounding box center [178, 318] width 10 height 11
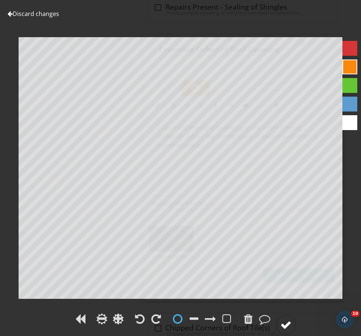
click at [286, 325] on div at bounding box center [285, 324] width 11 height 11
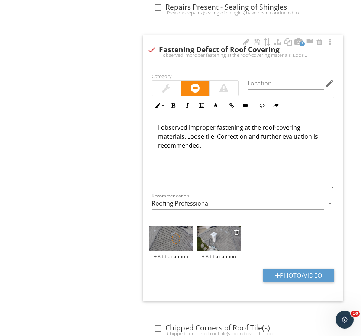
click at [222, 235] on img at bounding box center [219, 238] width 44 height 25
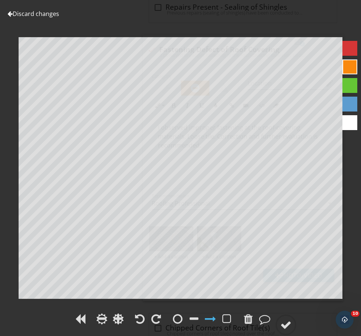
click at [175, 307] on div "Discard changes Add Location" at bounding box center [180, 168] width 361 height 336
click at [176, 319] on div at bounding box center [178, 318] width 10 height 11
click at [284, 329] on div at bounding box center [285, 324] width 11 height 11
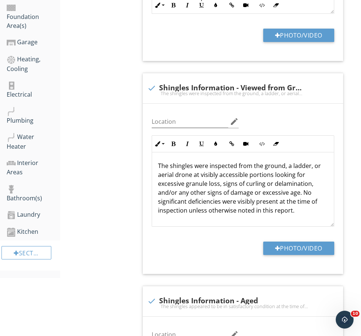
scroll to position [221, 0]
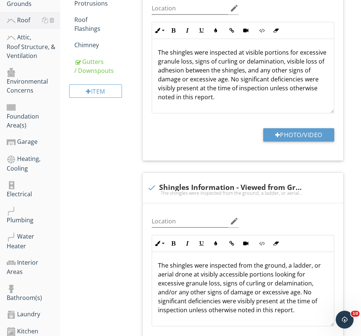
click at [28, 137] on div "Garage" at bounding box center [33, 142] width 53 height 10
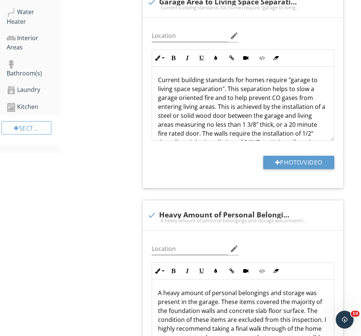
scroll to position [115, 0]
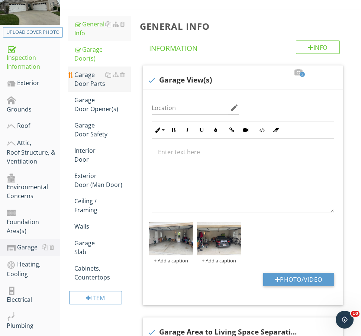
click at [91, 76] on div "Garage Door Parts" at bounding box center [102, 79] width 56 height 18
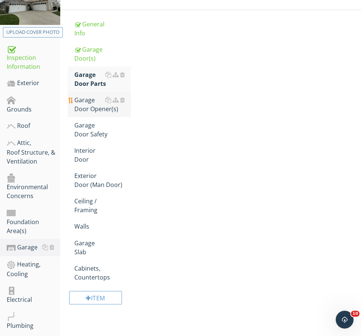
click at [91, 102] on div "Garage Door Opener(s)" at bounding box center [102, 104] width 56 height 18
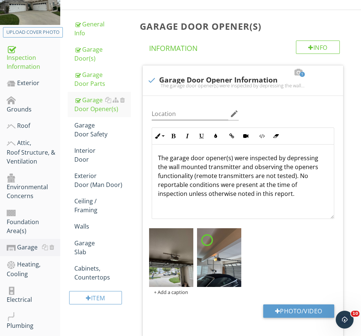
scroll to position [196, 0]
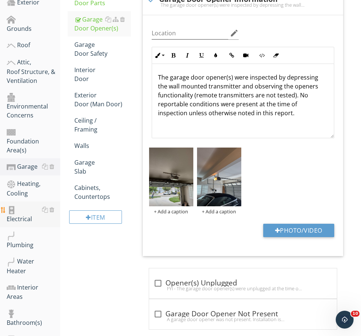
click at [26, 205] on div "Electrical" at bounding box center [33, 214] width 53 height 19
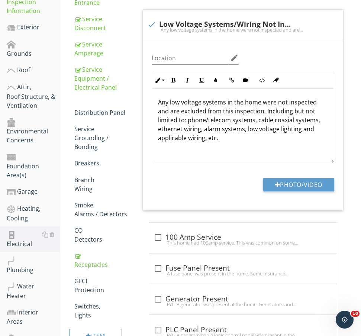
scroll to position [167, 0]
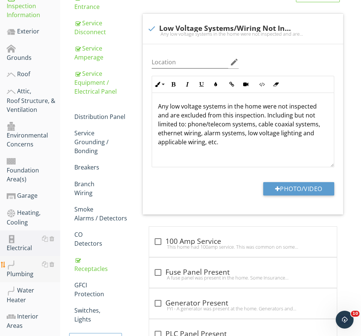
click at [26, 260] on div "Plumbing" at bounding box center [33, 269] width 53 height 19
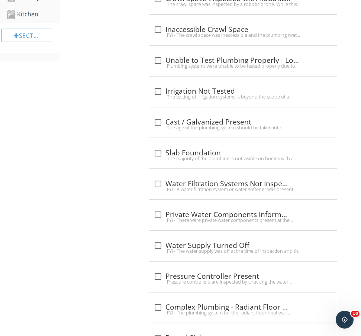
scroll to position [539, 0]
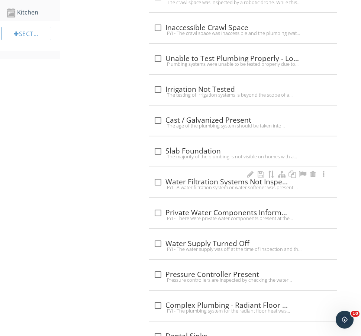
click at [186, 179] on div "check_box_outline_blank Water Filtration Systems Not Inspected" at bounding box center [242, 182] width 179 height 9
checkbox input "true"
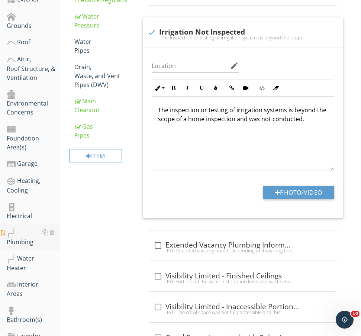
scroll to position [202, 0]
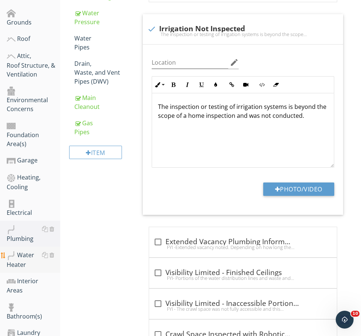
click at [20, 250] on div "Water Heater" at bounding box center [33, 259] width 53 height 19
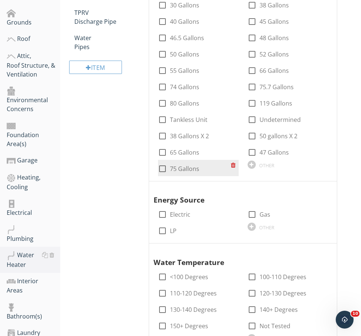
click at [169, 168] on div "check_box_outline_blank 75 Gallons" at bounding box center [178, 168] width 41 height 9
click at [175, 167] on label "75 Gallons" at bounding box center [184, 168] width 29 height 7
checkbox input "true"
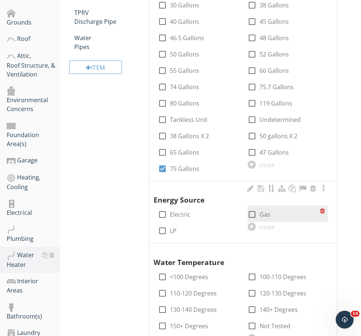
click at [251, 211] on div at bounding box center [251, 214] width 13 height 13
checkbox input "true"
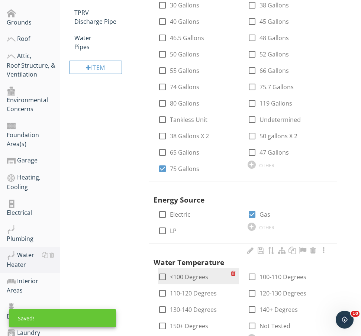
click at [183, 277] on label "<100 Degrees" at bounding box center [189, 276] width 38 height 7
checkbox input "true"
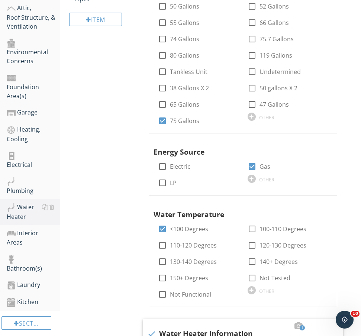
scroll to position [230, 0]
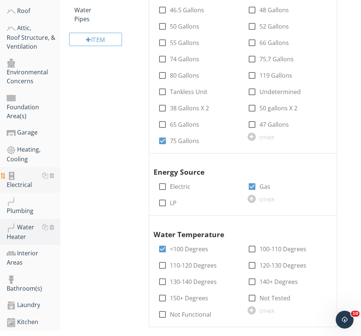
click at [27, 171] on div "Electrical" at bounding box center [33, 180] width 53 height 19
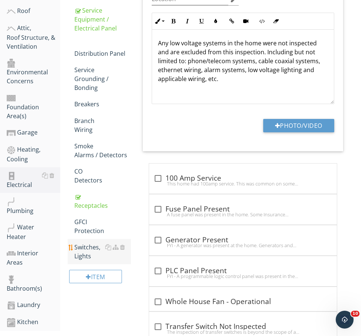
click at [87, 246] on div "Switches, Lights" at bounding box center [102, 252] width 56 height 18
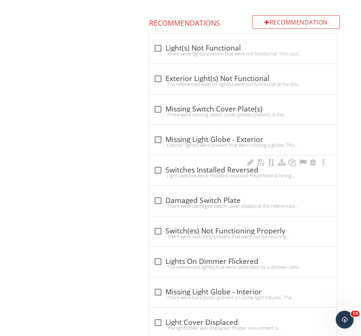
scroll to position [825, 0]
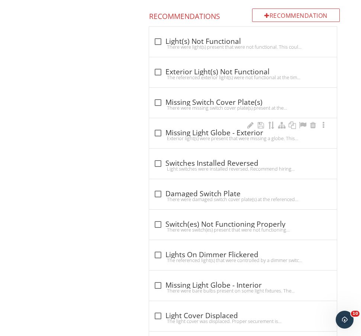
click at [203, 133] on div "check_box_outline_blank Missing Light Globe - Exterior" at bounding box center [242, 133] width 179 height 9
checkbox input "true"
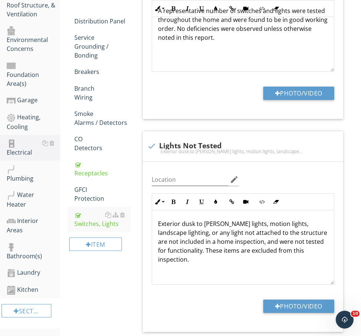
scroll to position [244, 0]
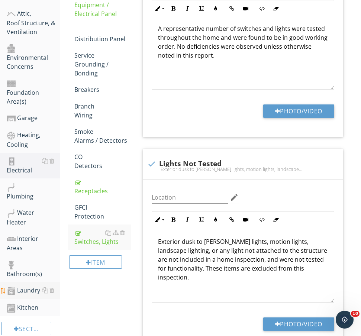
click at [16, 286] on div "Laundry" at bounding box center [33, 291] width 53 height 10
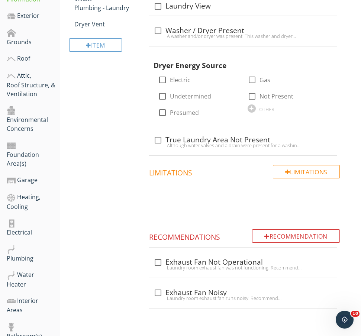
scroll to position [131, 0]
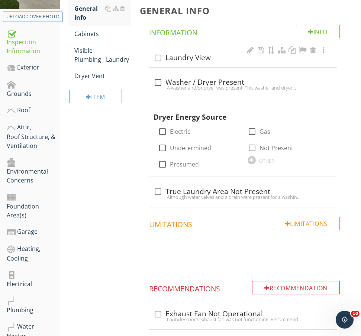
click at [213, 54] on div "check_box_outline_blank Laundry View" at bounding box center [242, 57] width 179 height 9
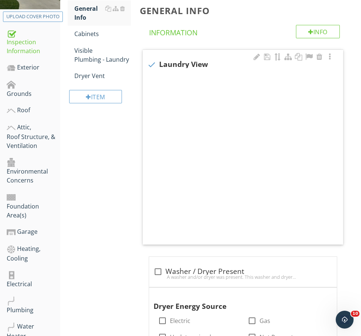
checkbox input "true"
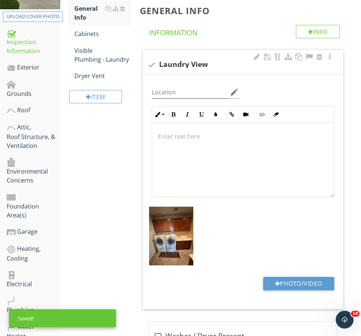
scroll to position [260, 0]
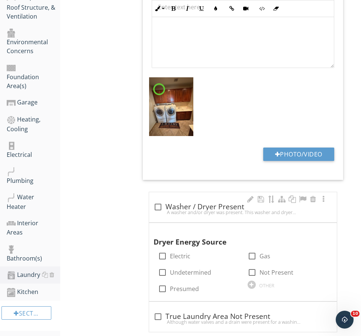
click at [172, 210] on div "A washer and/or dryer was present. This washer and dryer may block accessibilit…" at bounding box center [242, 212] width 179 height 6
checkbox input "true"
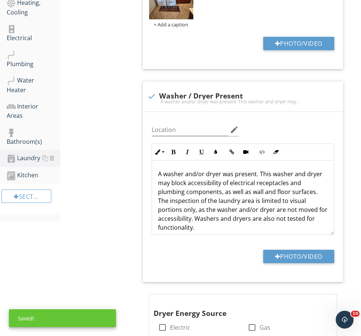
scroll to position [480, 0]
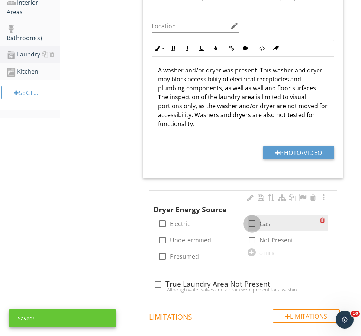
click at [254, 225] on div at bounding box center [251, 223] width 13 height 13
checkbox input "true"
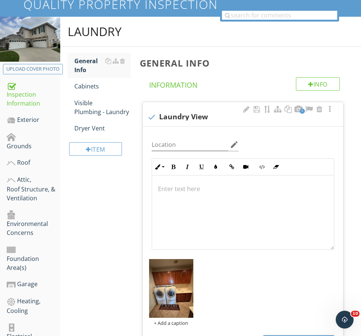
scroll to position [76, 0]
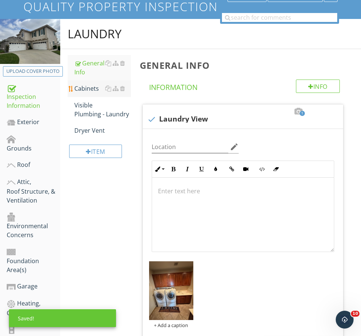
click at [84, 85] on div "Cabinets" at bounding box center [102, 88] width 56 height 9
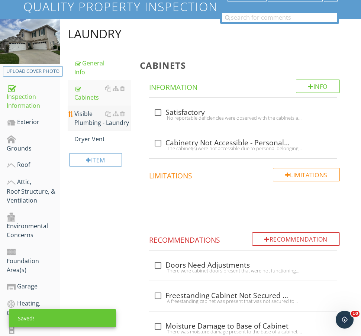
click at [89, 107] on link "Visible Plumbing - Laundry" at bounding box center [102, 117] width 56 height 25
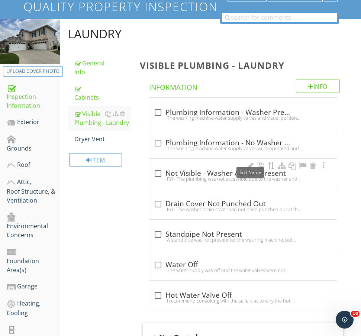
click at [239, 178] on div "FYI - The plumbing was not accessible due to the washer and dryer blocking visi…" at bounding box center [242, 179] width 179 height 6
checkbox input "true"
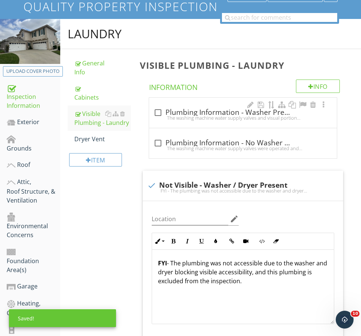
click at [242, 120] on div "The washing machine water supply valves and visual portions of the drain (stand…" at bounding box center [242, 118] width 179 height 6
checkbox input "true"
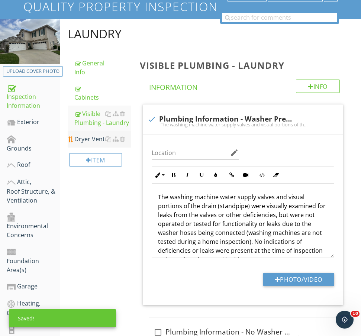
click at [92, 141] on div "Dryer Vent" at bounding box center [102, 138] width 56 height 9
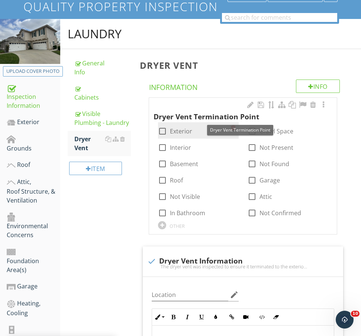
click at [181, 130] on label "Exterior" at bounding box center [181, 130] width 22 height 7
checkbox input "true"
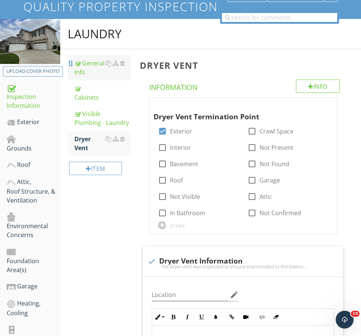
click at [71, 61] on div at bounding box center [71, 64] width 6 height 6
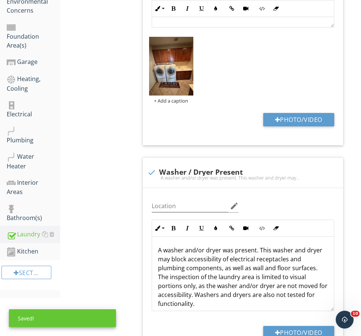
scroll to position [558, 0]
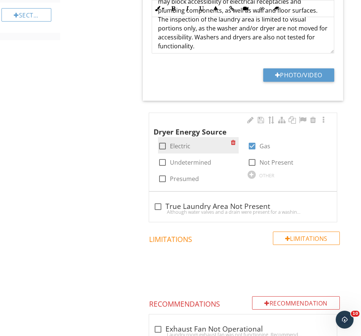
click at [188, 147] on label "Electric" at bounding box center [180, 145] width 20 height 7
checkbox input "true"
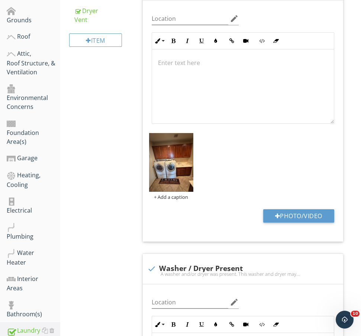
scroll to position [199, 0]
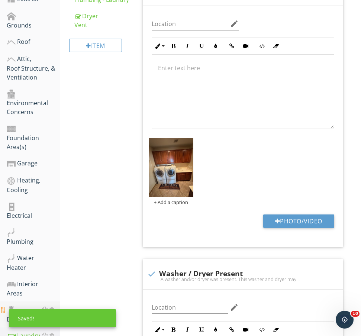
click at [25, 305] on div "Bathroom(s)" at bounding box center [33, 314] width 53 height 19
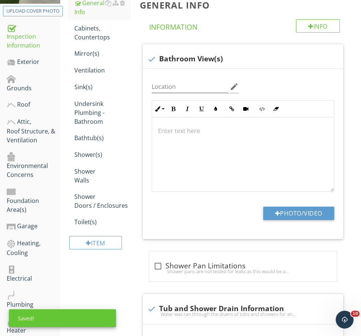
scroll to position [126, 0]
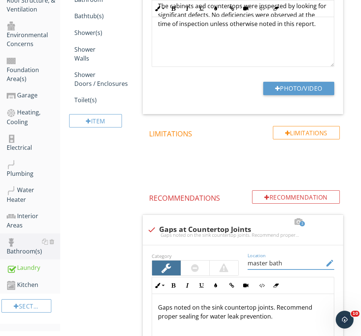
scroll to position [248, 0]
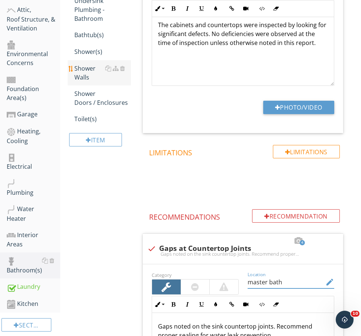
type input "master bath"
click at [93, 75] on div "Shower Walls" at bounding box center [102, 73] width 56 height 18
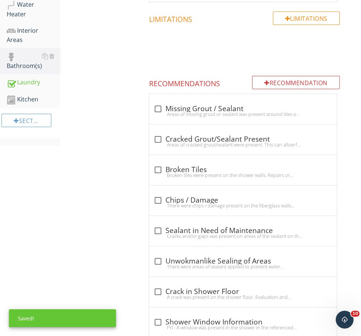
scroll to position [456, 0]
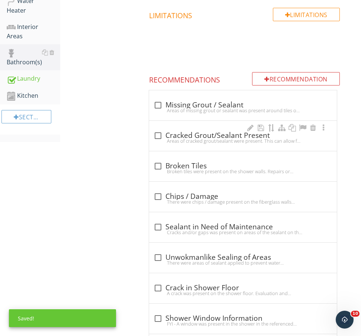
click at [205, 131] on div "check_box_outline_blank Cracked Grout/Sealant Present" at bounding box center [242, 135] width 179 height 9
checkbox input "true"
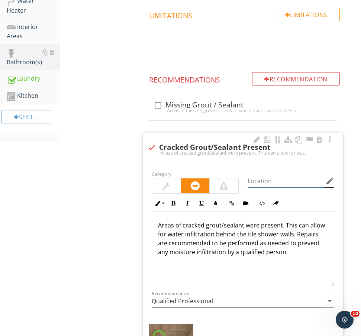
click at [278, 180] on input "Location" at bounding box center [285, 181] width 76 height 12
paste input "master bath"
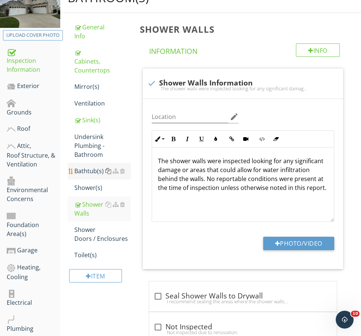
scroll to position [108, 0]
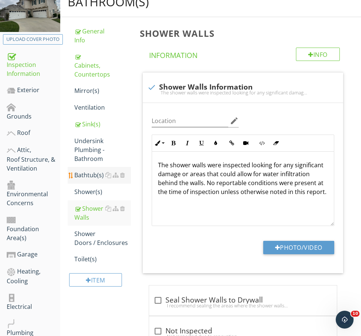
type input "master bath"
click at [91, 174] on div "Bathtub(s)" at bounding box center [102, 174] width 56 height 9
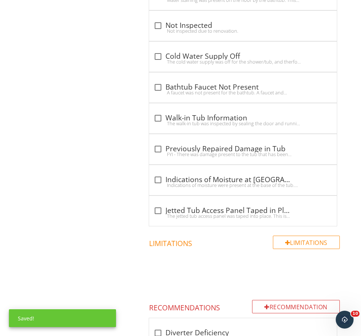
scroll to position [922, 0]
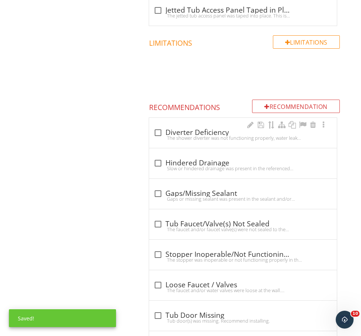
click at [221, 135] on div "The shower diverter was not functioning properly, water leak noted from tub fau…" at bounding box center [242, 138] width 179 height 6
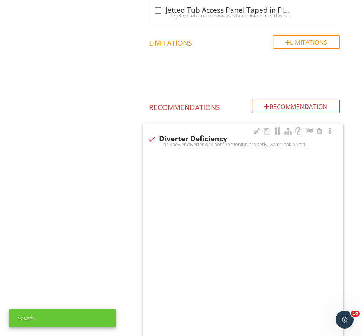
checkbox input "true"
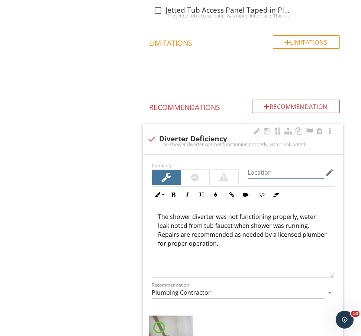
click at [295, 173] on input "Location" at bounding box center [285, 172] width 76 height 12
type input "[GEOGRAPHIC_DATA]"
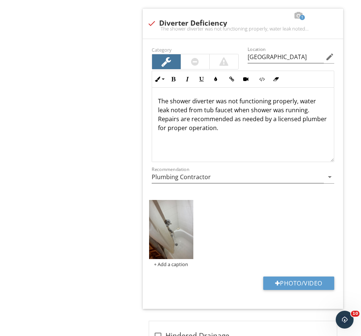
scroll to position [1121, 0]
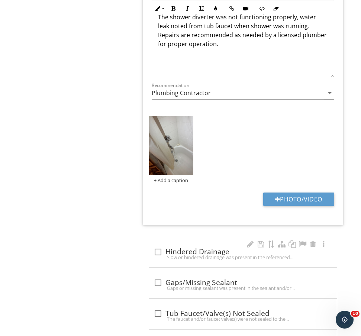
click at [181, 251] on div "check_box_outline_blank Hindered Drainage" at bounding box center [242, 251] width 179 height 9
checkbox input "true"
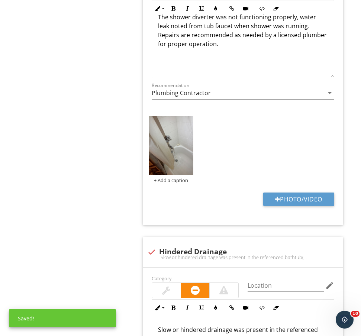
scroll to position [1303, 0]
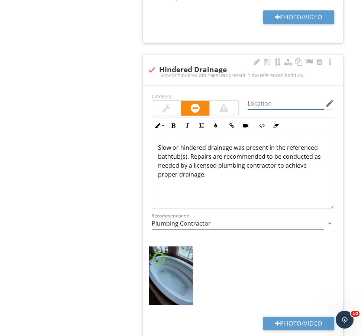
click at [282, 101] on input "Location" at bounding box center [285, 103] width 76 height 12
paste input "master bath"
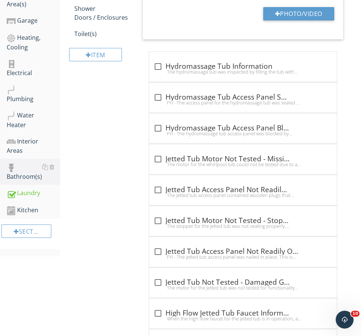
scroll to position [195, 0]
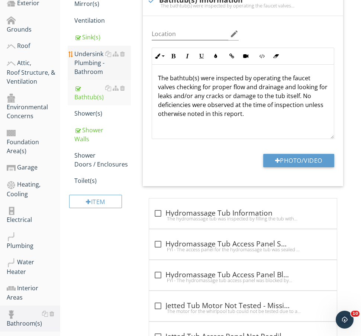
type input "master bath"
click at [90, 72] on div "Undersink Plumbing - Bathroom" at bounding box center [102, 62] width 56 height 27
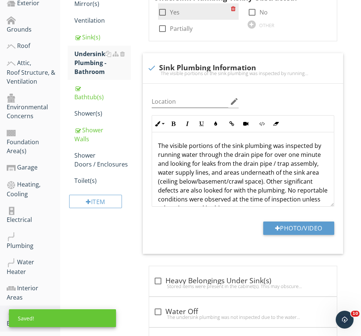
click at [176, 9] on label "Yes" at bounding box center [175, 12] width 10 height 7
checkbox input "true"
click at [214, 277] on div "check_box_outline_blank Heavy Belongings Under Sink(s)" at bounding box center [242, 280] width 179 height 9
checkbox input "true"
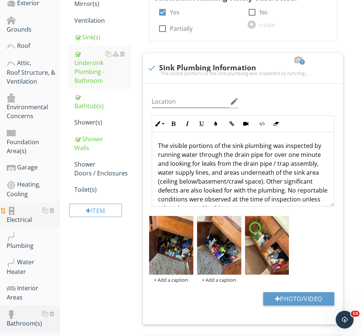
click at [27, 206] on div "Electrical" at bounding box center [33, 215] width 53 height 19
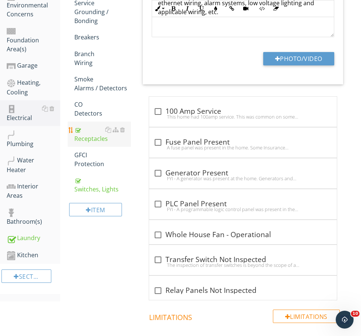
scroll to position [323, 0]
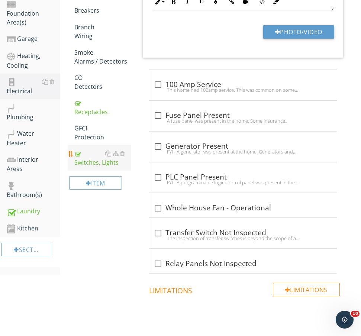
click at [93, 161] on div "Switches, Lights" at bounding box center [102, 158] width 56 height 18
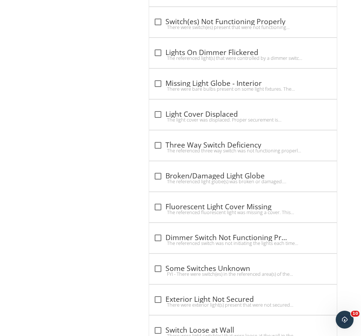
scroll to position [1328, 0]
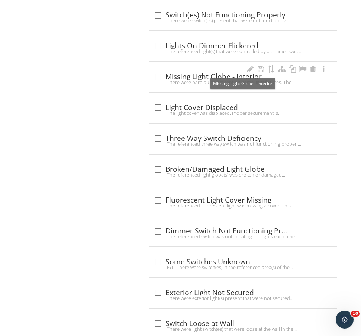
click at [201, 75] on div "check_box_outline_blank Missing Light Globe - Interior" at bounding box center [242, 76] width 179 height 9
checkbox input "true"
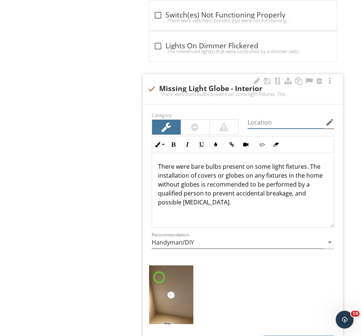
click at [277, 120] on input "Location" at bounding box center [285, 122] width 76 height 12
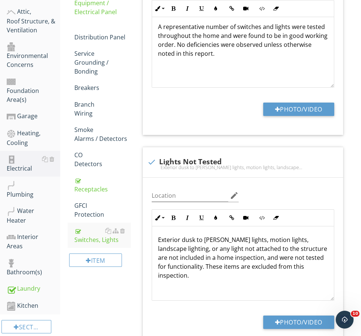
scroll to position [213, 0]
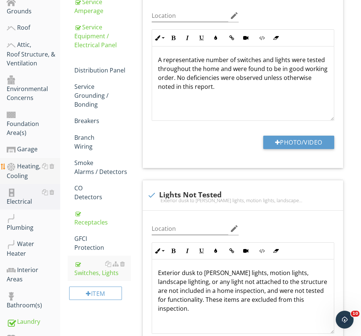
type input "2nd floor hallway bath"
click at [29, 162] on div "Heating, Cooling" at bounding box center [33, 171] width 53 height 19
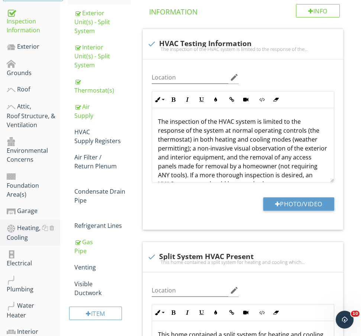
scroll to position [111, 0]
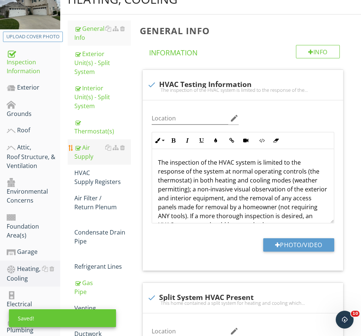
click at [88, 144] on link "Air Supply" at bounding box center [102, 151] width 56 height 25
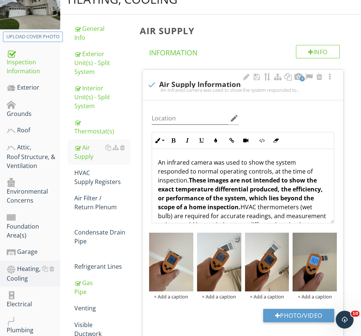
click at [234, 238] on div at bounding box center [236, 238] width 5 height 6
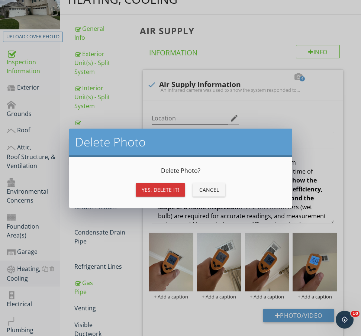
click at [178, 191] on div "Yes, Delete it!" at bounding box center [161, 190] width 38 height 8
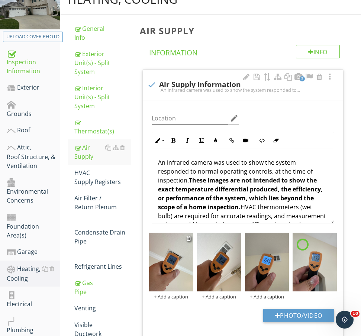
click at [175, 296] on div "+ Add a caption" at bounding box center [171, 296] width 44 height 6
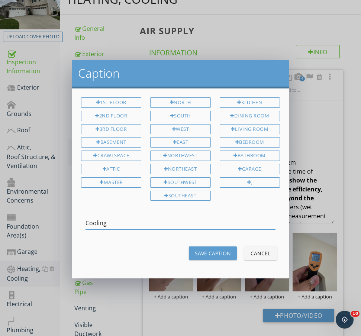
type input "Cooling"
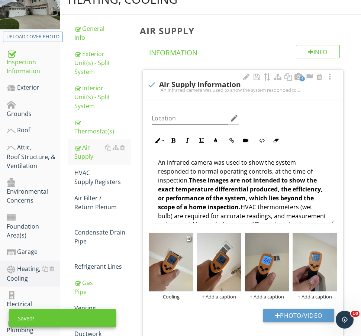
scroll to position [164, 0]
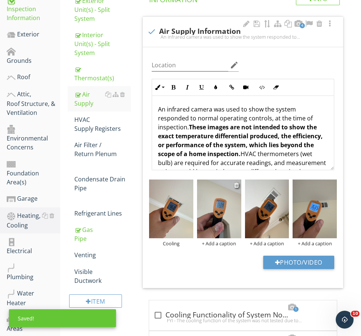
click at [228, 245] on div "+ Add a caption" at bounding box center [219, 243] width 44 height 6
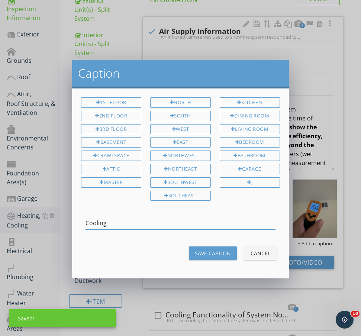
type input "Cooling"
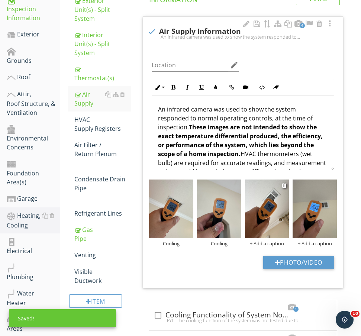
click at [279, 245] on div "+ Add a caption" at bounding box center [267, 243] width 44 height 6
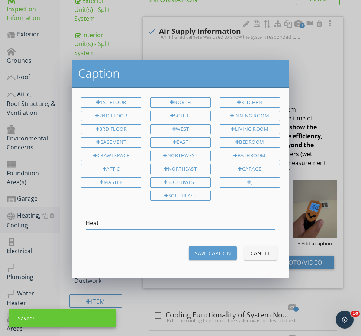
type input "Heat"
click at [227, 252] on div "Save Caption" at bounding box center [213, 253] width 36 height 8
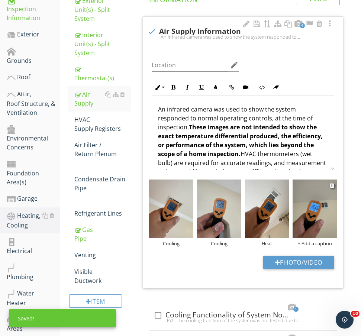
click at [317, 241] on div "+ Add a caption" at bounding box center [314, 243] width 44 height 6
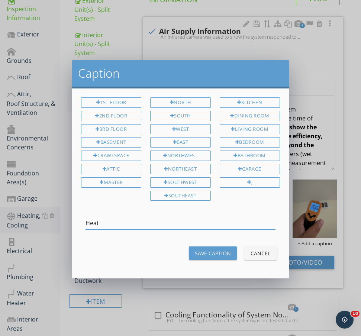
type input "Heat"
click at [224, 255] on button "Save Caption" at bounding box center [213, 252] width 48 height 13
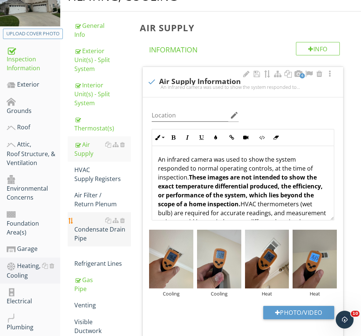
scroll to position [215, 0]
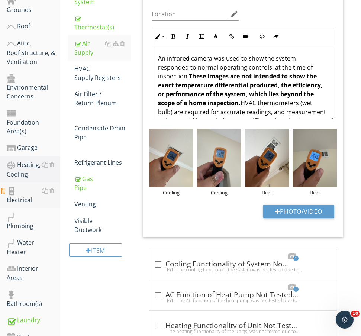
click at [20, 186] on div "Electrical" at bounding box center [33, 195] width 53 height 19
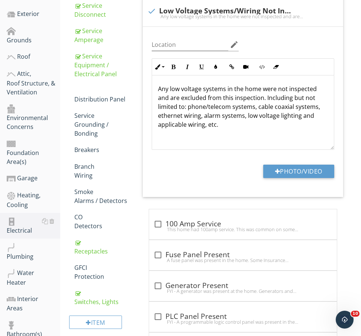
scroll to position [179, 0]
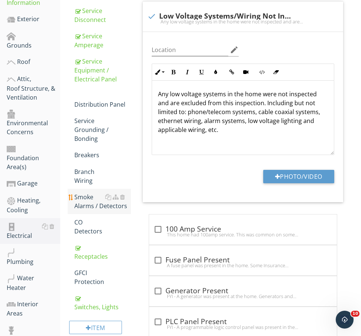
click at [90, 201] on div "Smoke Alarms / Detectors" at bounding box center [102, 201] width 56 height 18
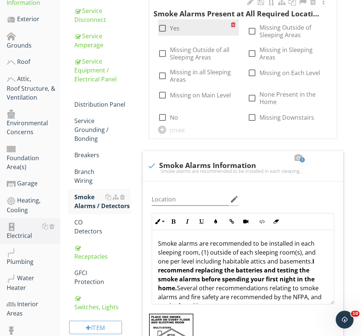
click at [175, 28] on label "Yes" at bounding box center [175, 28] width 10 height 7
checkbox input "true"
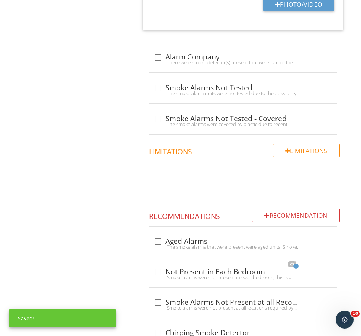
scroll to position [869, 0]
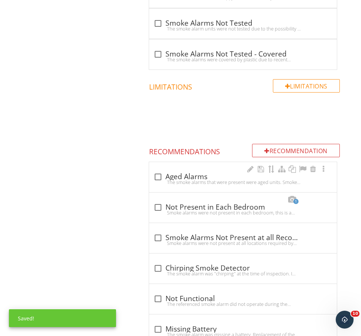
click at [179, 163] on div "check_box_outline_blank Aged Alarms The smoke alarms that were present were age…" at bounding box center [243, 177] width 188 height 30
checkbox input "true"
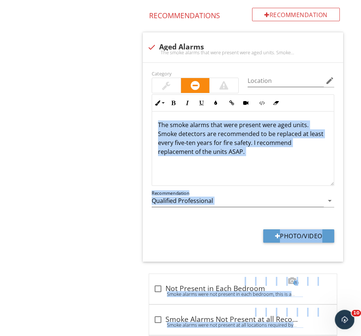
scroll to position [1040, 0]
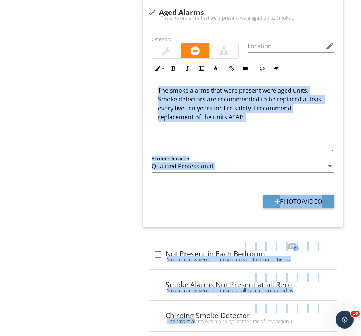
drag, startPoint x: 101, startPoint y: 110, endPoint x: 290, endPoint y: 343, distance: 300.5
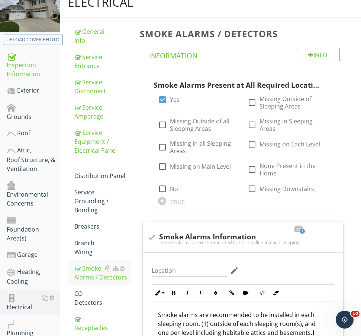
scroll to position [109, 0]
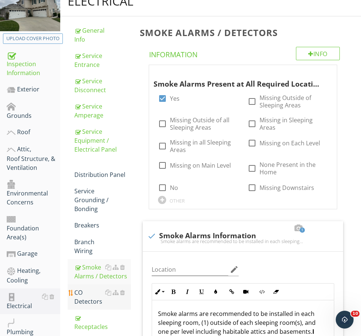
click at [88, 301] on div "CO Detectors" at bounding box center [102, 297] width 56 height 18
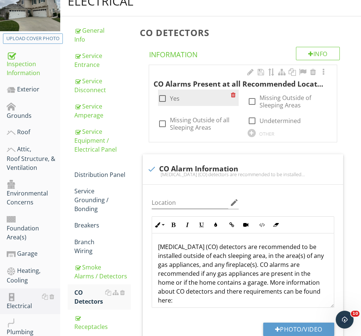
click at [176, 97] on label "Yes" at bounding box center [175, 98] width 10 height 7
checkbox input "true"
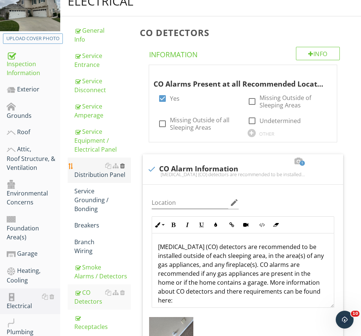
click at [123, 165] on div at bounding box center [122, 166] width 5 height 6
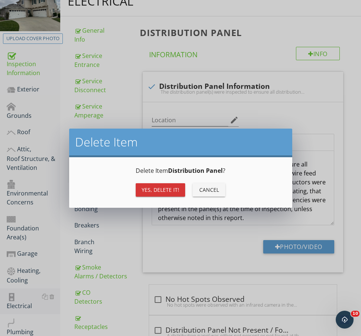
click at [170, 188] on div "Yes, Delete it!" at bounding box center [161, 190] width 38 height 8
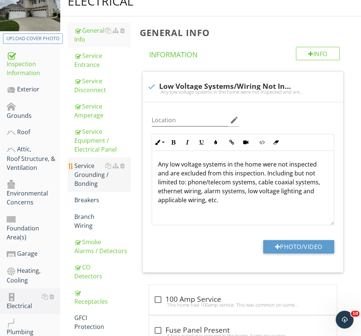
click at [92, 178] on div "Service Grounding / Bonding" at bounding box center [102, 174] width 56 height 27
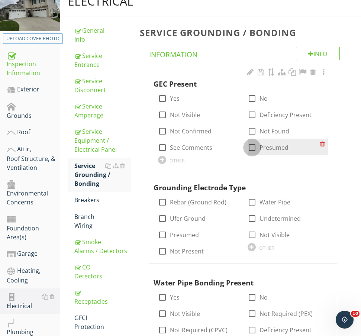
click at [257, 144] on div at bounding box center [251, 147] width 13 height 13
checkbox input "true"
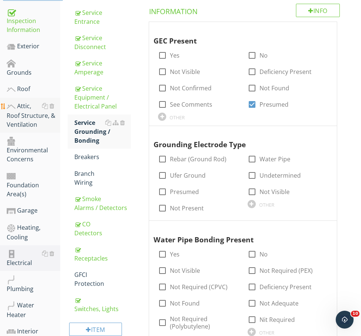
scroll to position [146, 0]
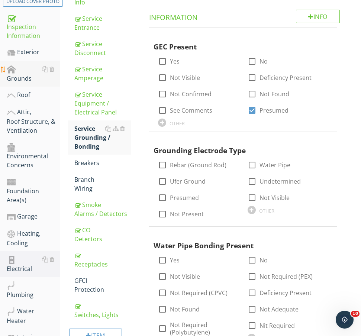
click at [27, 66] on div "Grounds" at bounding box center [33, 74] width 53 height 19
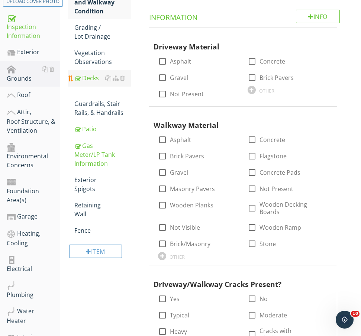
click at [91, 75] on div "Decks" at bounding box center [102, 78] width 56 height 9
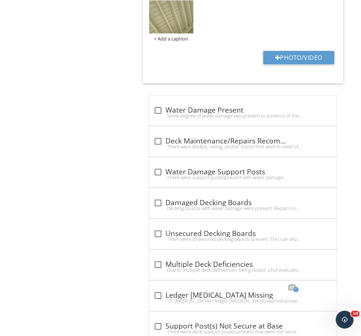
scroll to position [1743, 0]
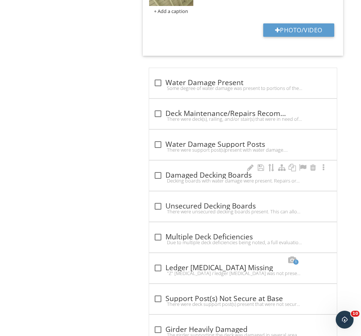
click at [184, 179] on div "Decking boards with water damage were present. Repairs or replacement of any da…" at bounding box center [242, 181] width 179 height 6
checkbox input "true"
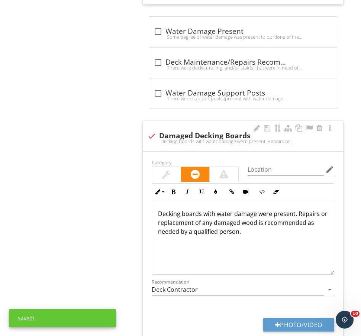
scroll to position [1815, 0]
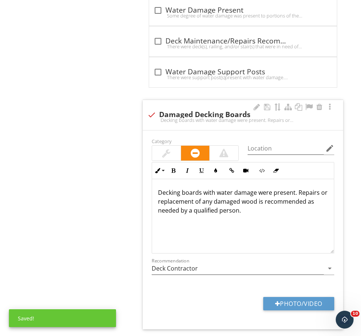
click at [231, 150] on div at bounding box center [223, 153] width 28 height 15
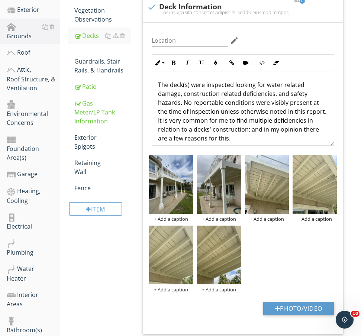
scroll to position [176, 0]
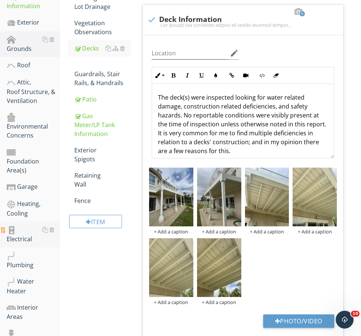
click at [22, 225] on div "Electrical" at bounding box center [33, 234] width 53 height 19
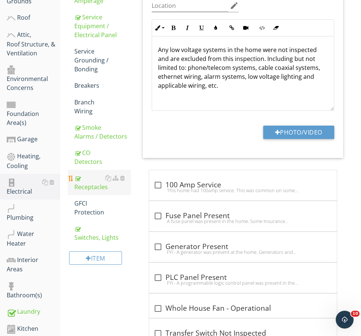
scroll to position [300, 0]
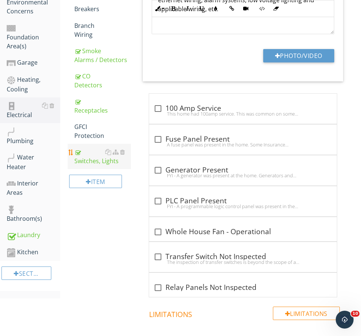
click at [92, 156] on div "Switches, Lights" at bounding box center [102, 156] width 56 height 18
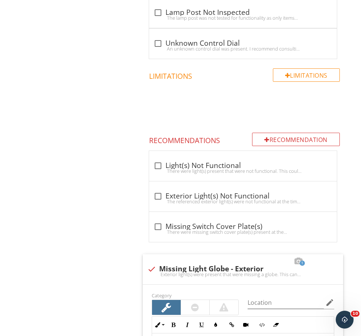
scroll to position [721, 0]
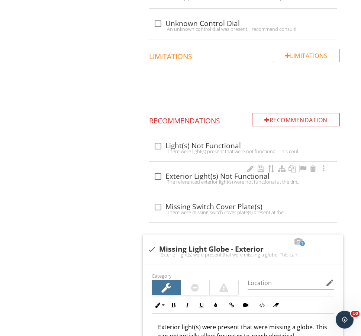
click at [171, 186] on div "check_box_outline_blank Exterior Light(s) Not Functional The referenced exterio…" at bounding box center [243, 177] width 188 height 30
checkbox input "true"
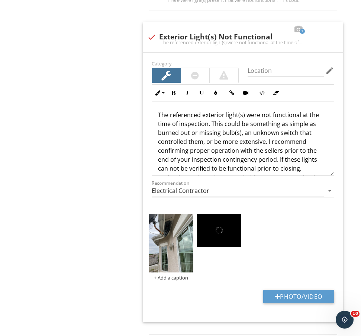
scroll to position [825, 0]
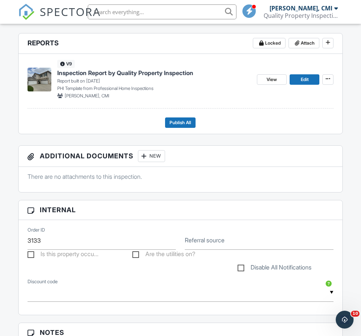
scroll to position [114, 0]
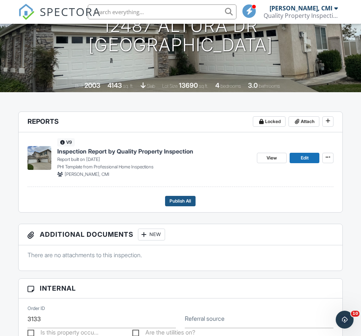
click at [183, 201] on span "Publish All" at bounding box center [180, 200] width 22 height 7
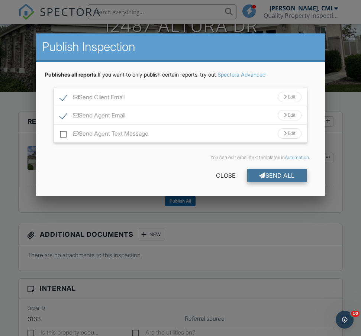
click at [272, 174] on div "Send All" at bounding box center [276, 175] width 59 height 13
